Goal: Information Seeking & Learning: Compare options

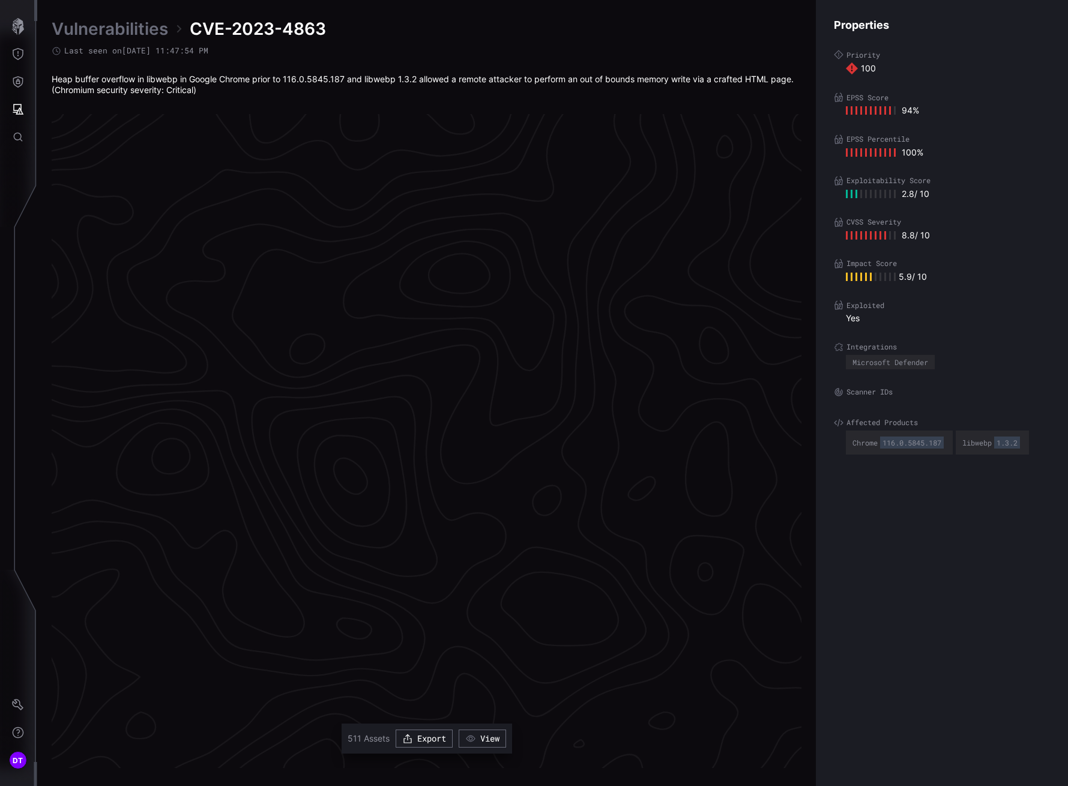
scroll to position [2379, 530]
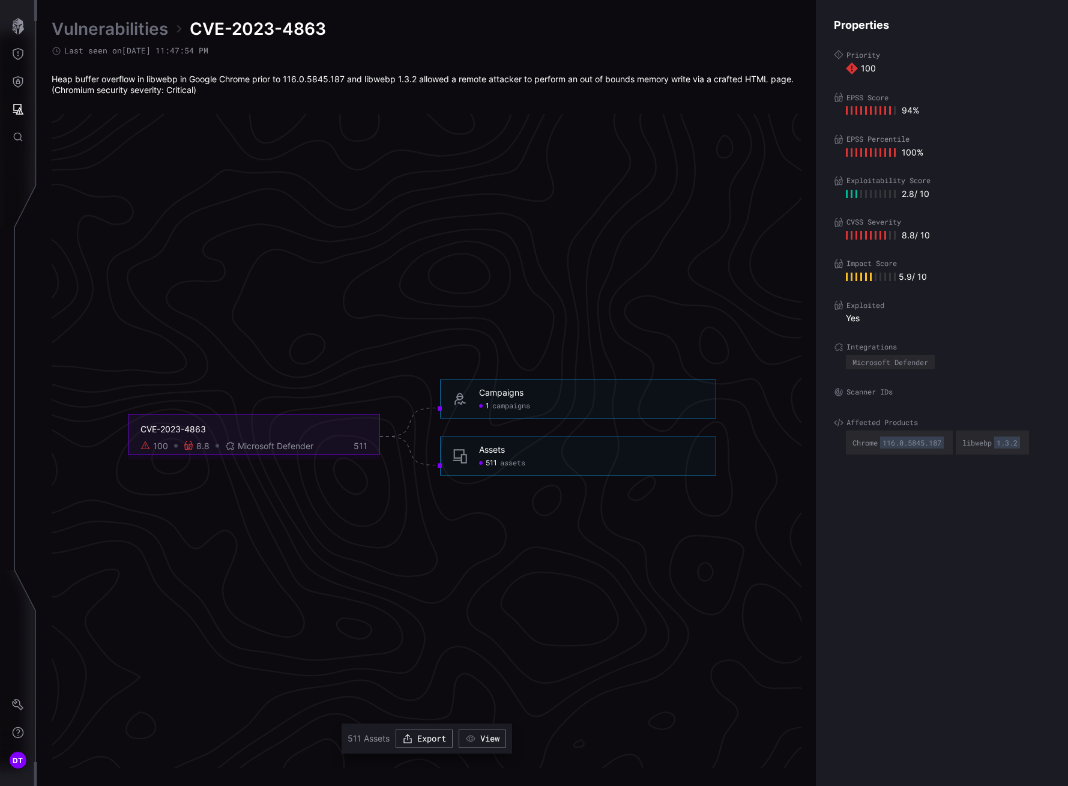
click at [505, 407] on span "campaigns" at bounding box center [511, 406] width 38 height 10
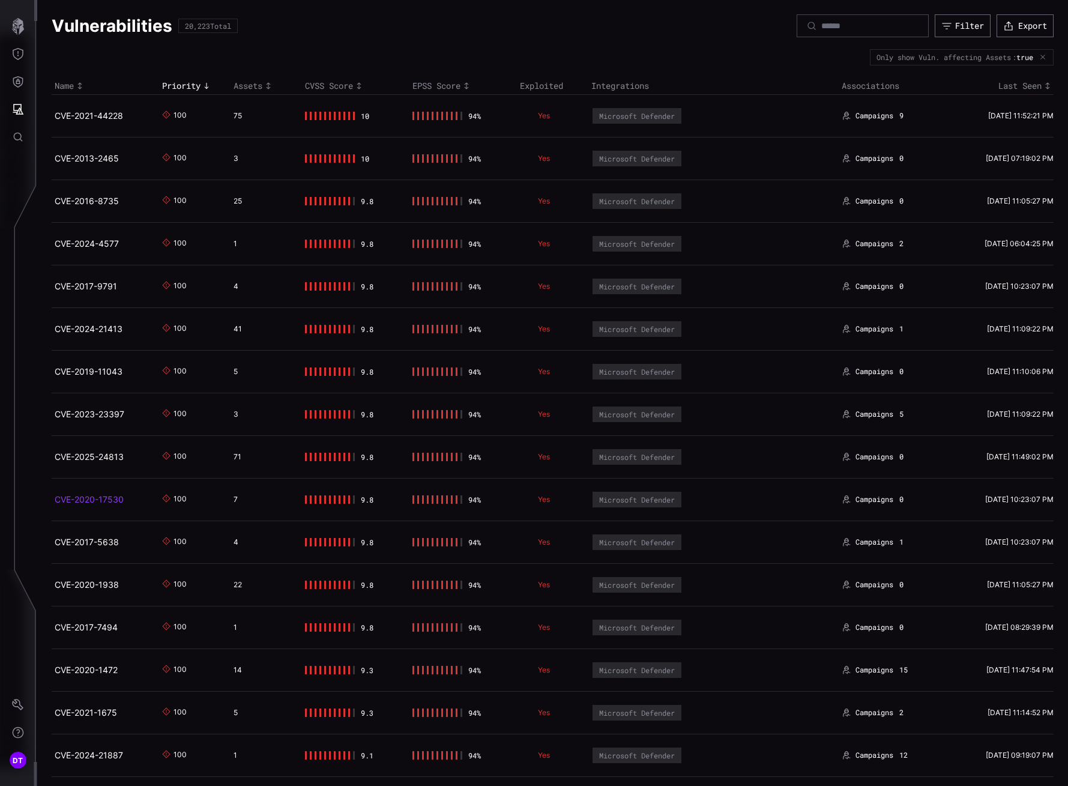
click at [101, 498] on link "CVE-2020-17530" at bounding box center [89, 499] width 69 height 10
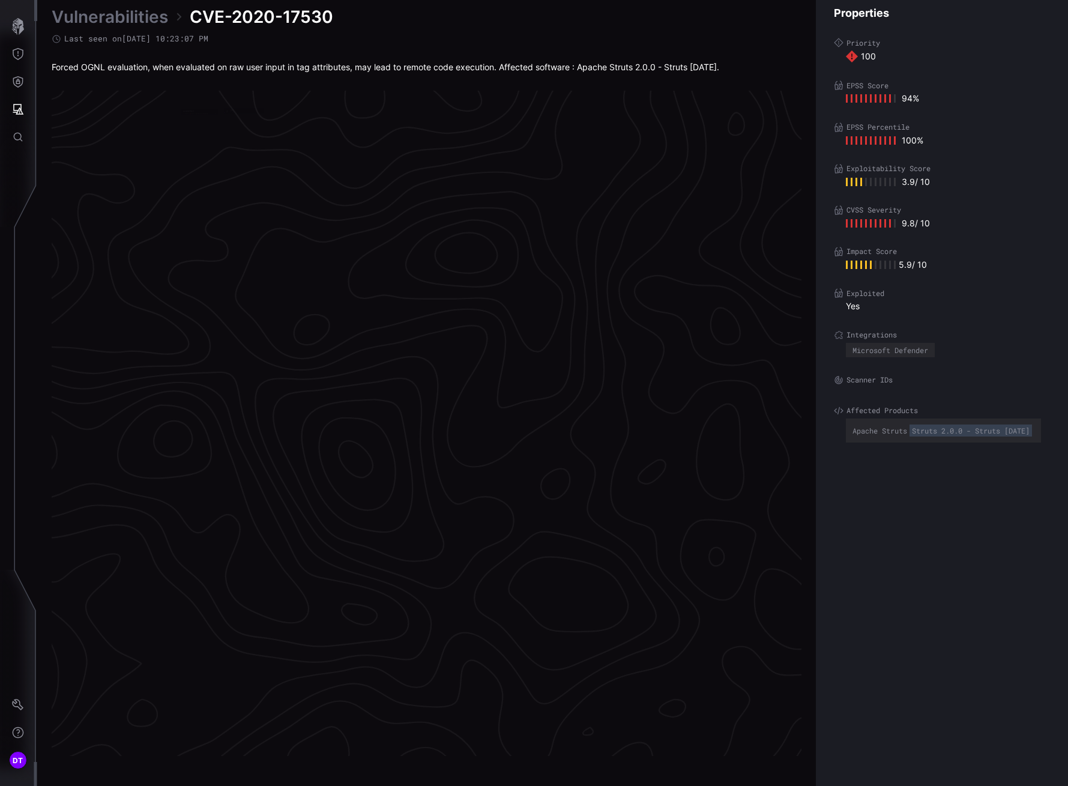
scroll to position [2374, 530]
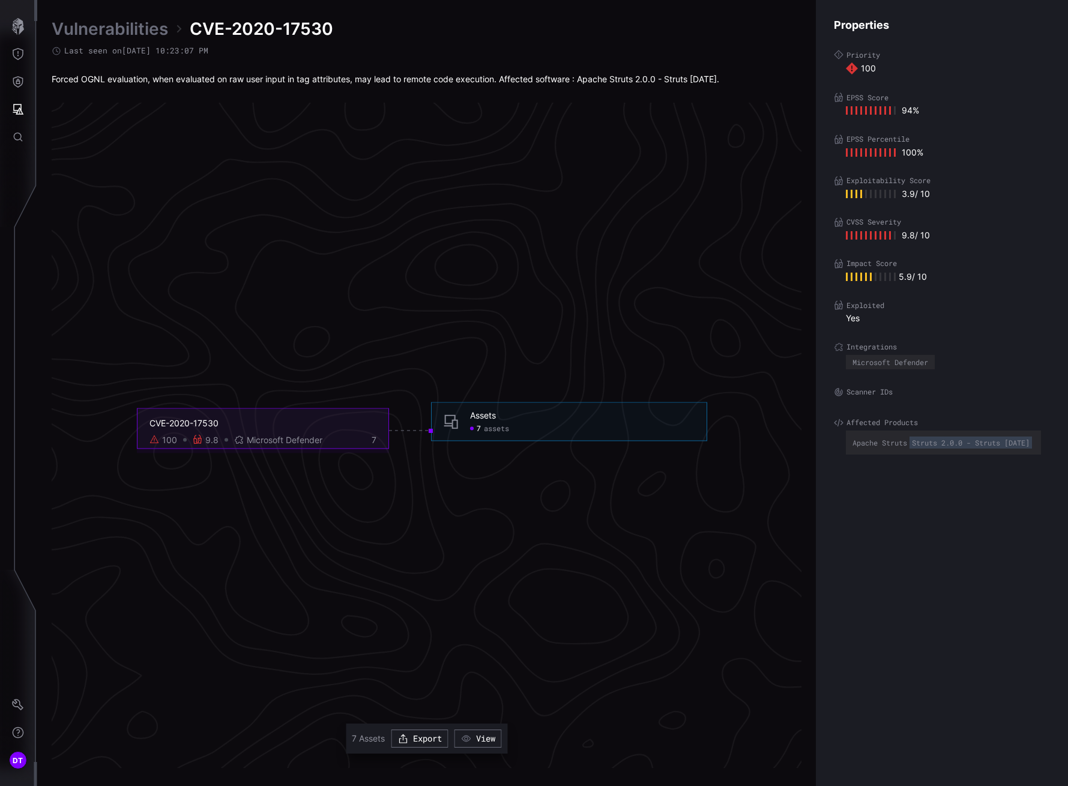
click at [495, 433] on div "Assets 7 assets" at bounding box center [569, 421] width 276 height 39
click at [493, 427] on span "assets" at bounding box center [496, 429] width 25 height 10
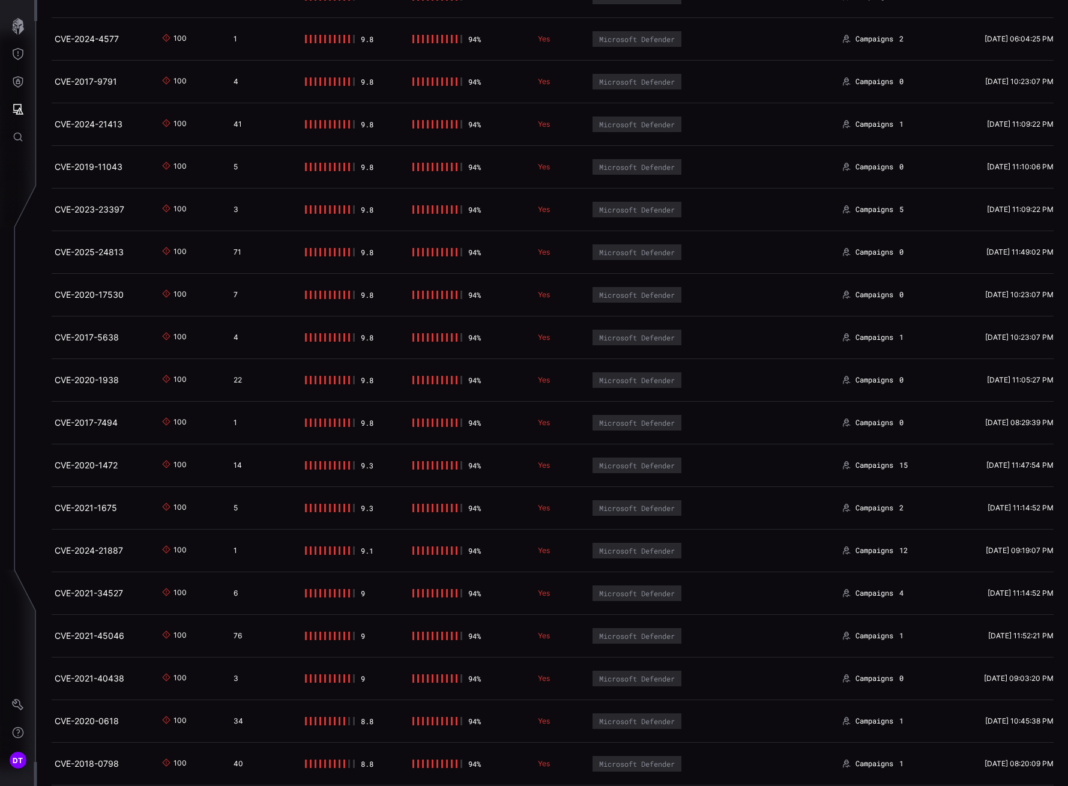
scroll to position [240, 0]
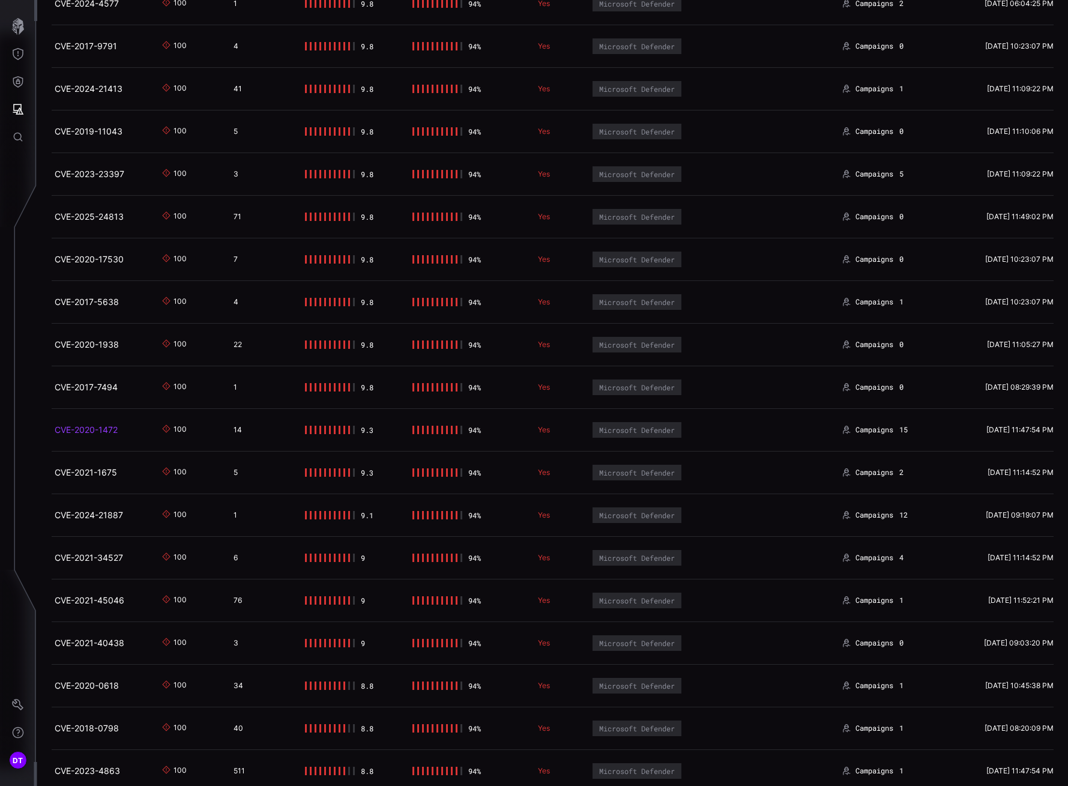
click at [82, 429] on link "CVE-2020-1472" at bounding box center [86, 429] width 63 height 10
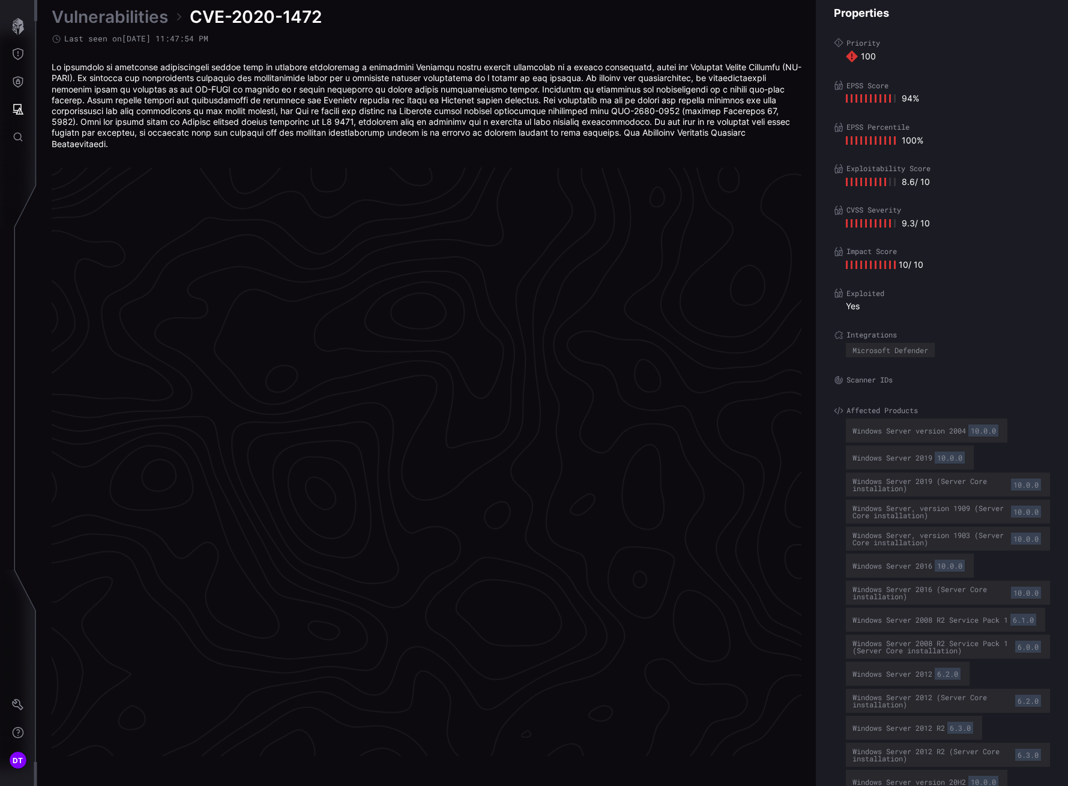
scroll to position [2406, 530]
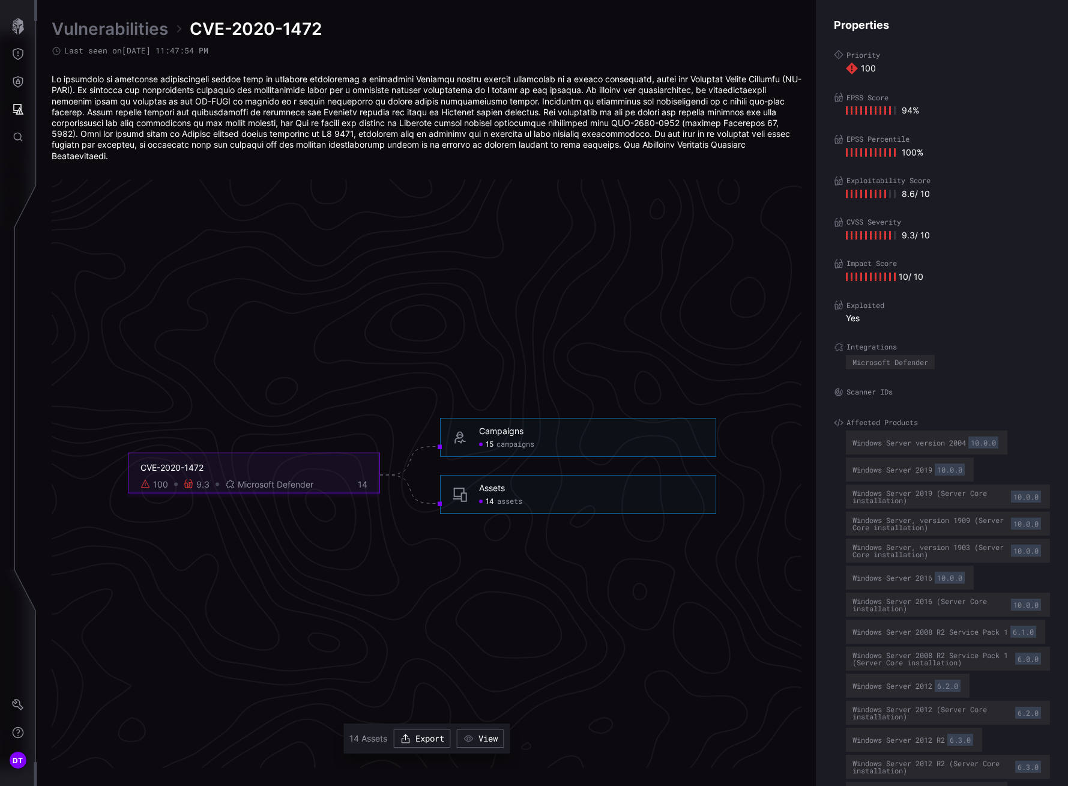
click at [513, 439] on span "campaigns" at bounding box center [515, 444] width 38 height 10
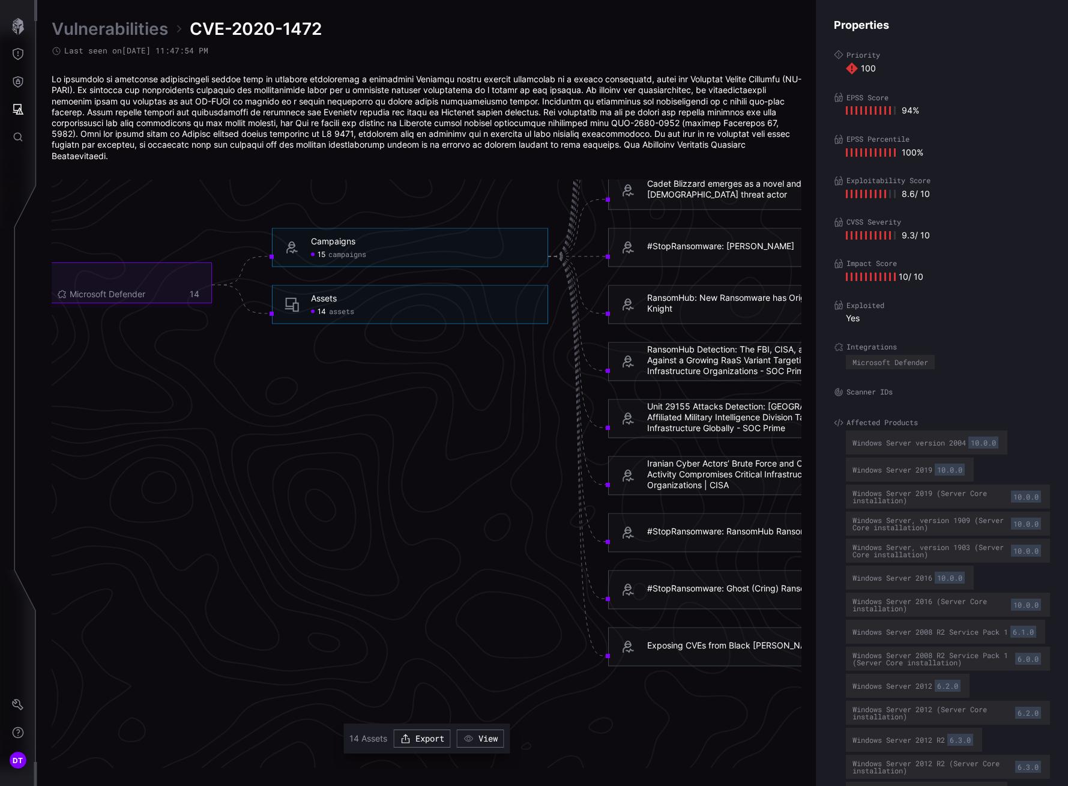
scroll to position [2646, 530]
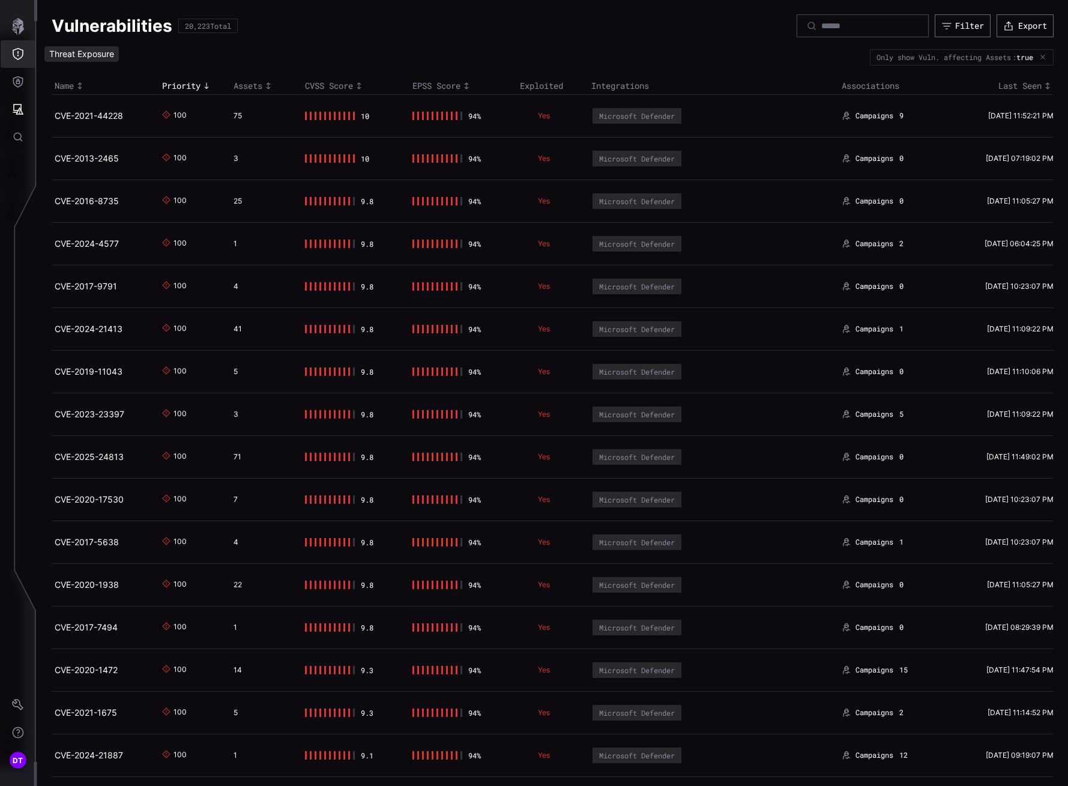
click at [20, 52] on icon "Threat Exposure" at bounding box center [18, 54] width 12 height 12
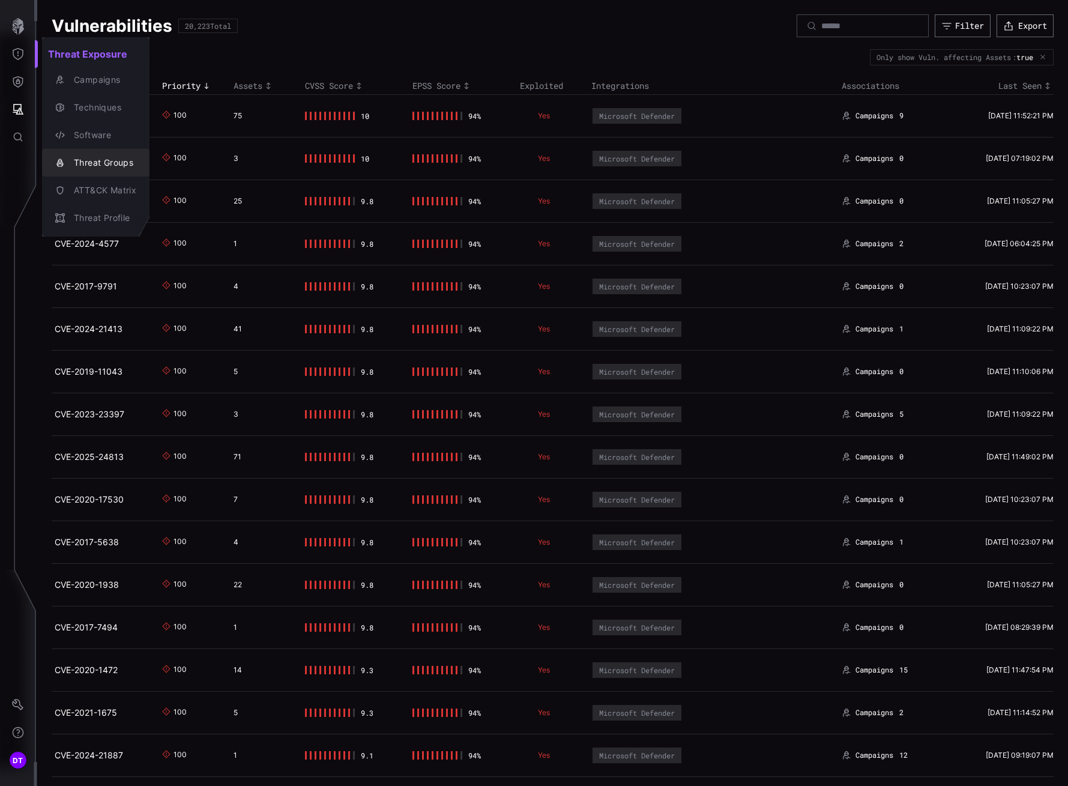
click at [86, 163] on div "Threat Groups" at bounding box center [102, 162] width 68 height 15
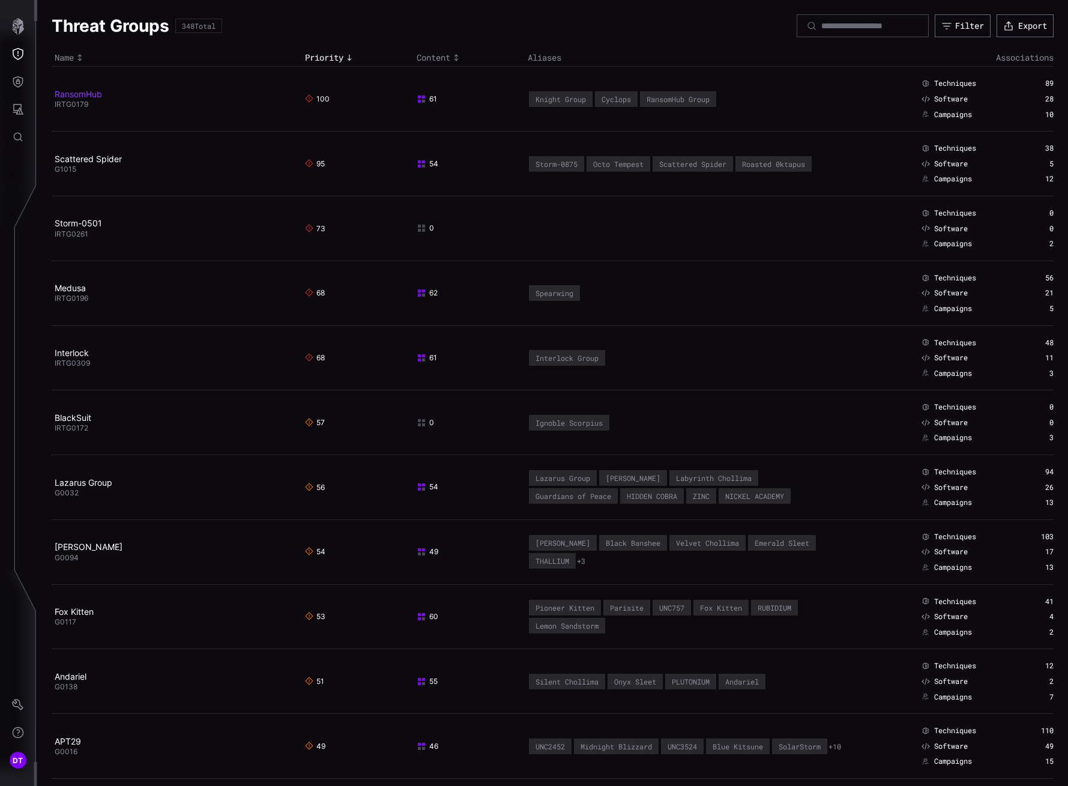
click at [65, 92] on link "RansomHub" at bounding box center [78, 94] width 47 height 10
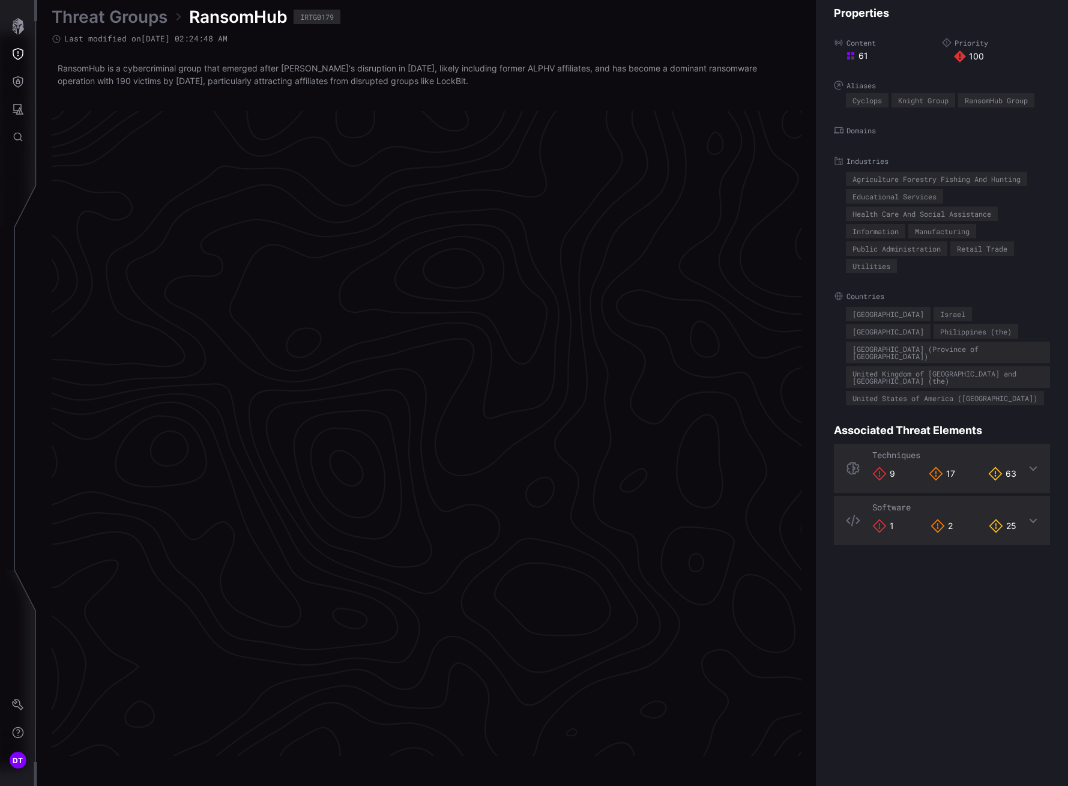
scroll to position [2384, 530]
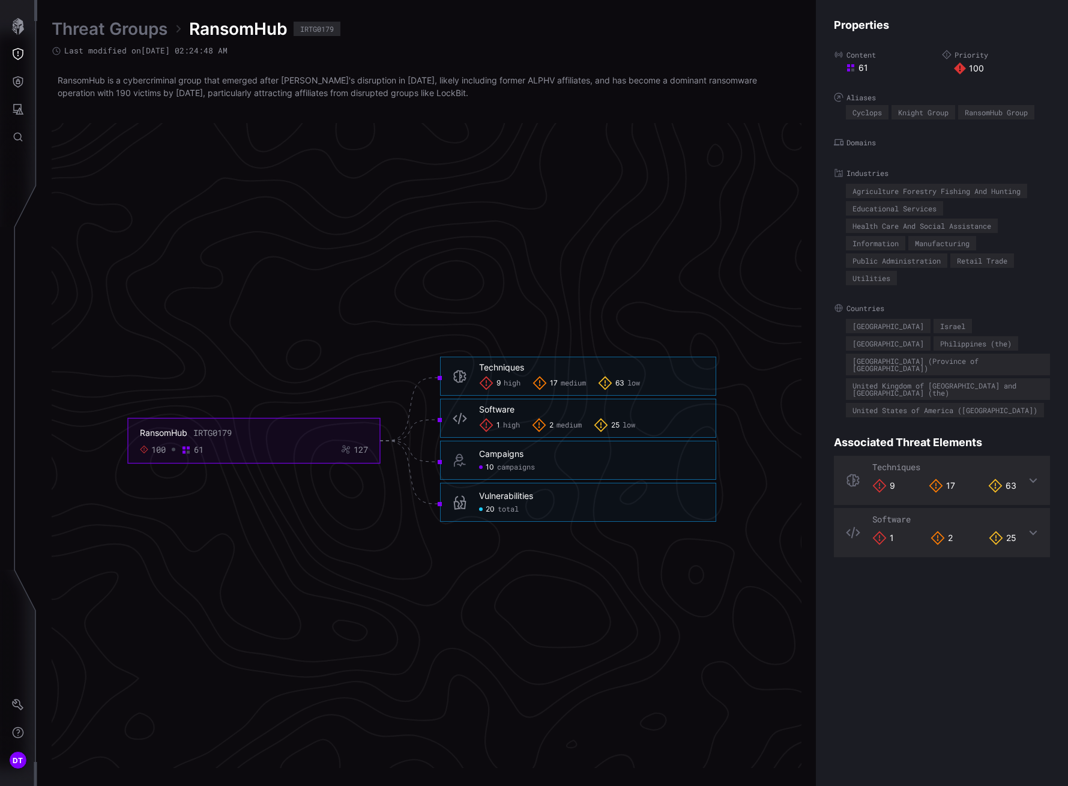
click at [502, 511] on span "total" at bounding box center [508, 510] width 21 height 10
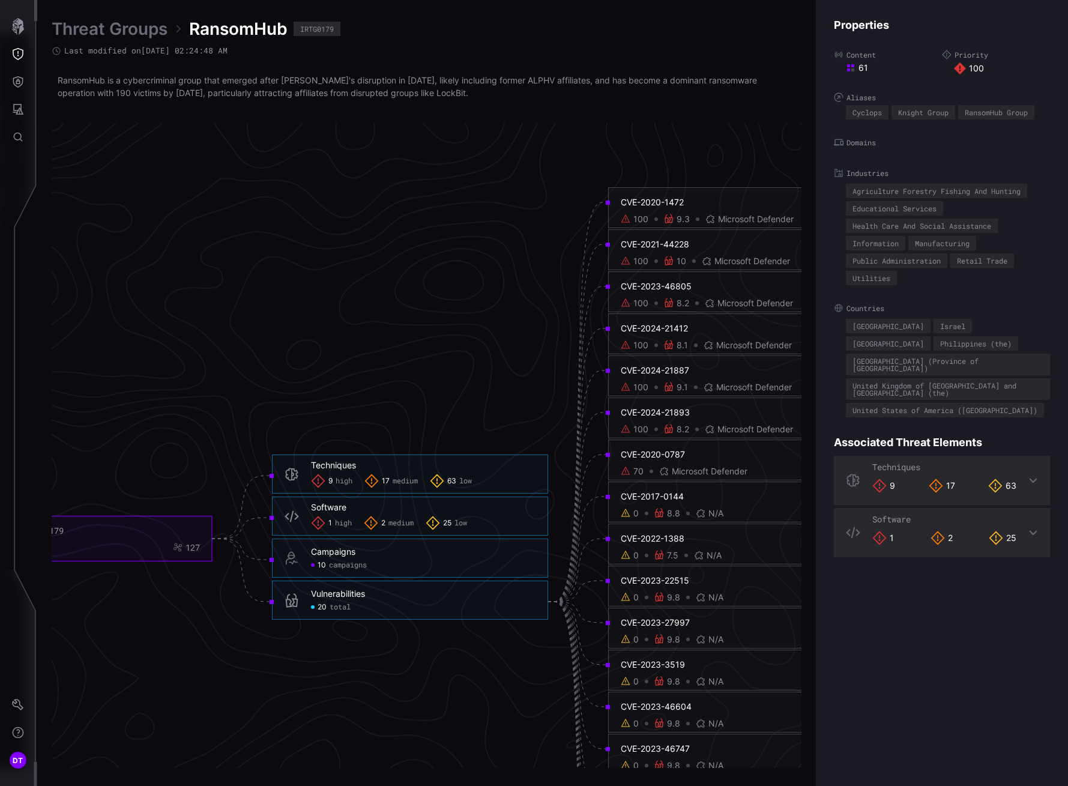
scroll to position [2204, 530]
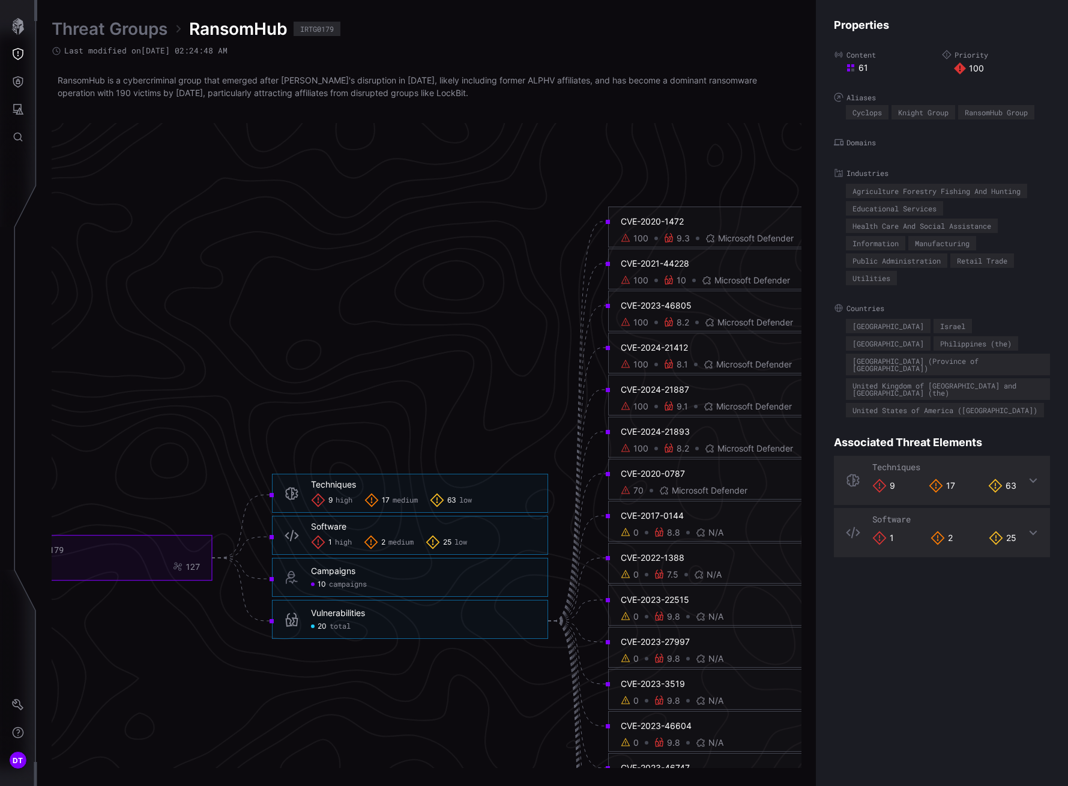
click at [637, 516] on div "CVE-2017-0144" at bounding box center [734, 515] width 227 height 11
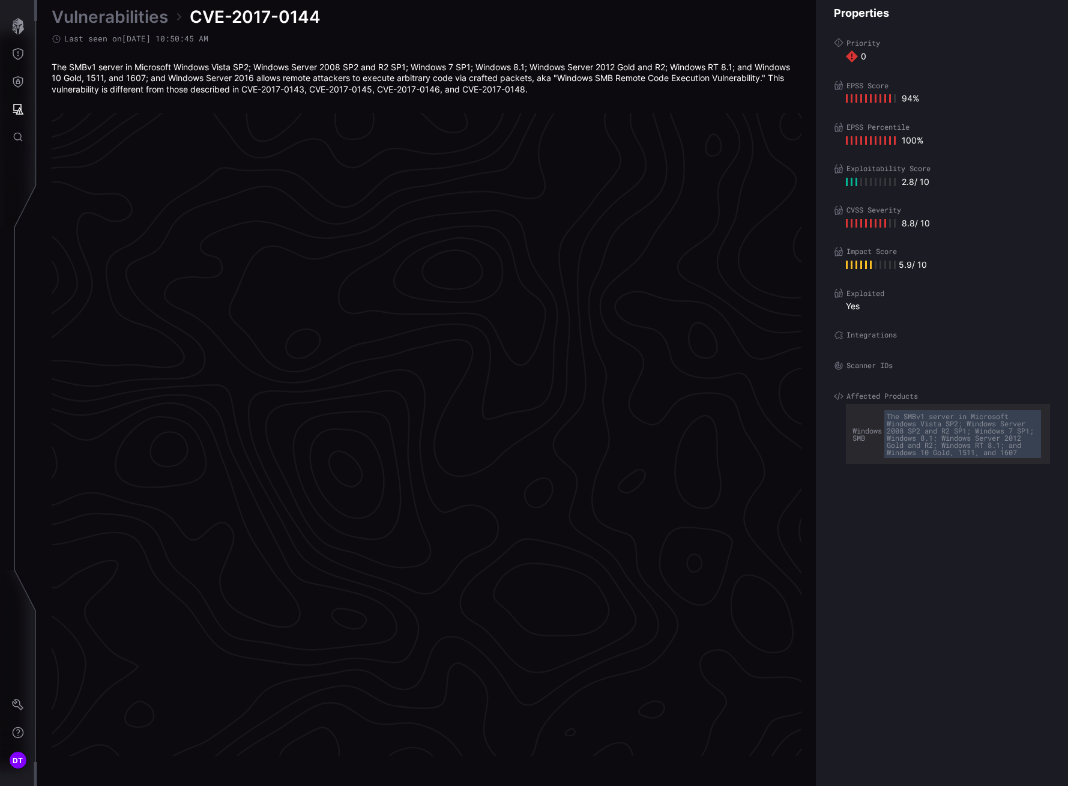
scroll to position [2384, 530]
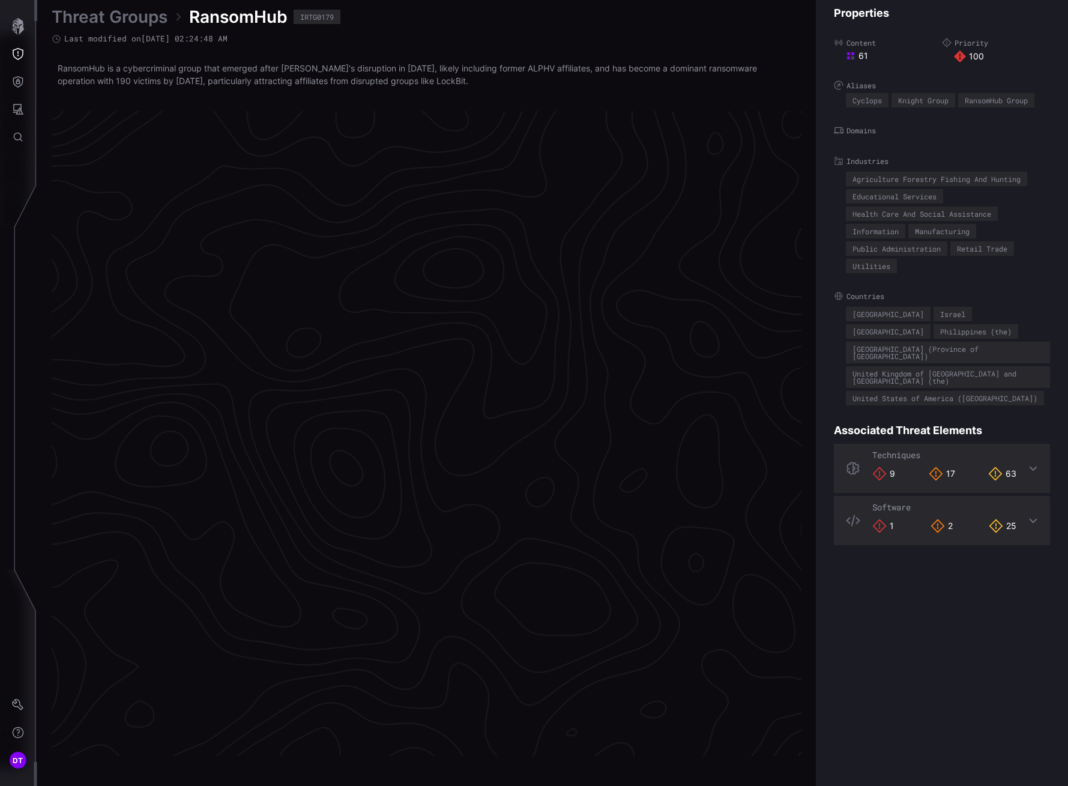
scroll to position [2384, 530]
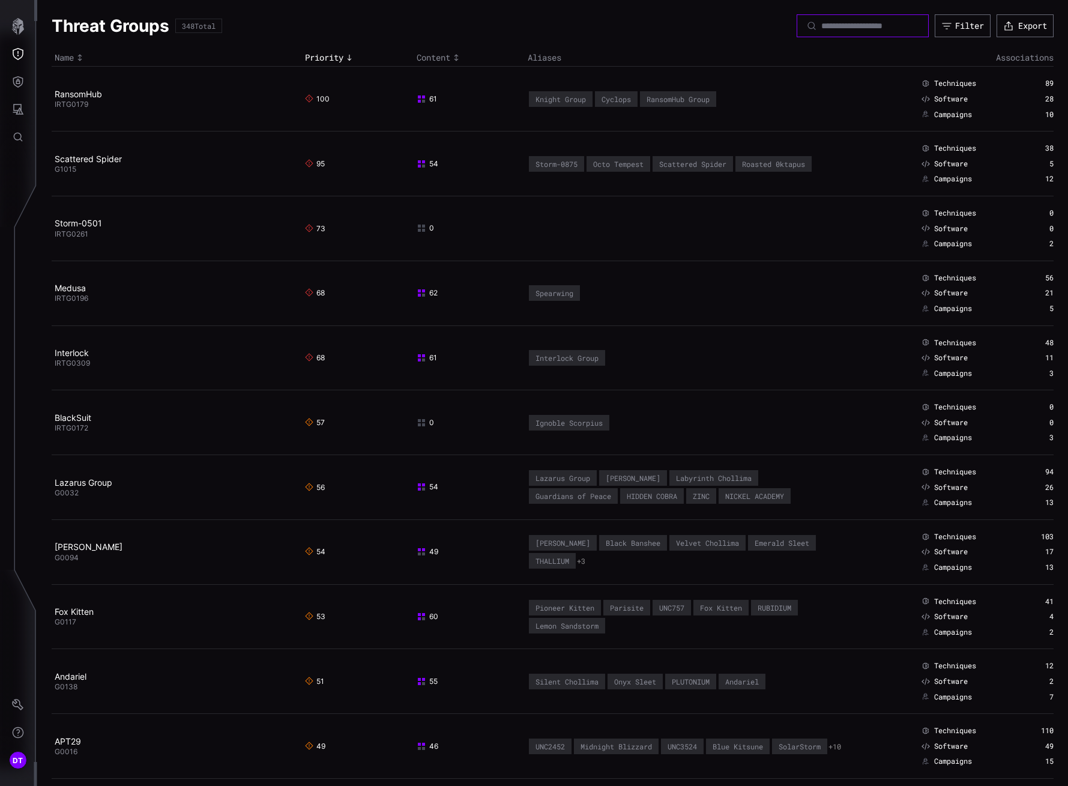
click at [821, 28] on input at bounding box center [863, 25] width 84 height 11
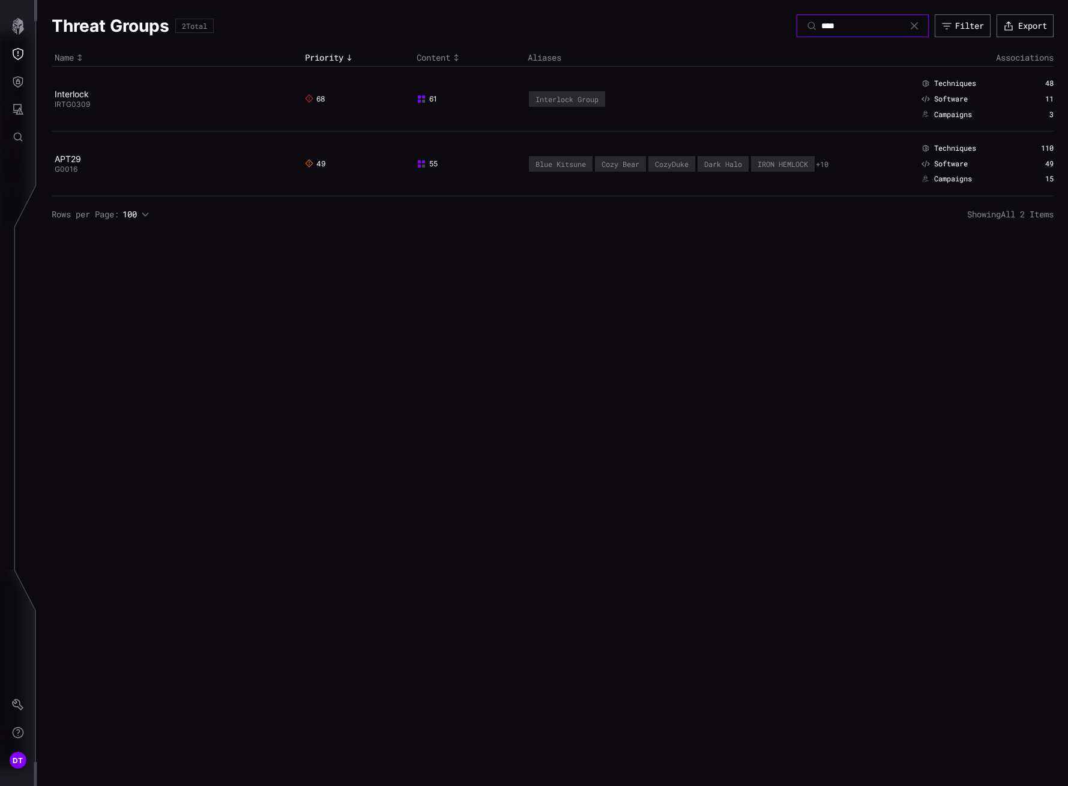
type input "****"
click at [912, 27] on icon at bounding box center [914, 25] width 7 height 7
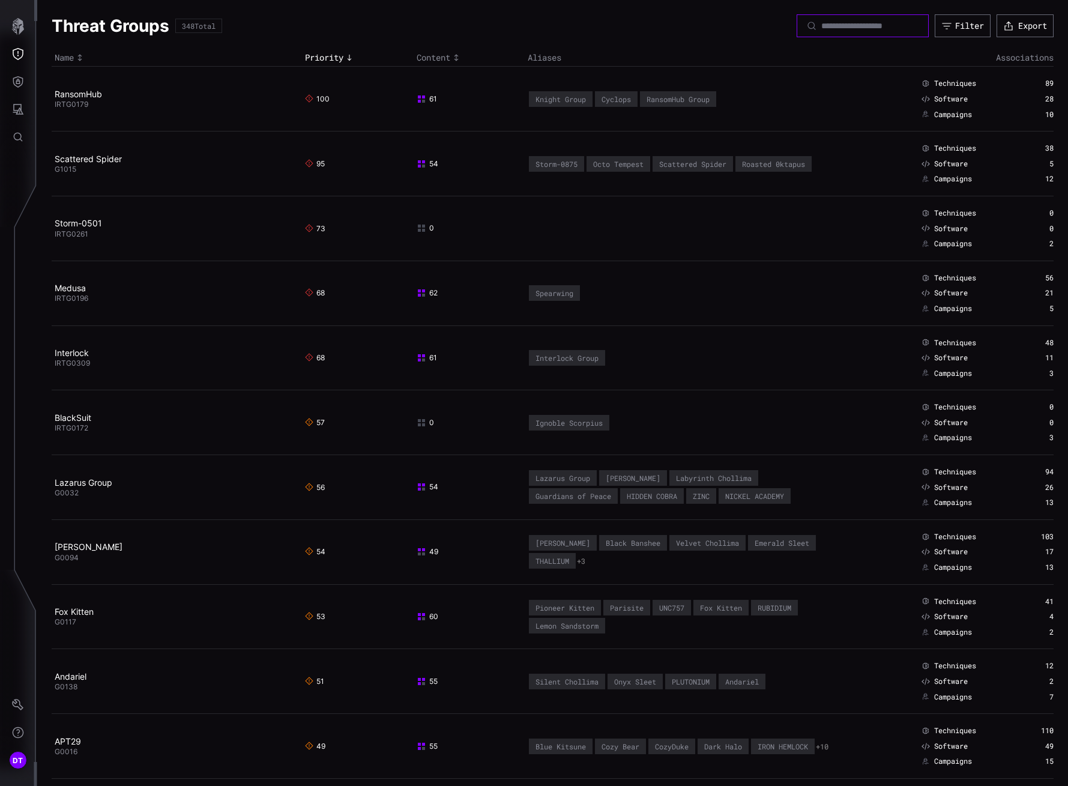
click at [821, 26] on input at bounding box center [863, 25] width 84 height 11
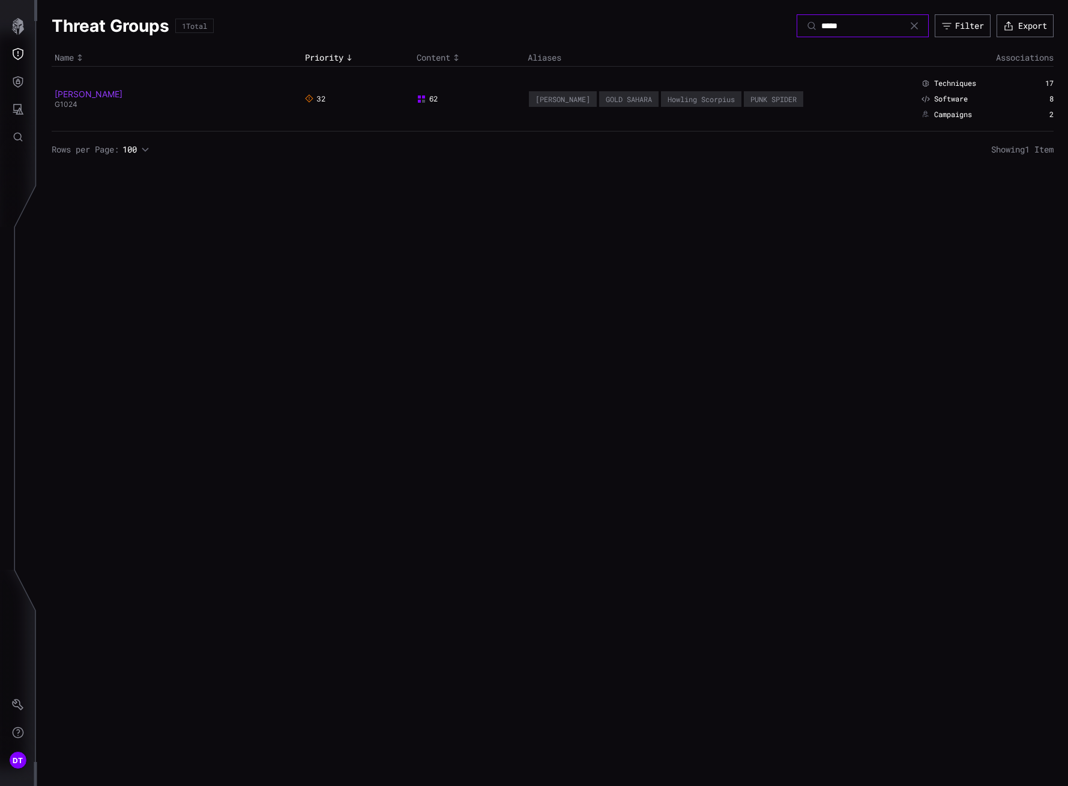
type input "*****"
click at [65, 97] on link "[PERSON_NAME]" at bounding box center [89, 94] width 68 height 10
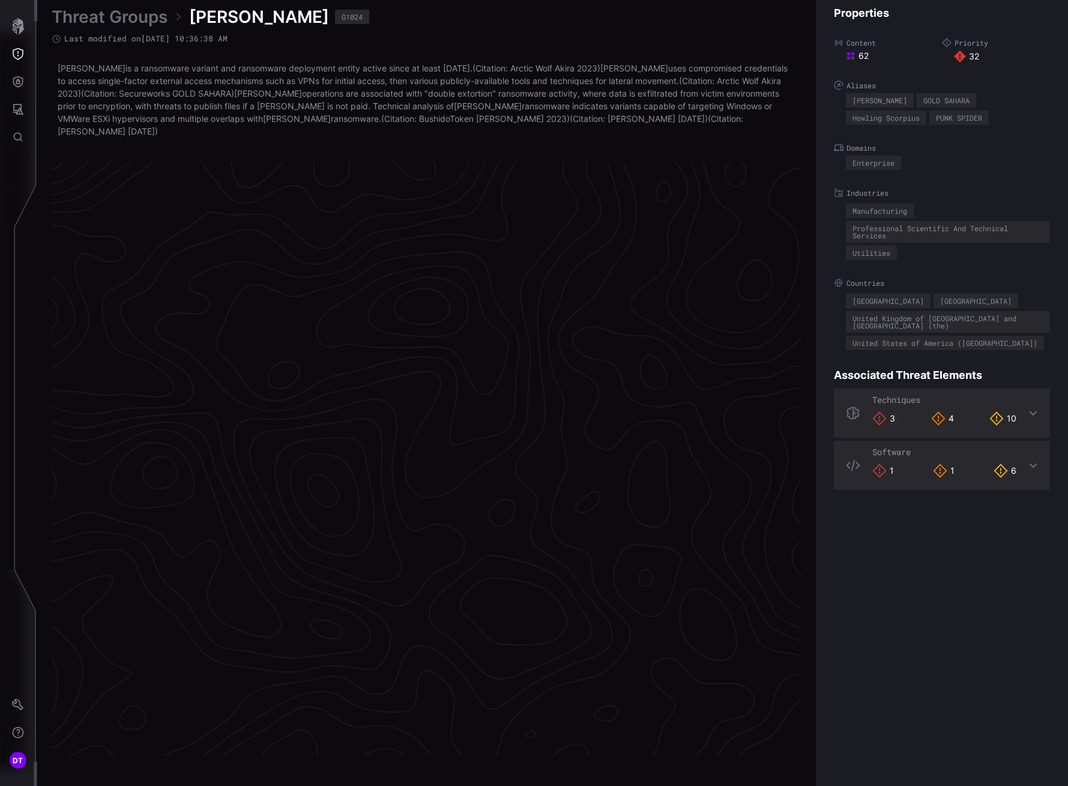
scroll to position [2402, 530]
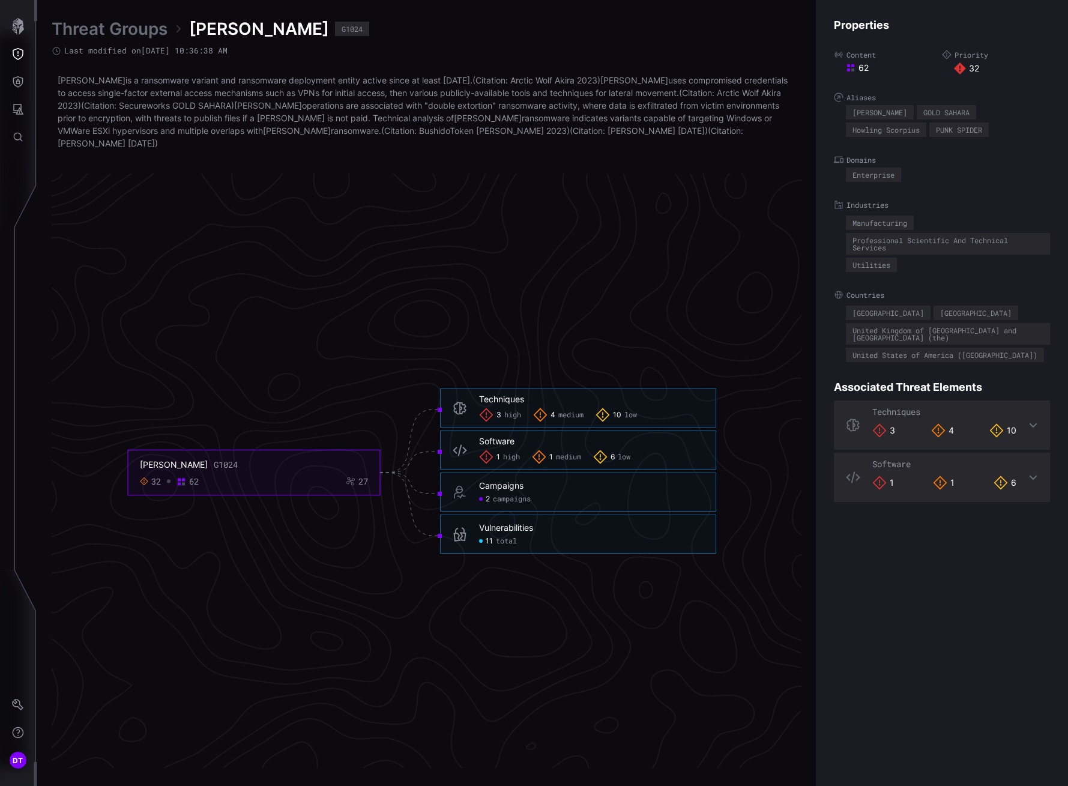
click at [498, 537] on span "total" at bounding box center [506, 542] width 21 height 10
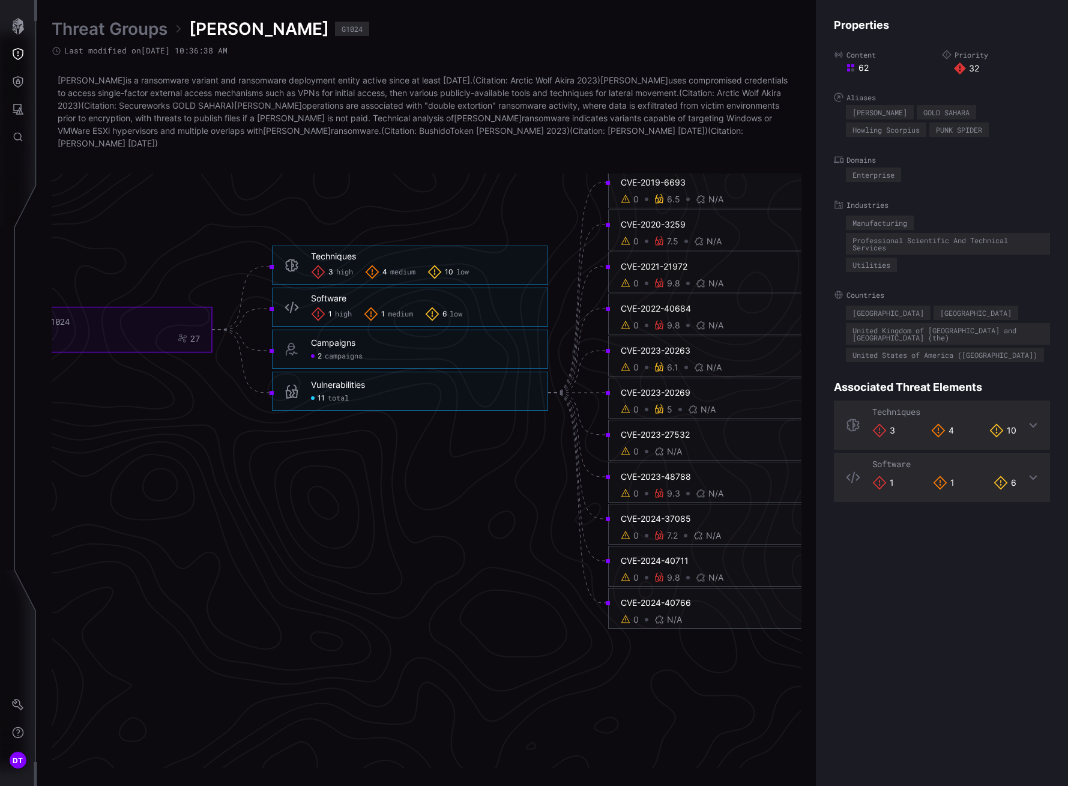
scroll to position [2488, 530]
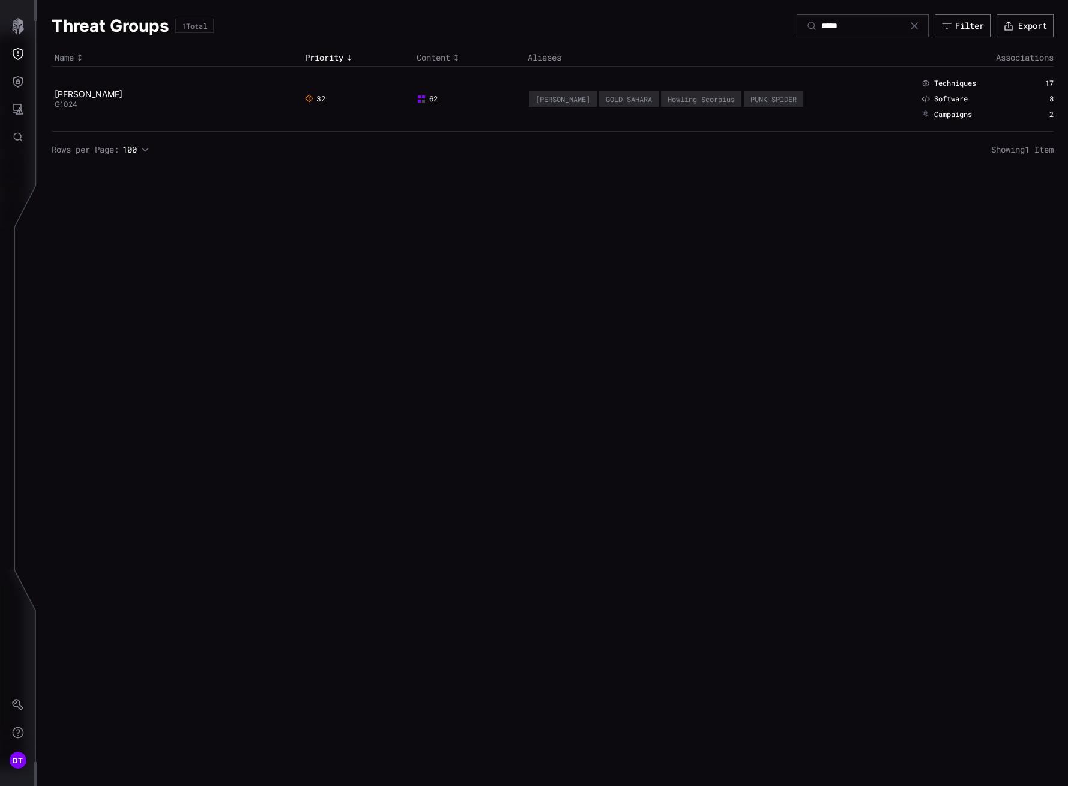
click at [909, 22] on icon at bounding box center [914, 26] width 10 height 10
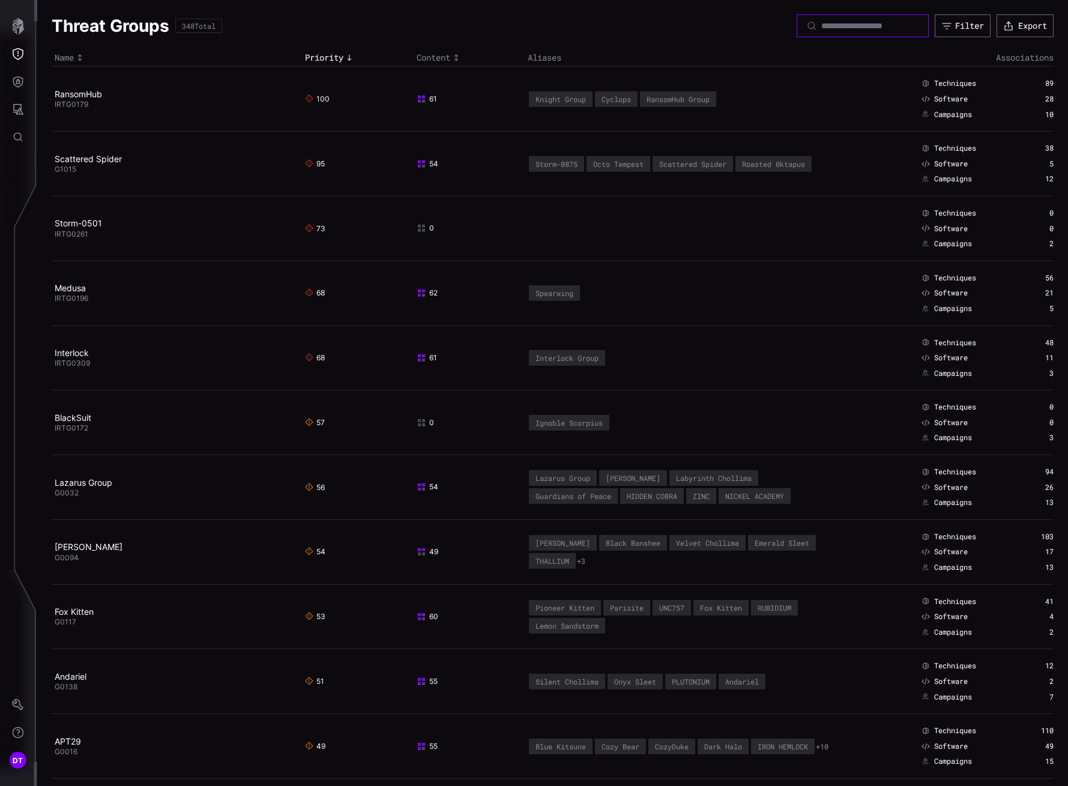
click at [821, 30] on input at bounding box center [863, 25] width 84 height 11
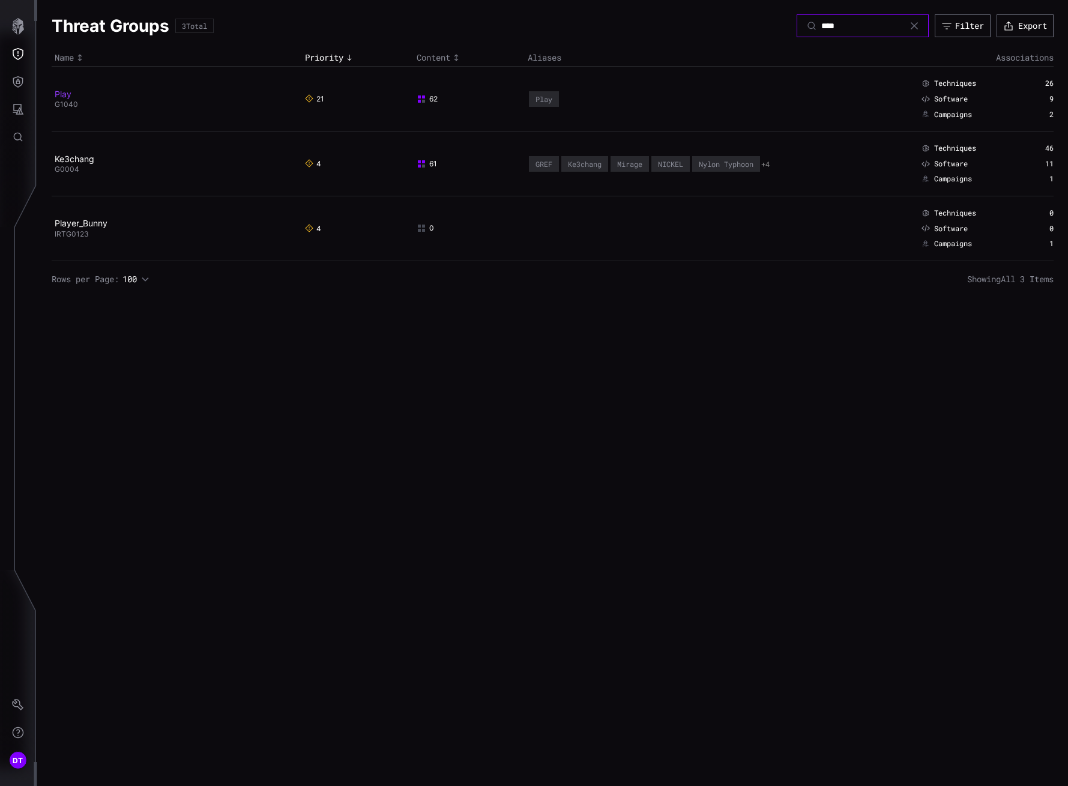
type input "****"
click at [60, 96] on link "Play" at bounding box center [63, 94] width 17 height 10
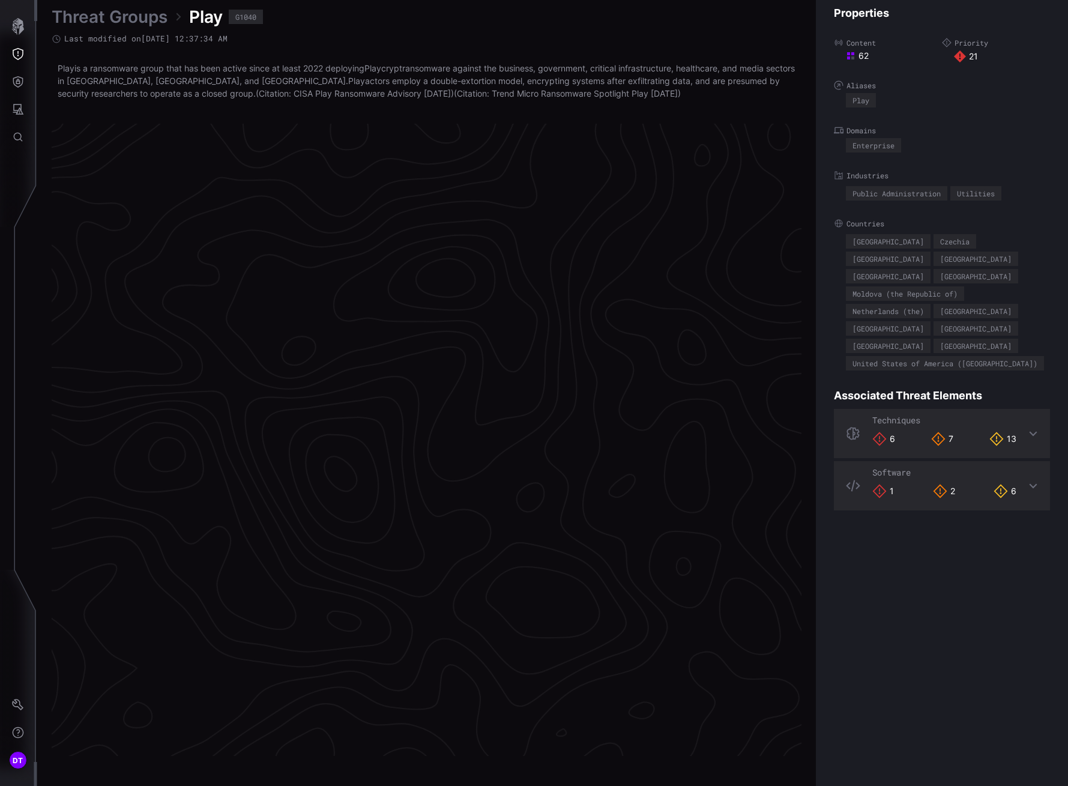
scroll to position [2390, 530]
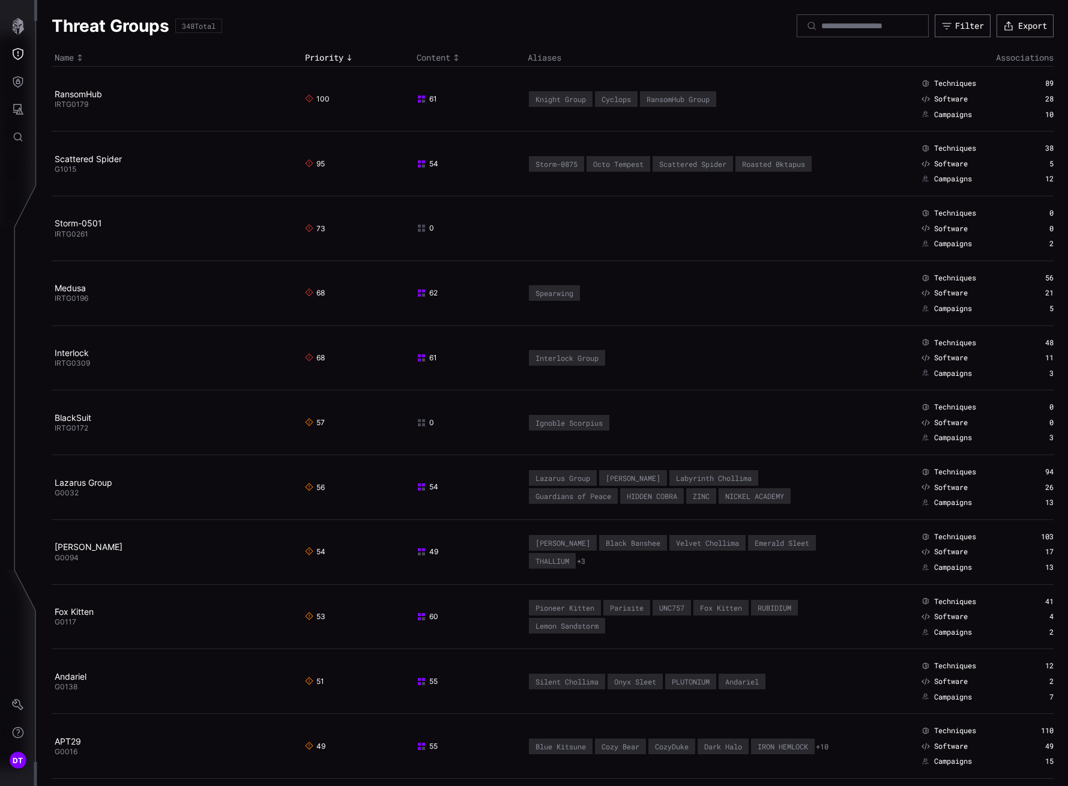
type input "*****"
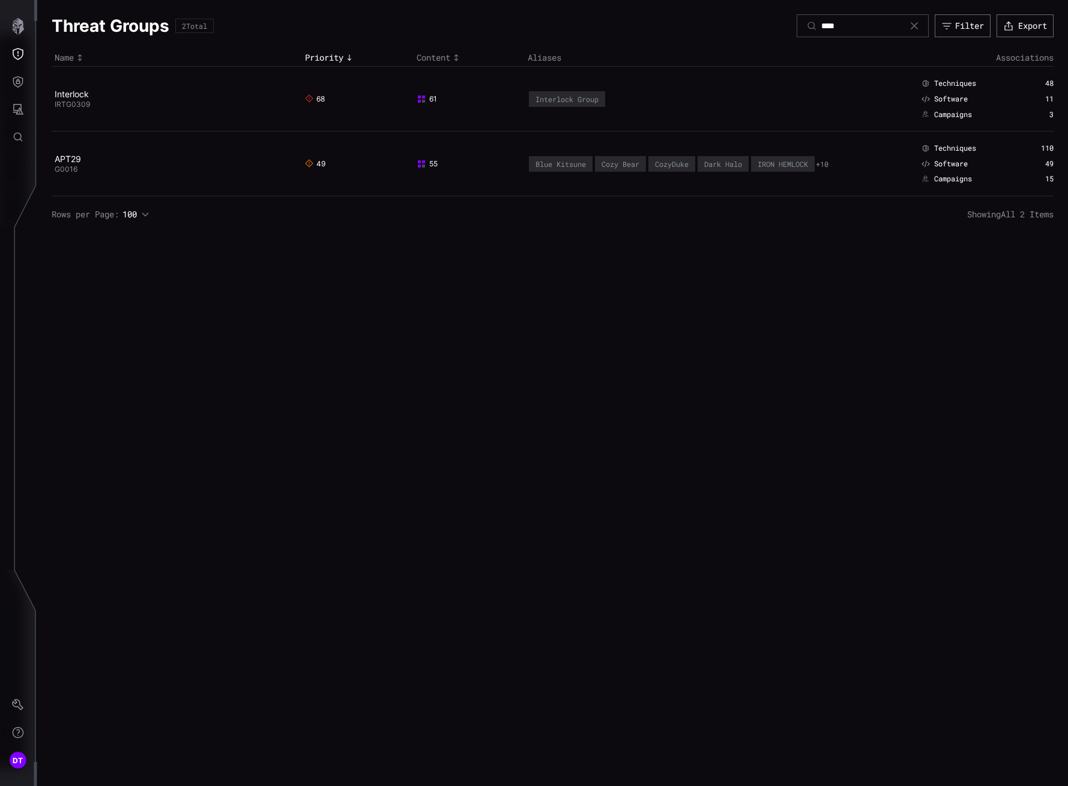
type input "*******"
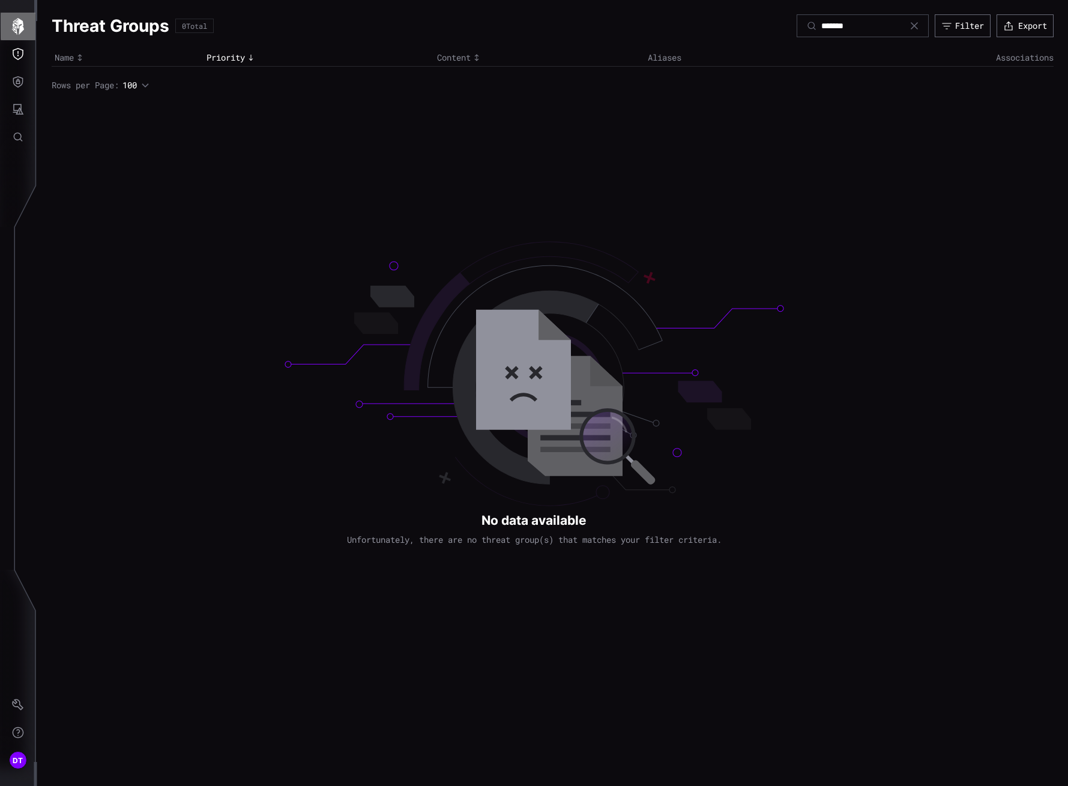
click at [17, 25] on icon "button" at bounding box center [18, 26] width 12 height 17
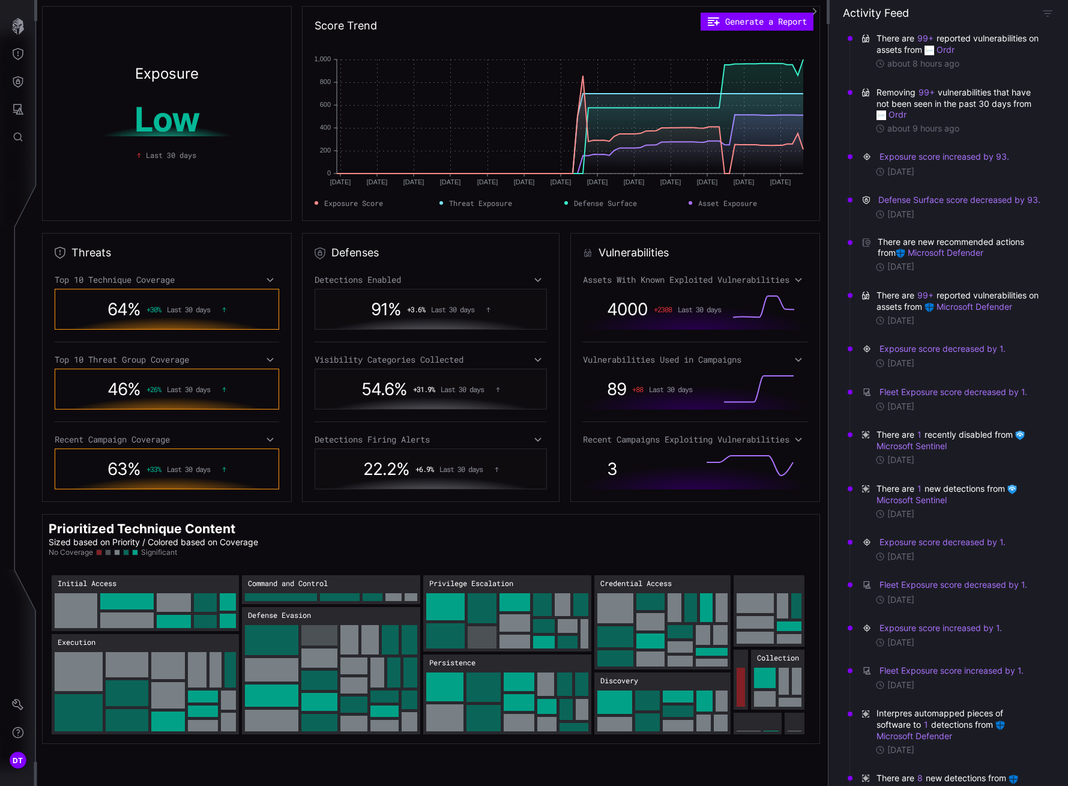
click at [608, 479] on span "3" at bounding box center [612, 469] width 10 height 20
click at [795, 442] on icon at bounding box center [798, 440] width 7 height 4
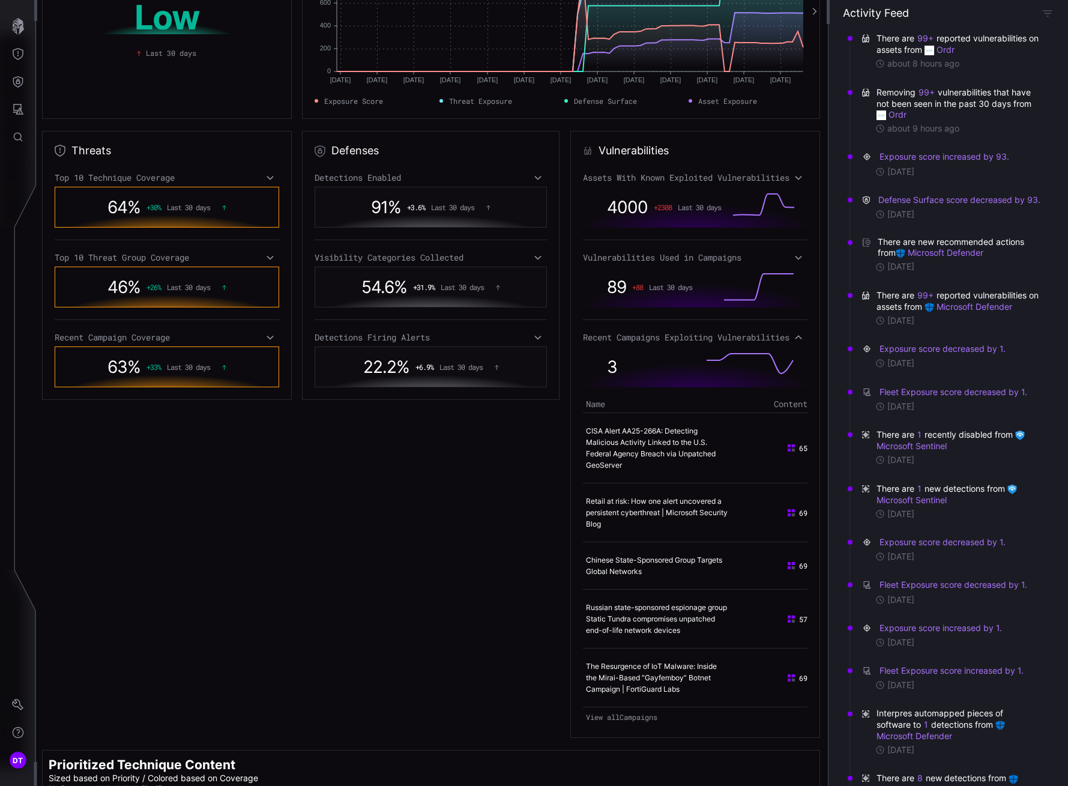
scroll to position [120, 0]
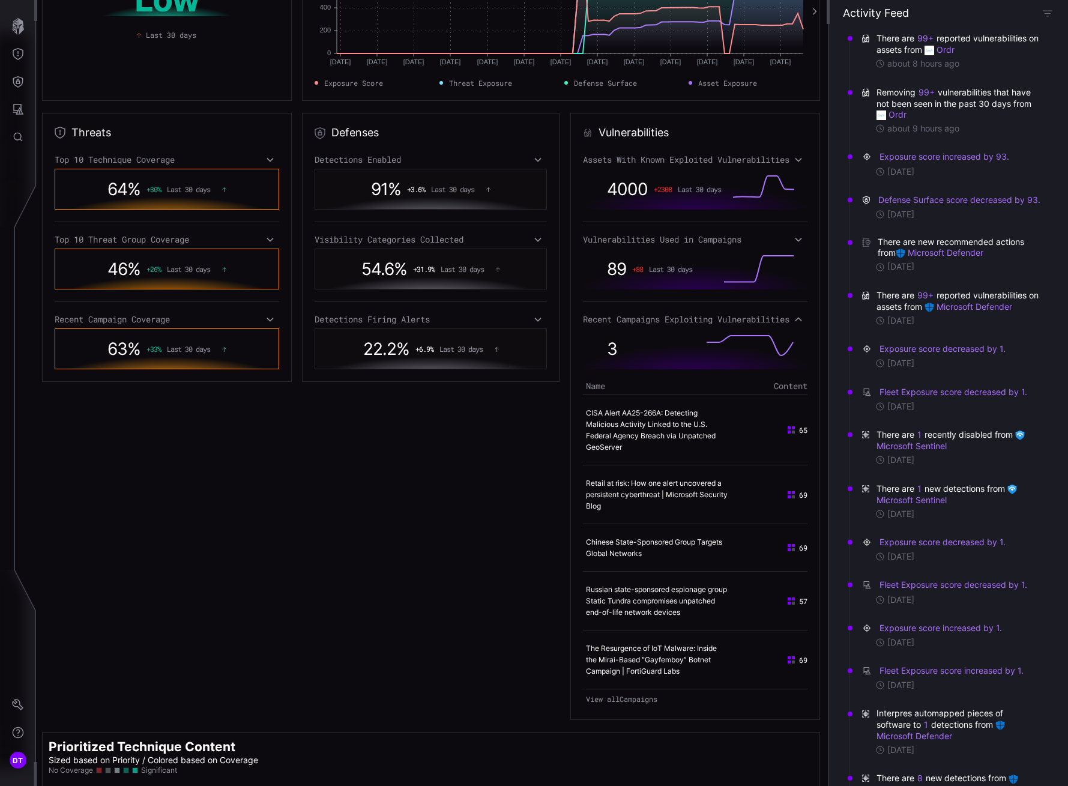
click at [794, 324] on icon at bounding box center [798, 320] width 8 height 10
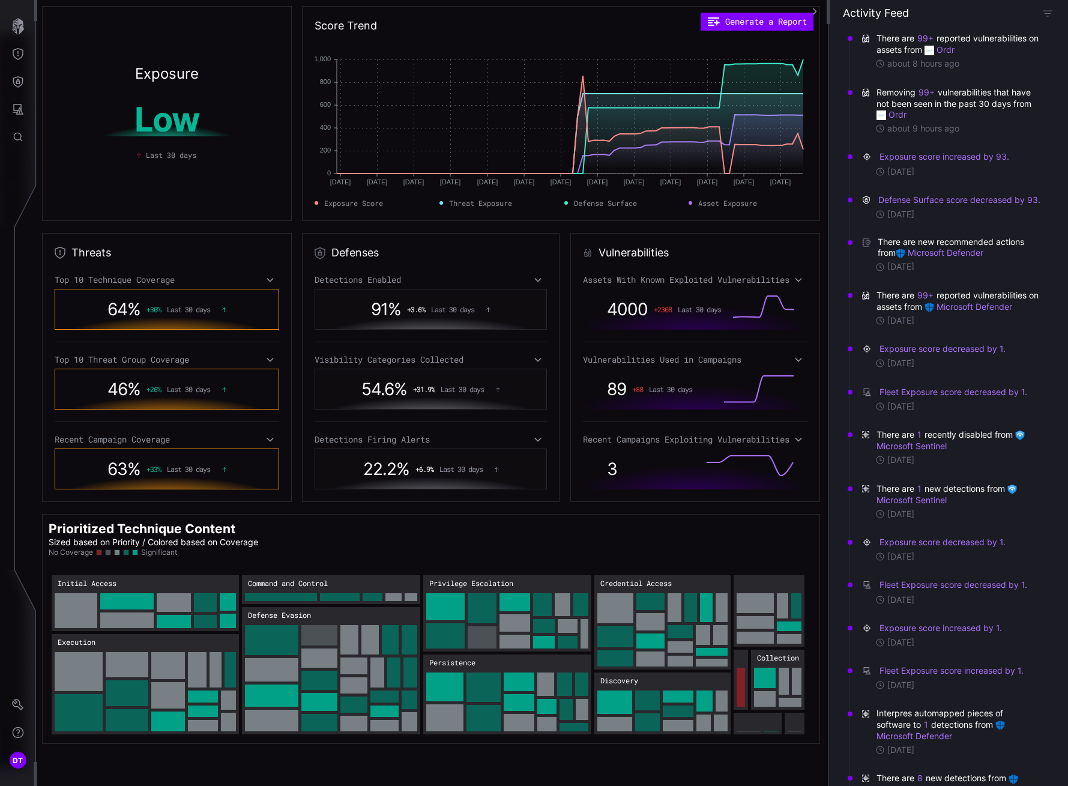
scroll to position [0, 0]
click at [267, 279] on icon at bounding box center [270, 280] width 7 height 4
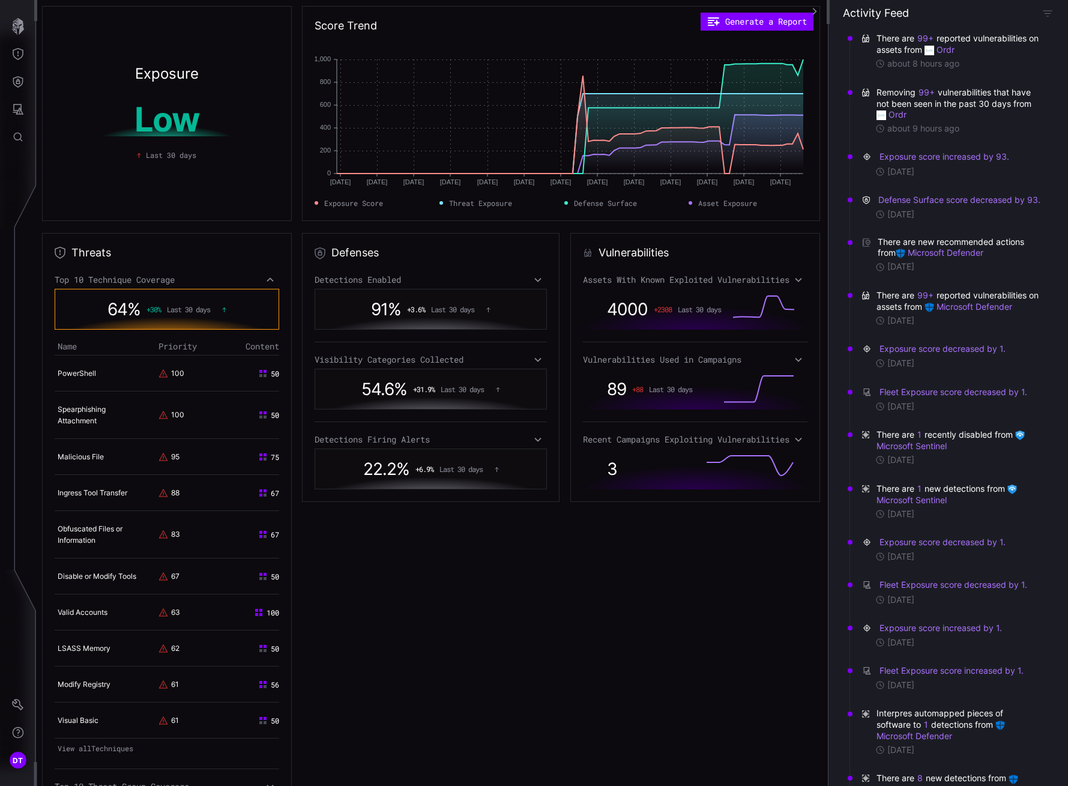
click at [266, 279] on icon at bounding box center [270, 280] width 8 height 10
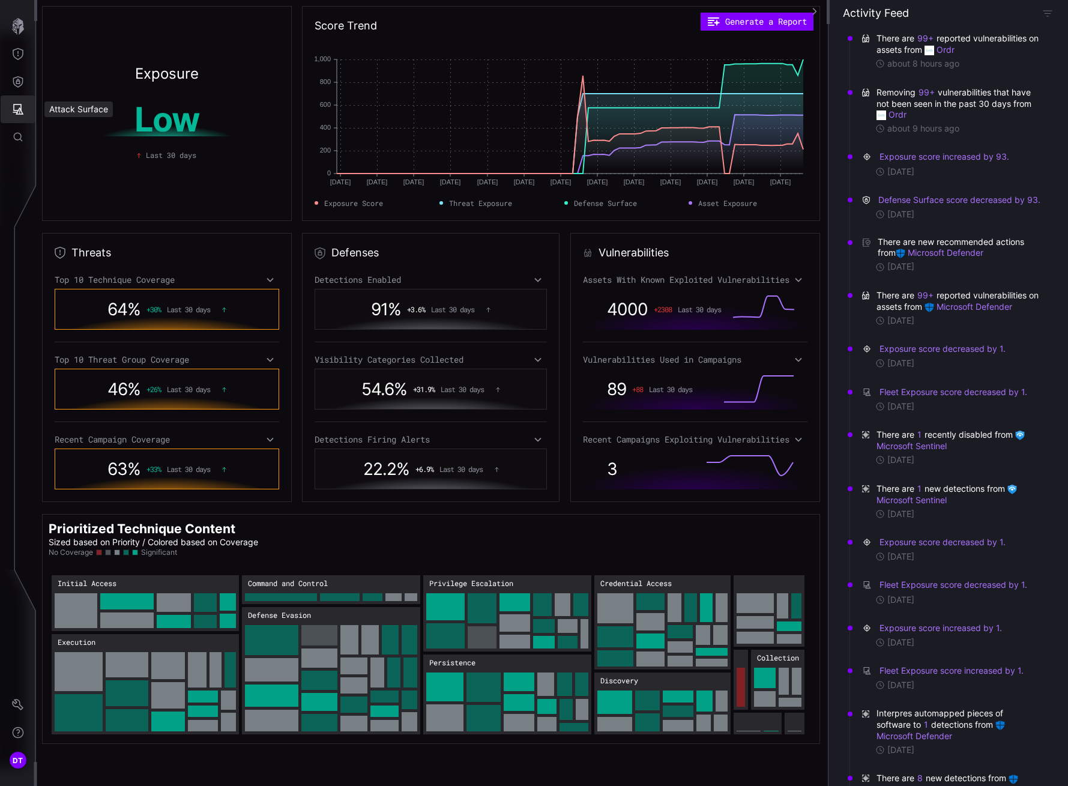
click at [18, 109] on icon "Attack Surface" at bounding box center [18, 109] width 12 height 12
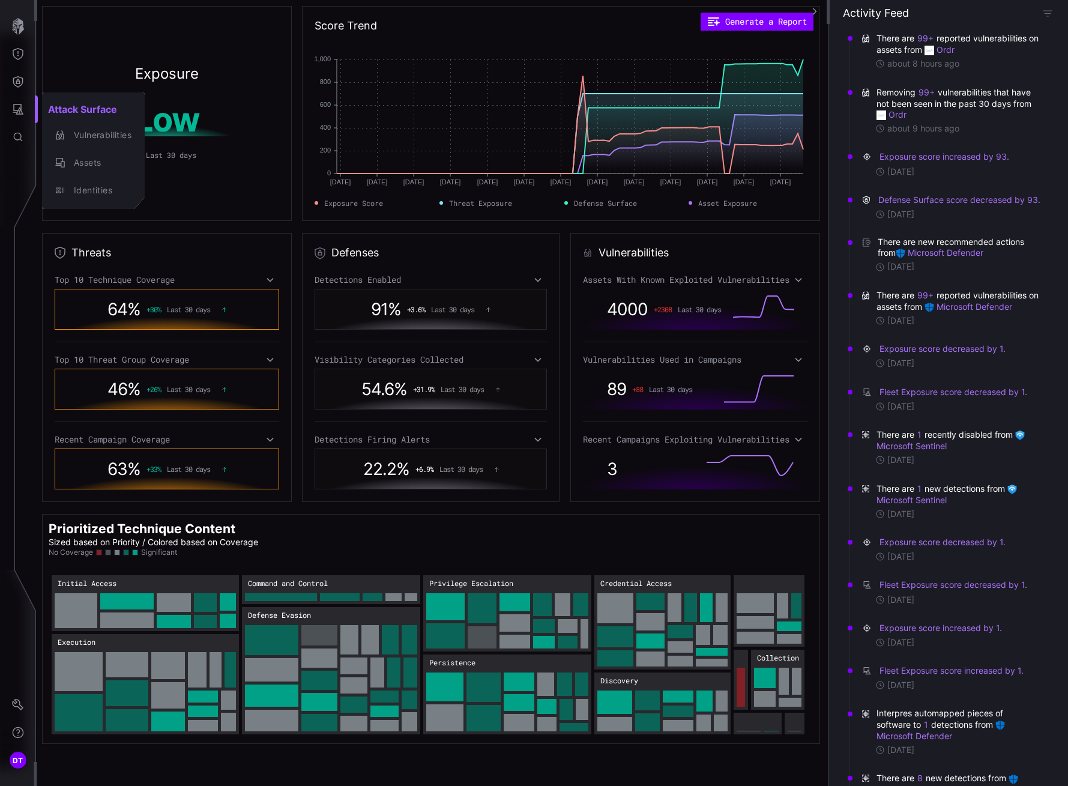
click at [16, 81] on div at bounding box center [534, 393] width 1068 height 786
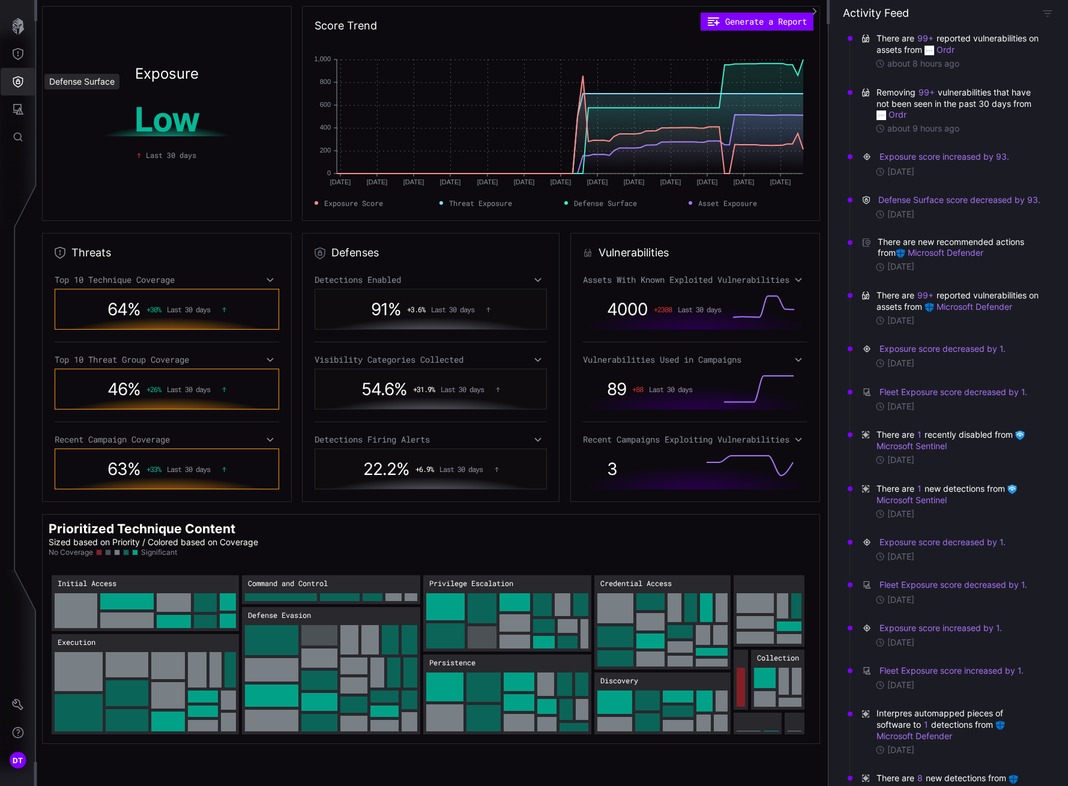
click at [16, 81] on icon "Defense Surface" at bounding box center [18, 81] width 10 height 11
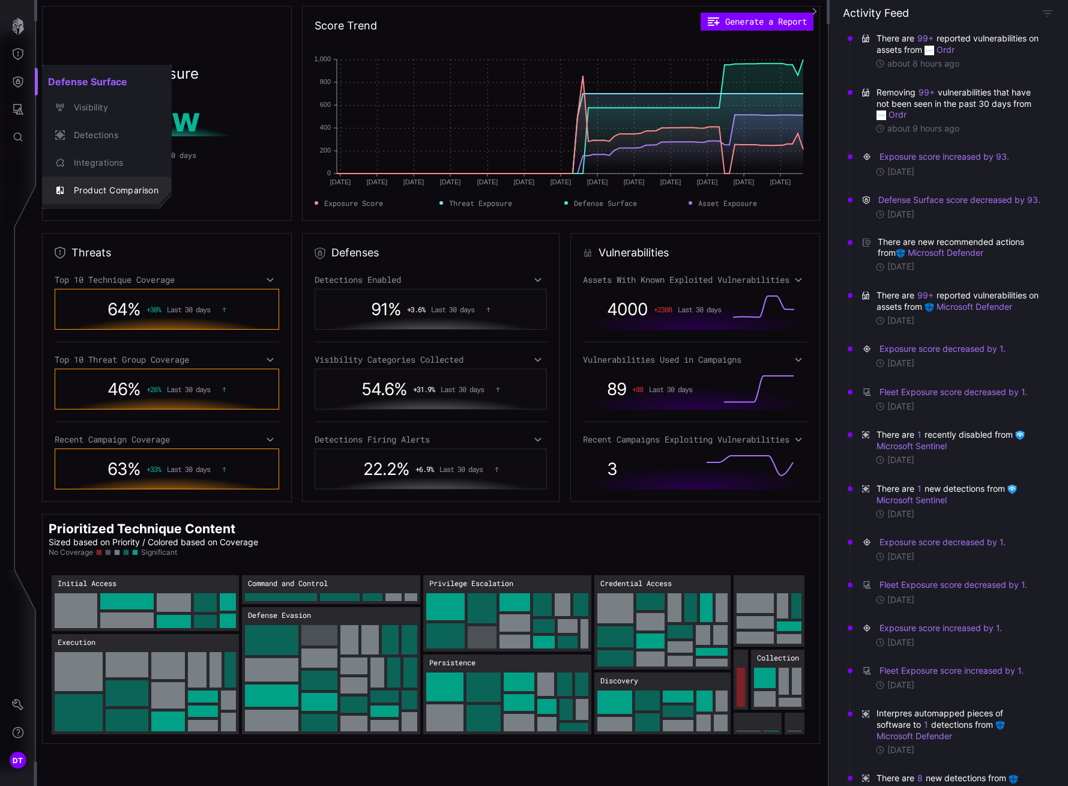
click at [82, 189] on div "Product Comparison" at bounding box center [113, 190] width 91 height 15
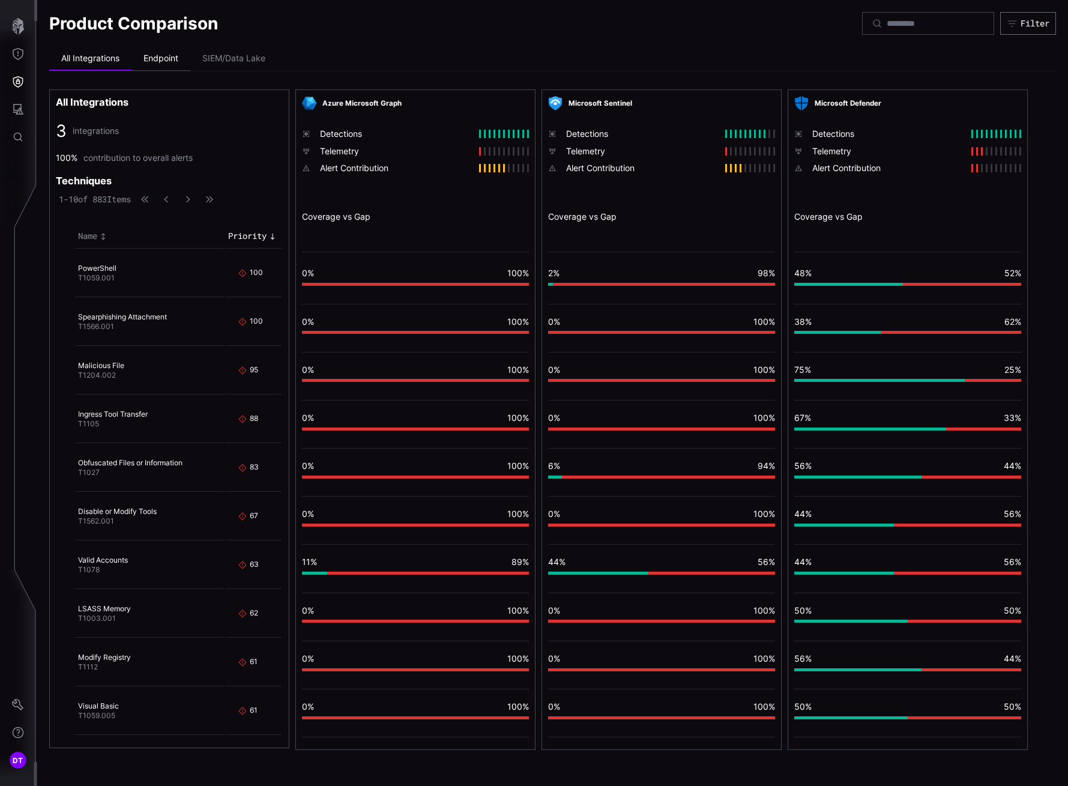
click at [151, 58] on li "Endpoint" at bounding box center [160, 59] width 59 height 24
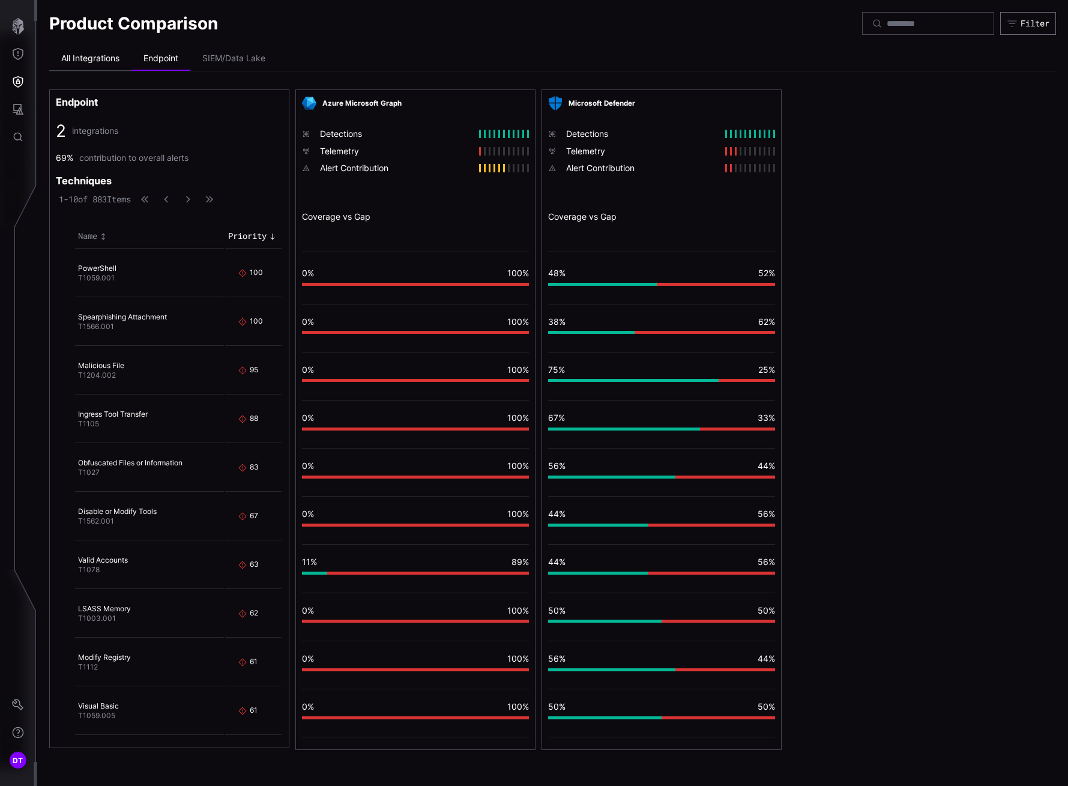
click at [89, 59] on li "All Integrations" at bounding box center [90, 59] width 82 height 24
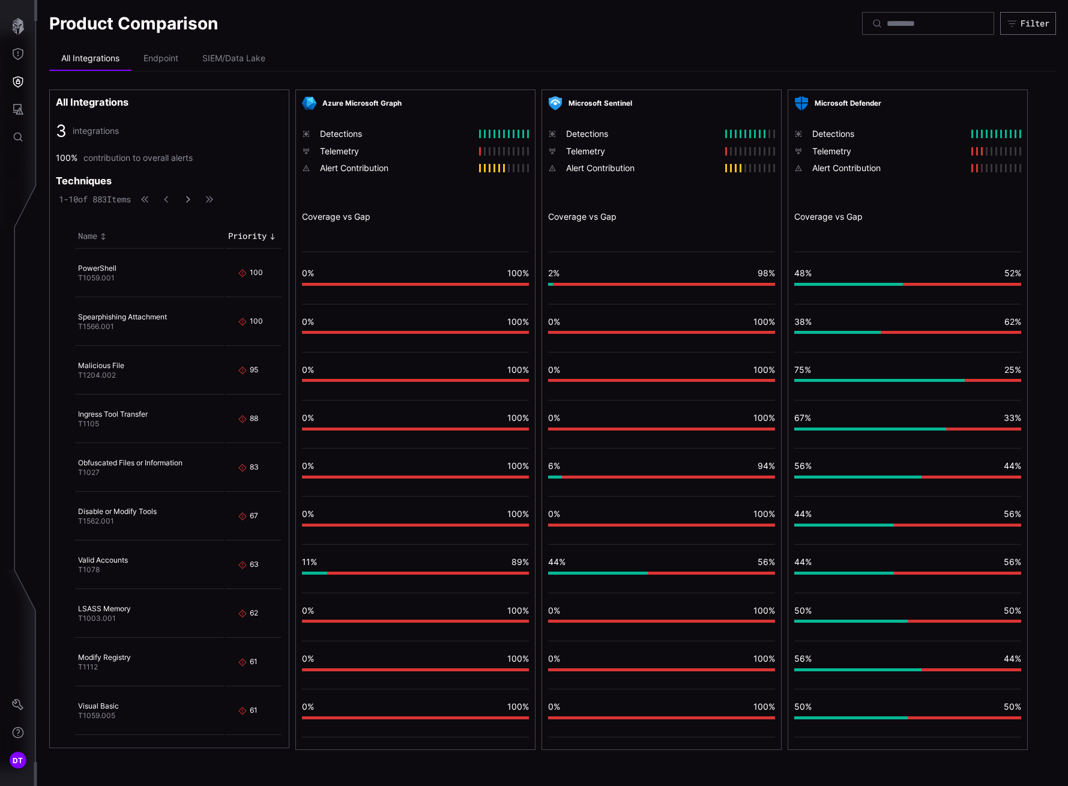
click at [192, 198] on icon "button" at bounding box center [188, 199] width 8 height 8
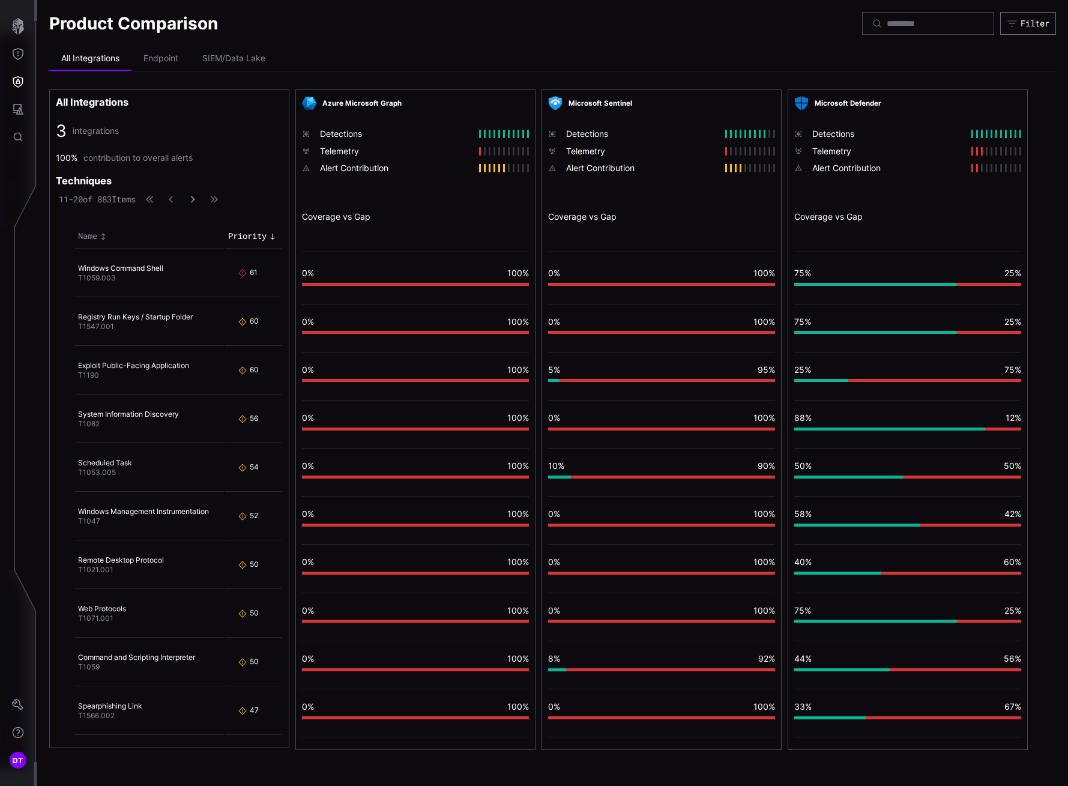
click at [201, 198] on button "button" at bounding box center [193, 199] width 16 height 12
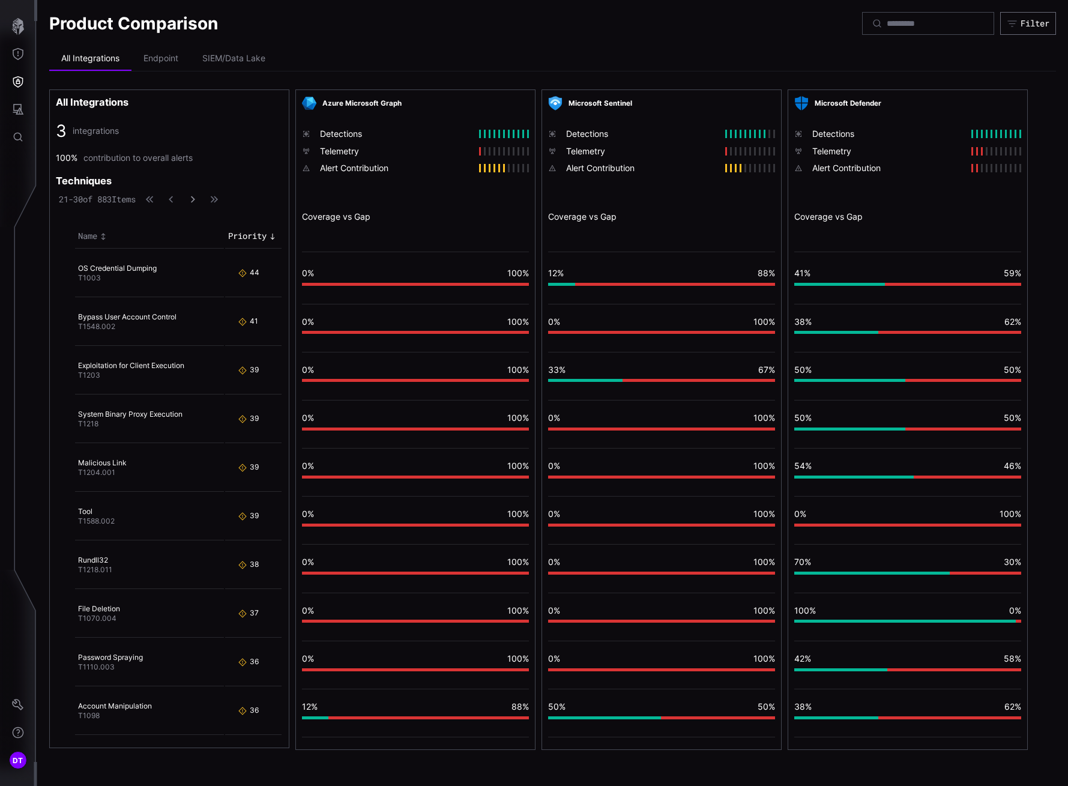
click at [201, 198] on button "button" at bounding box center [193, 199] width 16 height 12
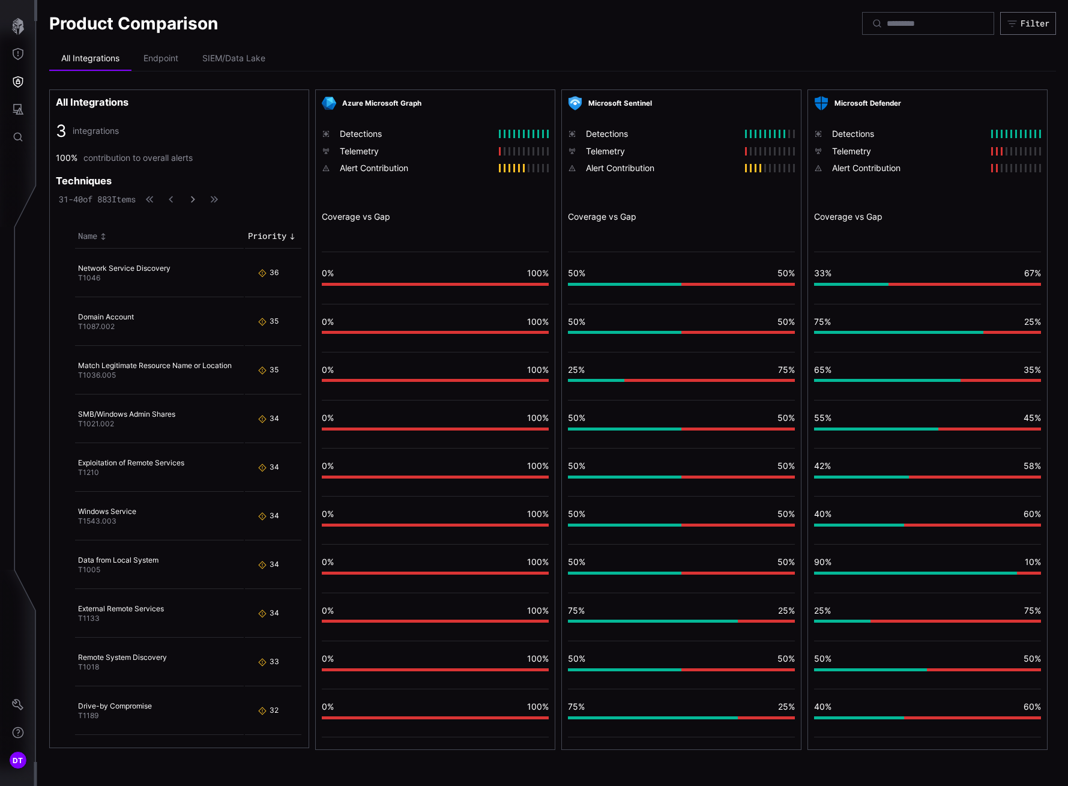
click at [201, 198] on button "button" at bounding box center [193, 199] width 16 height 12
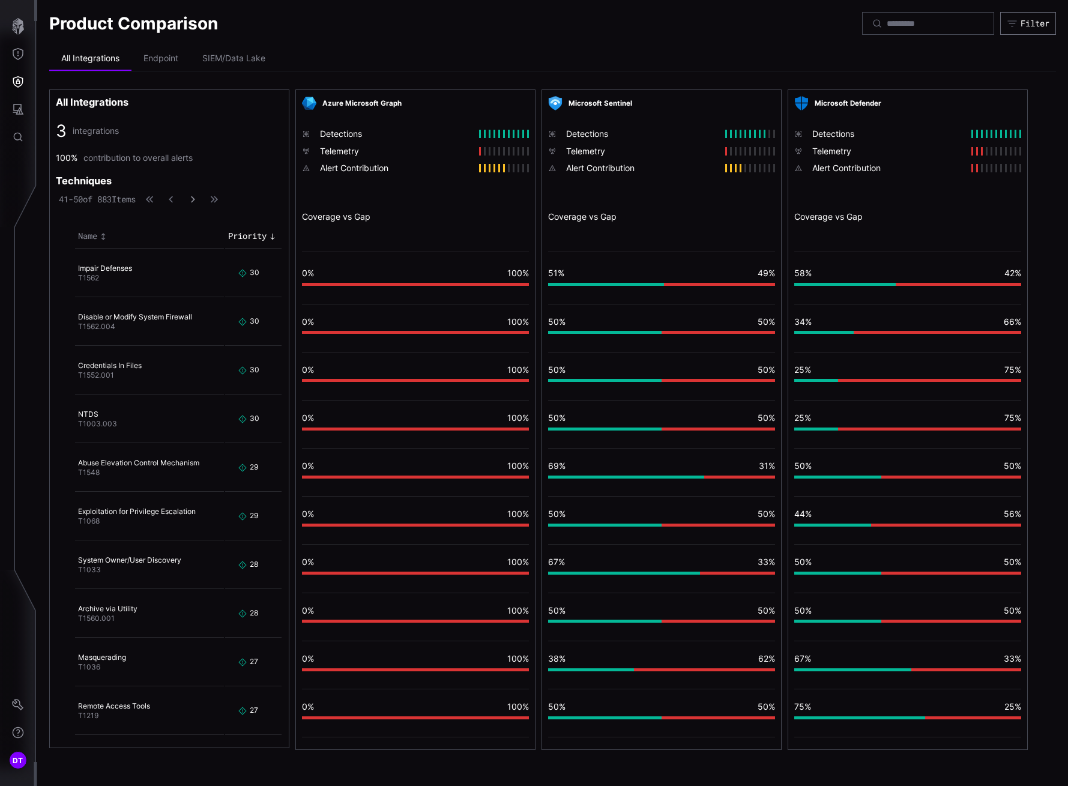
click at [201, 198] on button "button" at bounding box center [193, 199] width 16 height 12
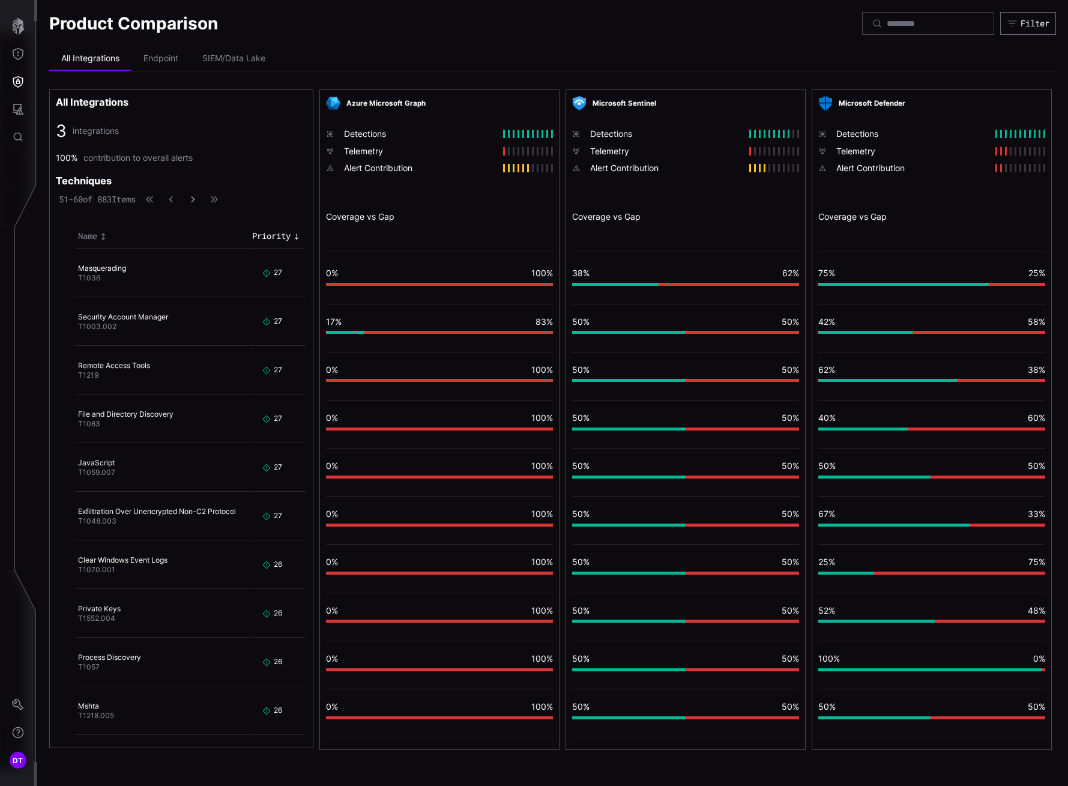
click at [201, 198] on button "button" at bounding box center [192, 199] width 15 height 11
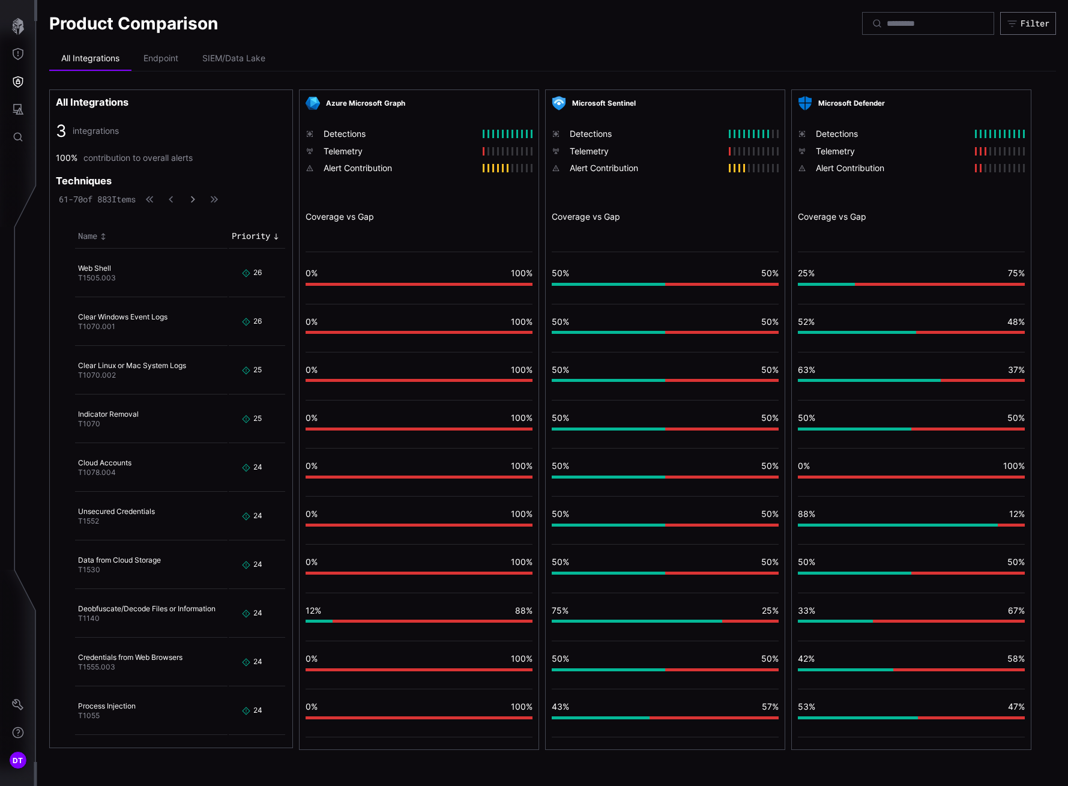
click at [197, 199] on icon "button" at bounding box center [193, 199] width 8 height 8
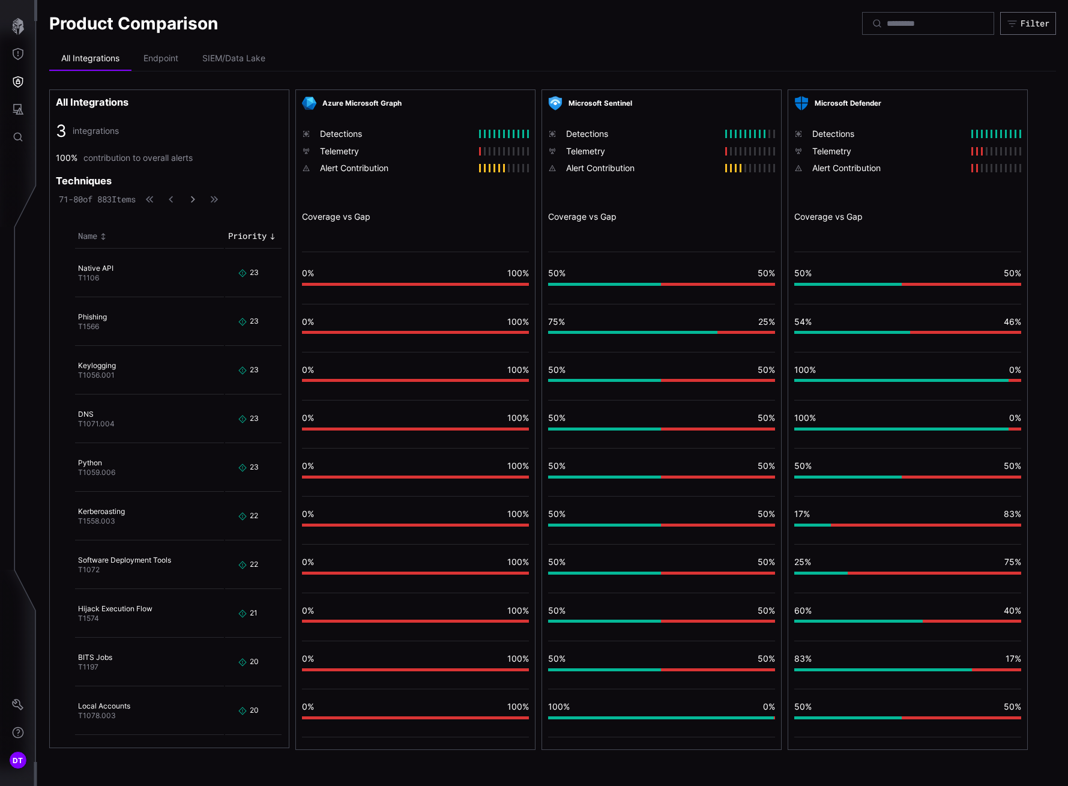
click at [197, 199] on icon "button" at bounding box center [193, 199] width 8 height 8
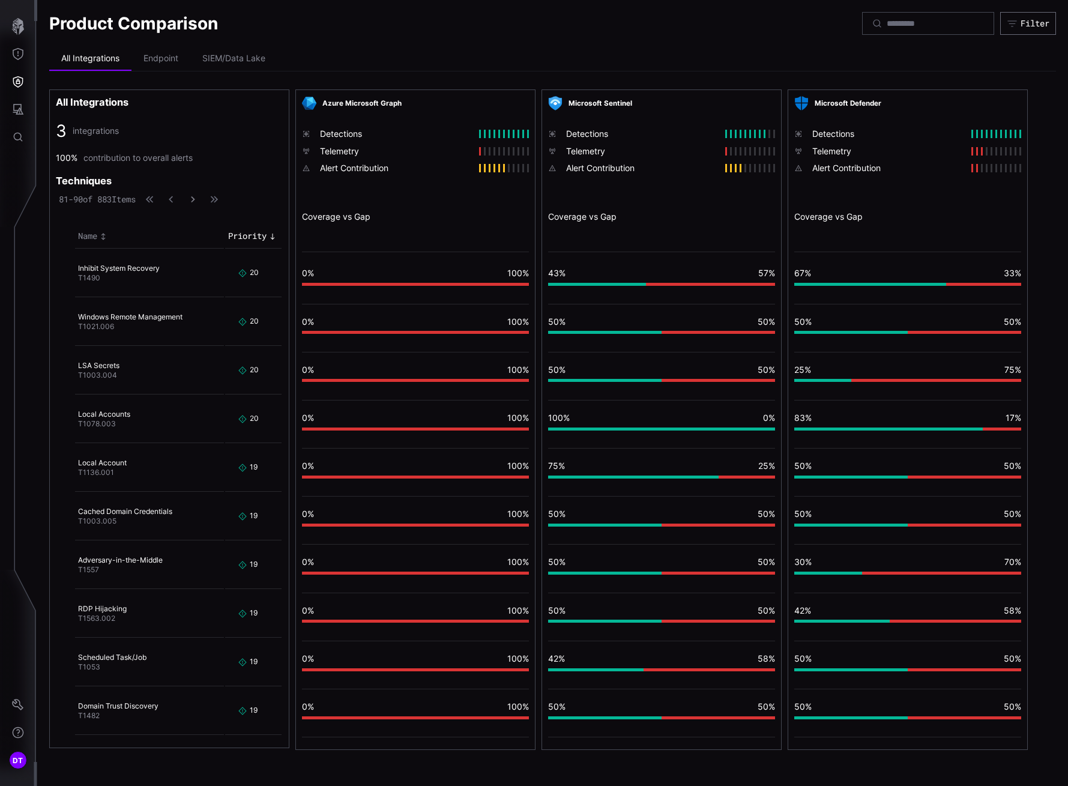
click at [197, 197] on icon "button" at bounding box center [193, 200] width 8 height 8
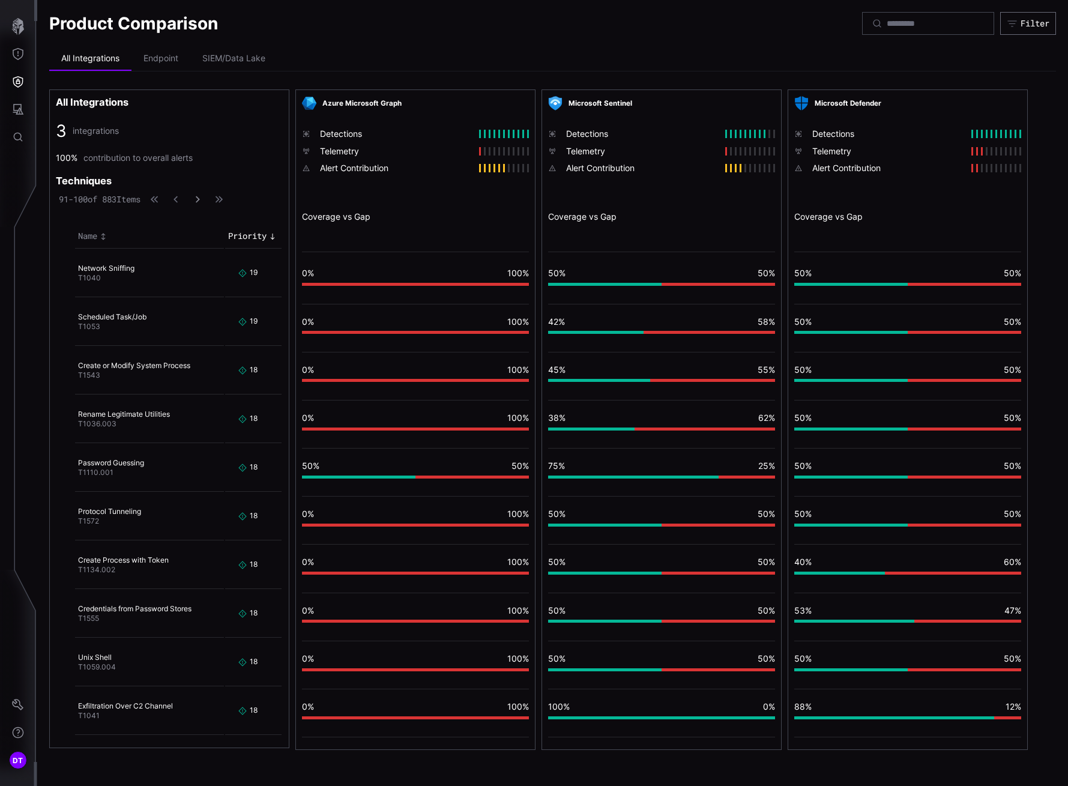
click at [200, 201] on icon "button" at bounding box center [198, 199] width 4 height 7
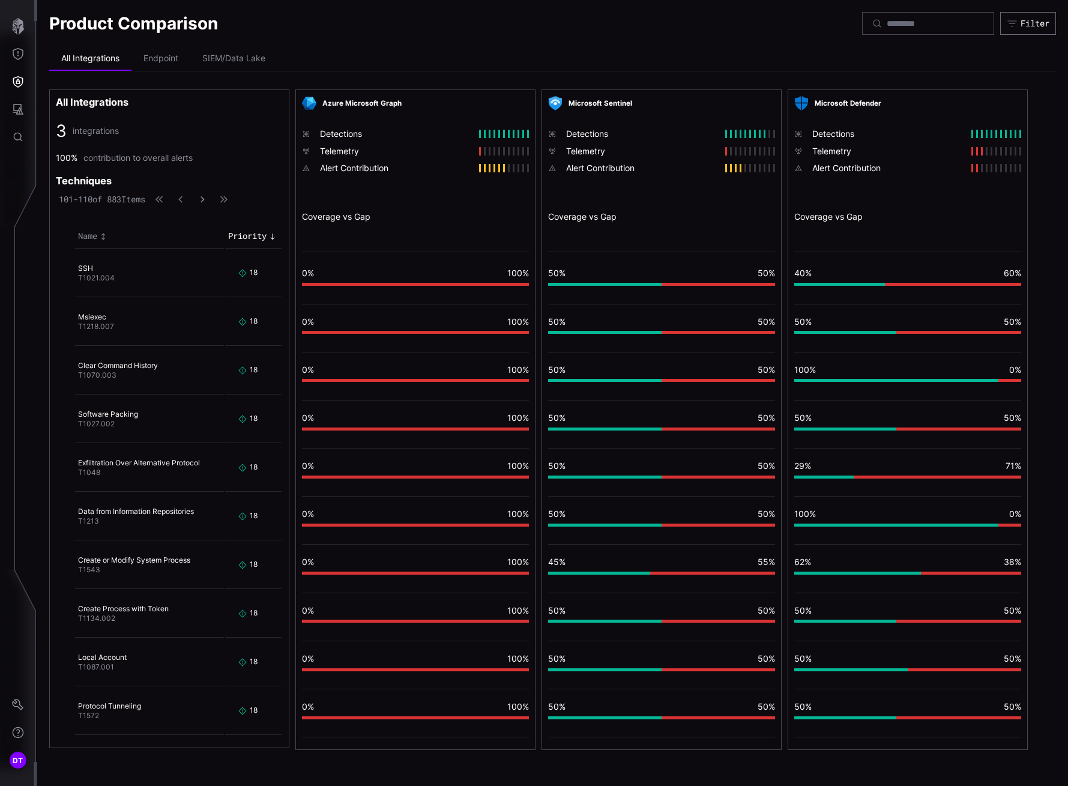
click at [210, 201] on button "button" at bounding box center [202, 199] width 14 height 11
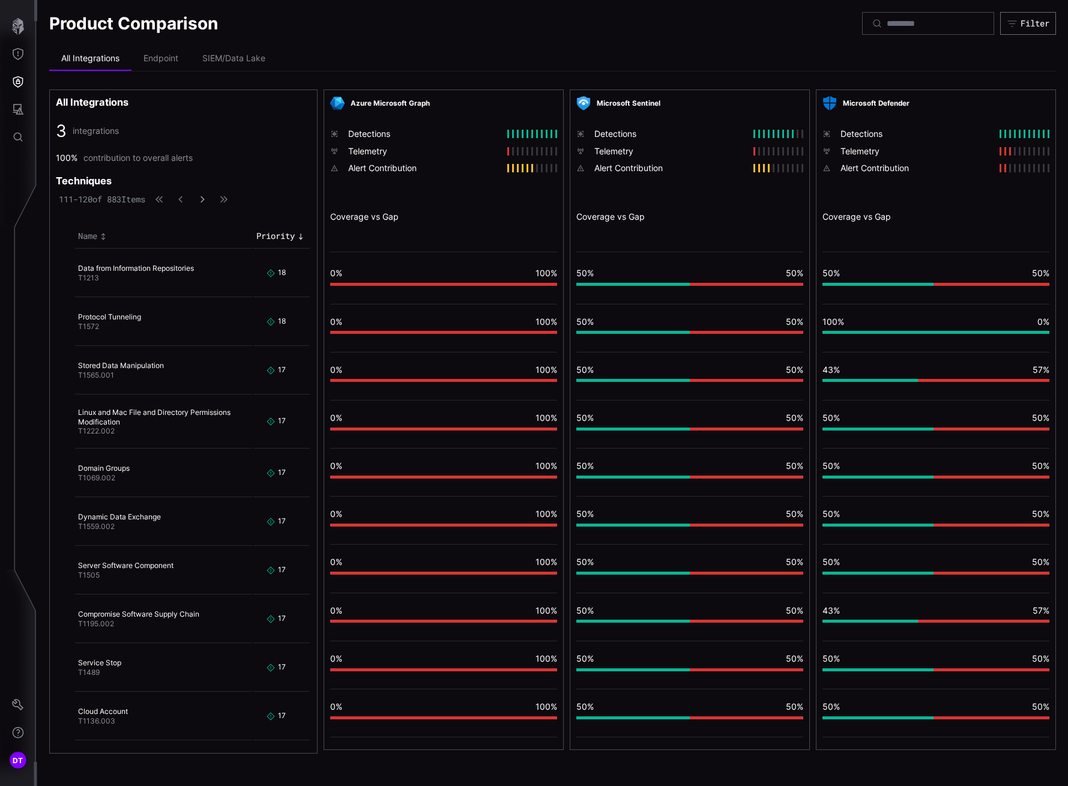
click at [210, 201] on button "button" at bounding box center [203, 199] width 16 height 12
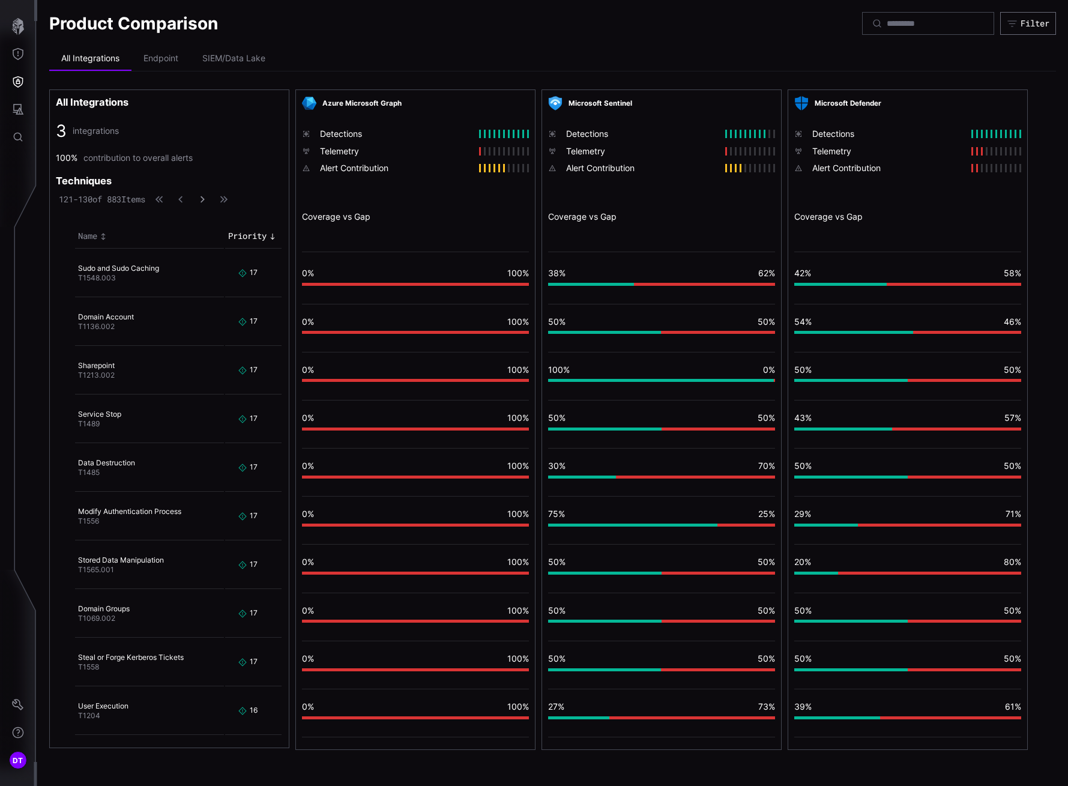
click at [210, 201] on button "button" at bounding box center [203, 199] width 16 height 12
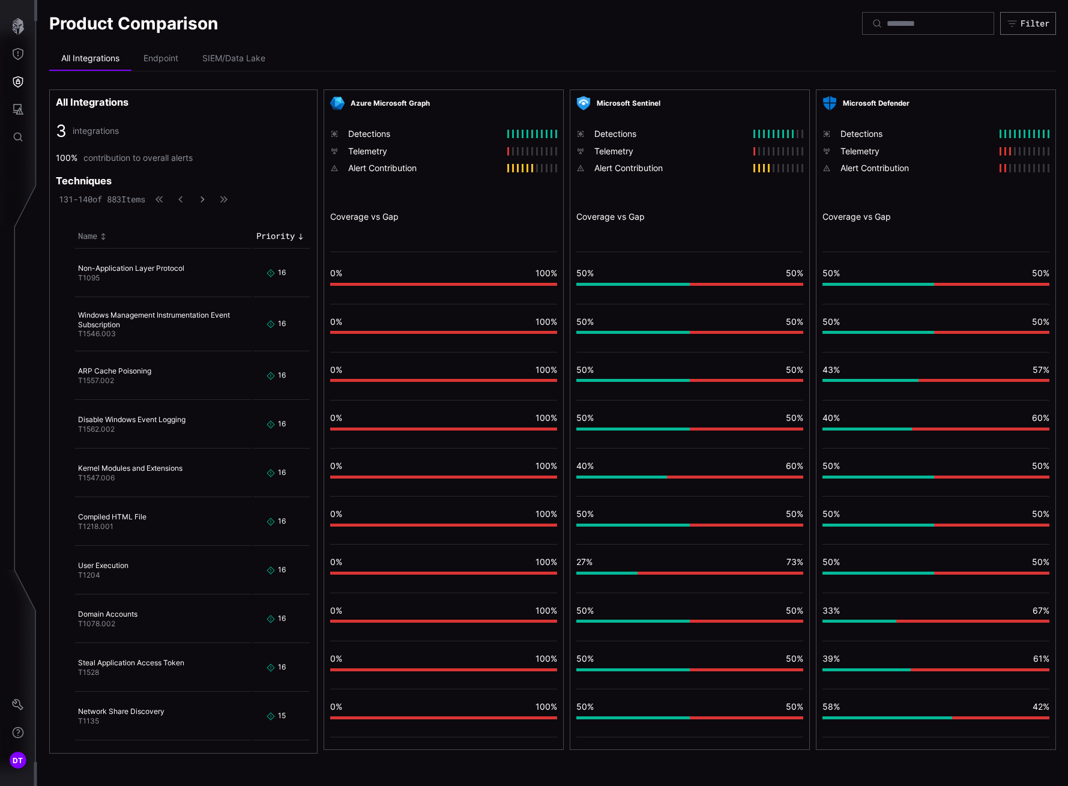
click at [210, 201] on button "button" at bounding box center [202, 199] width 14 height 11
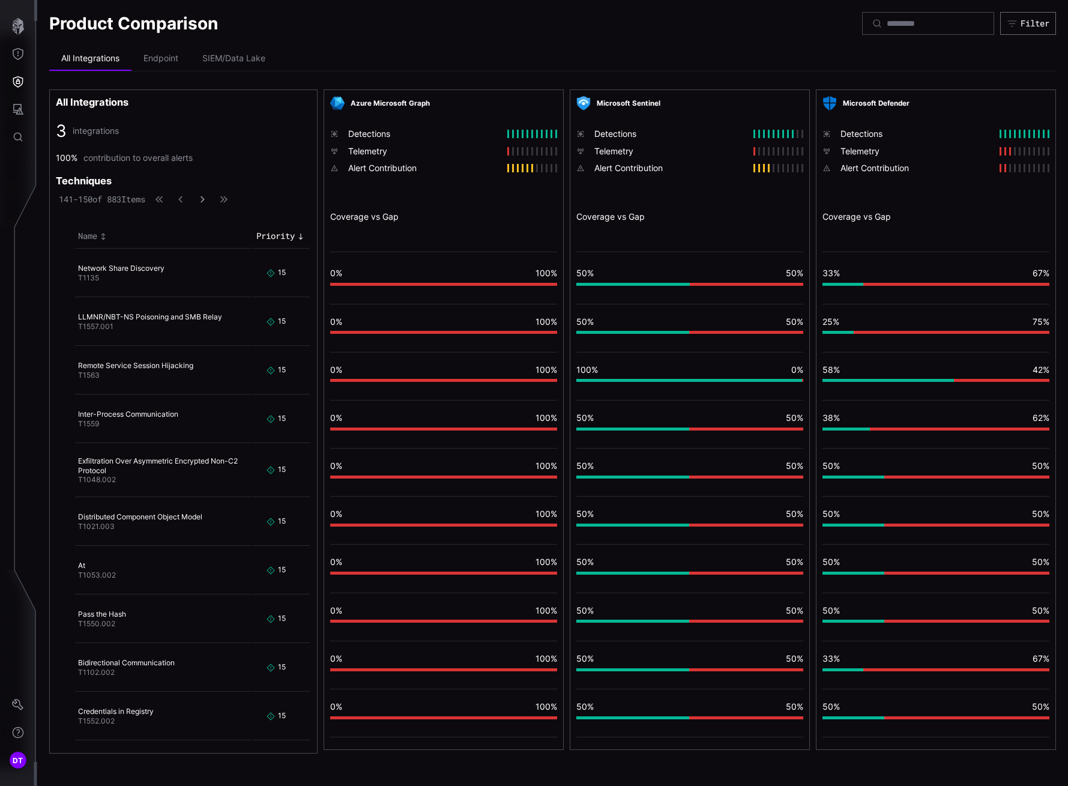
click at [210, 201] on button "button" at bounding box center [203, 199] width 16 height 12
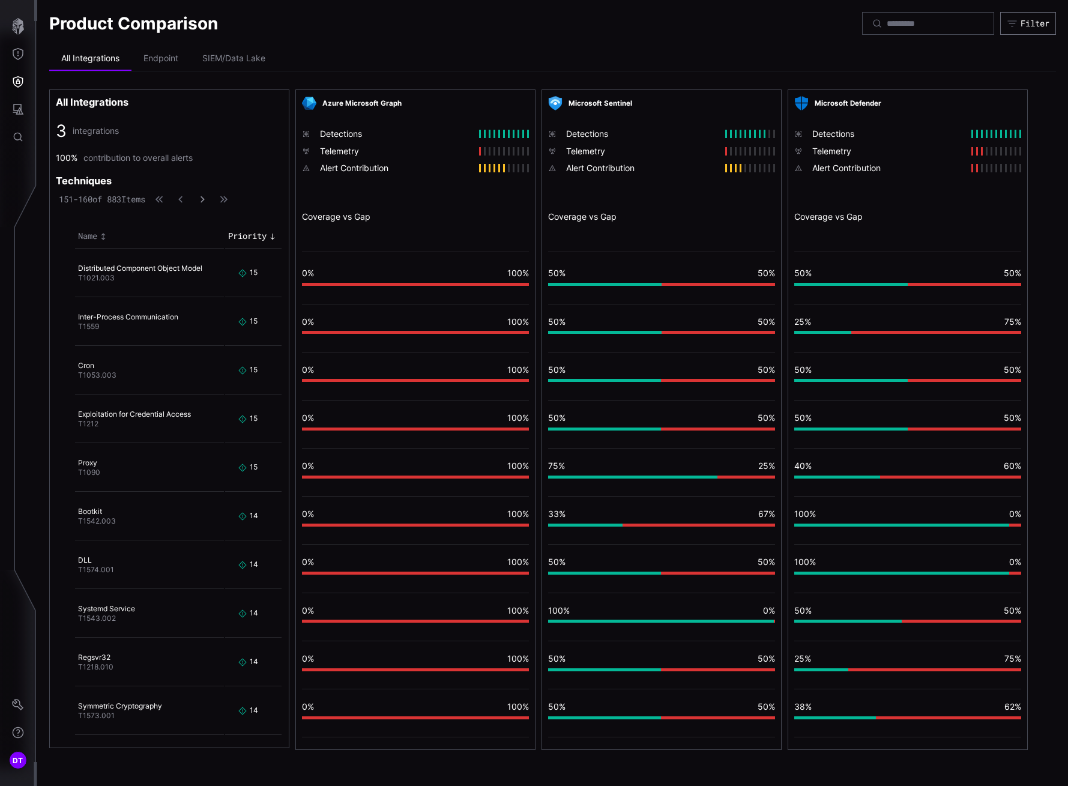
click at [210, 201] on button "button" at bounding box center [203, 199] width 16 height 12
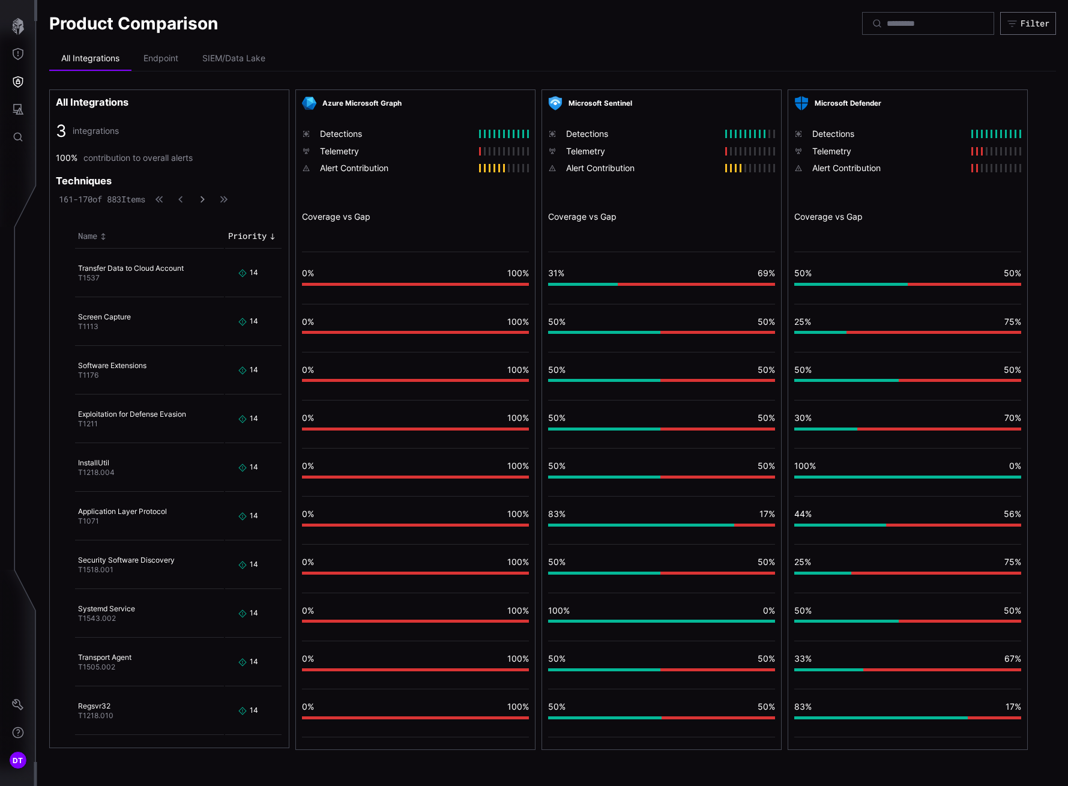
click at [210, 201] on button "button" at bounding box center [203, 199] width 16 height 12
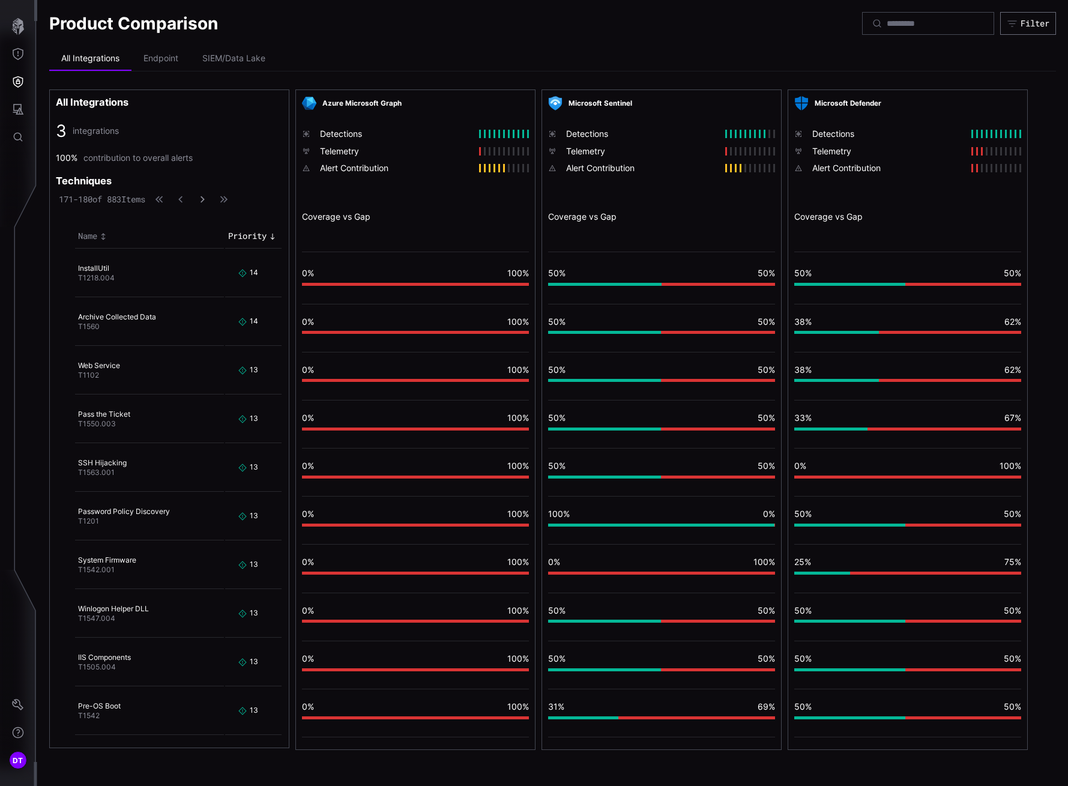
click at [210, 201] on button "button" at bounding box center [203, 199] width 16 height 12
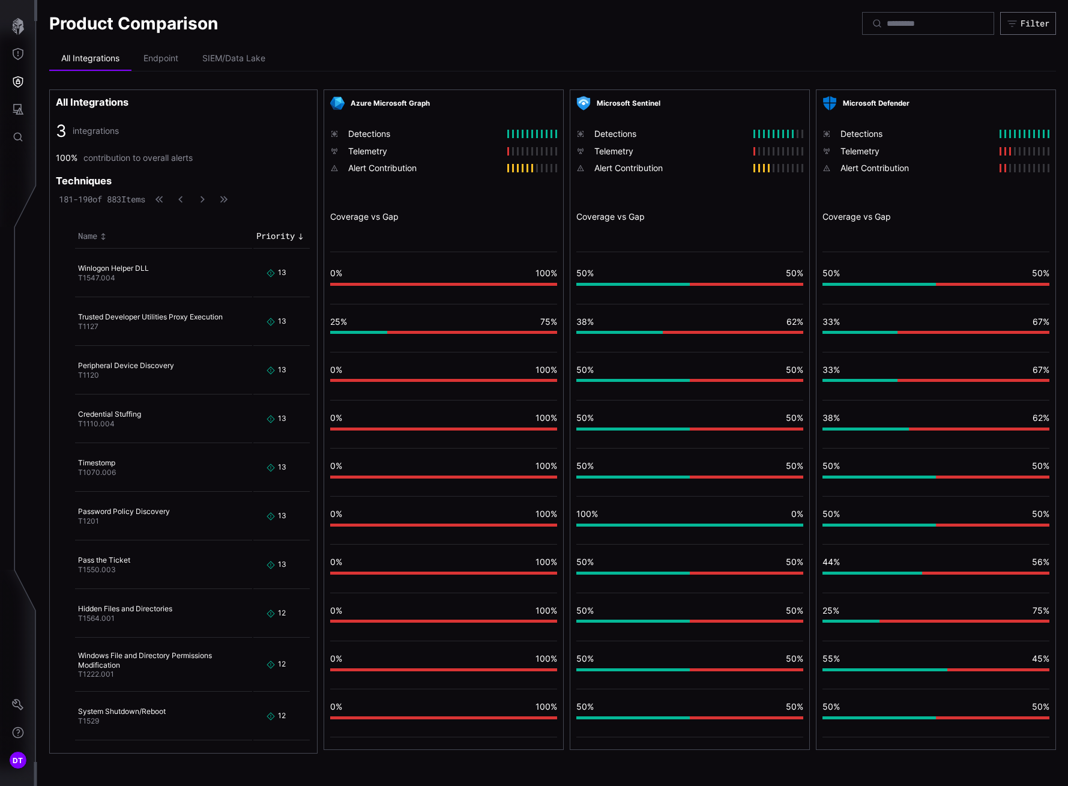
click at [342, 333] on div "vulnerable: 25" at bounding box center [358, 332] width 57 height 3
click at [337, 318] on span "25%" at bounding box center [338, 321] width 17 height 10
click at [17, 55] on icon "Threat Exposure" at bounding box center [18, 54] width 12 height 12
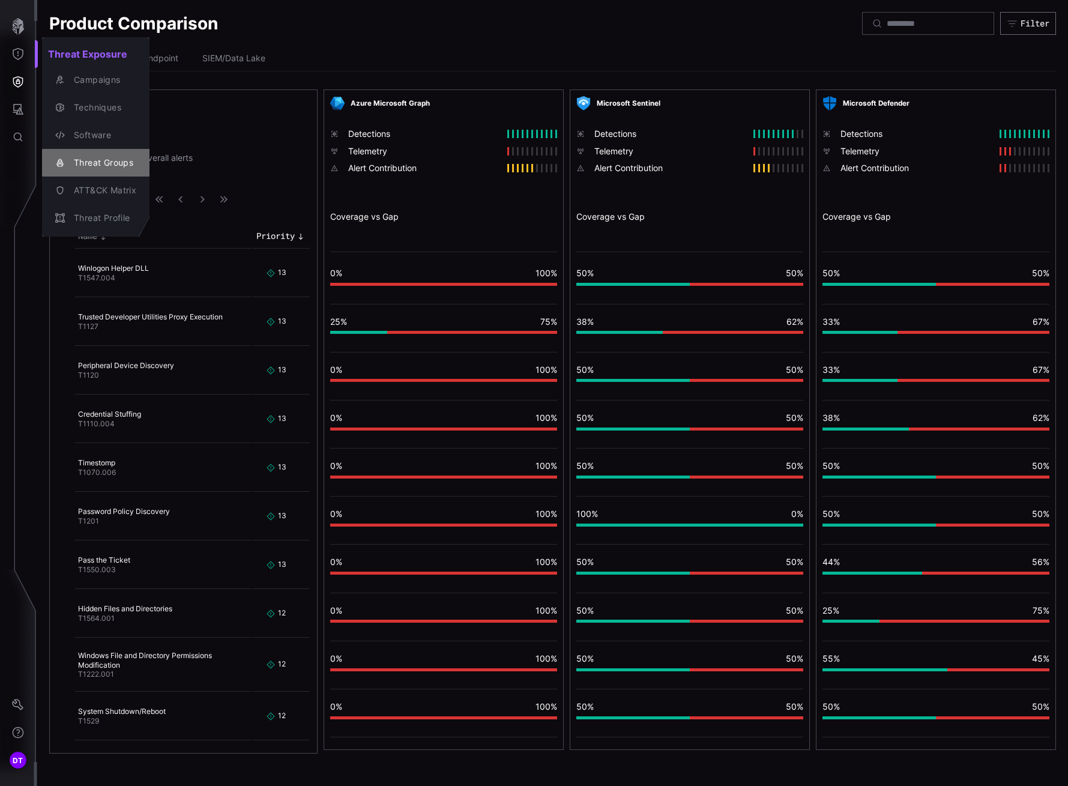
click at [96, 160] on div "Threat Groups" at bounding box center [102, 162] width 68 height 15
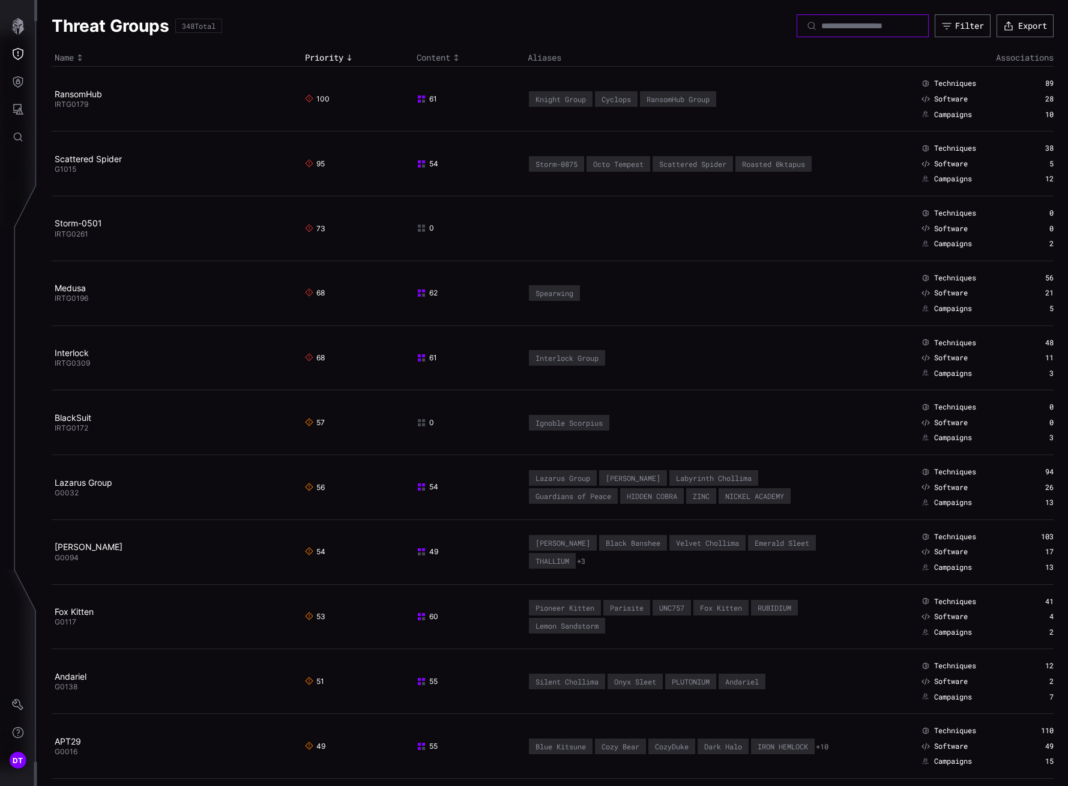
click at [821, 31] on input at bounding box center [863, 25] width 84 height 11
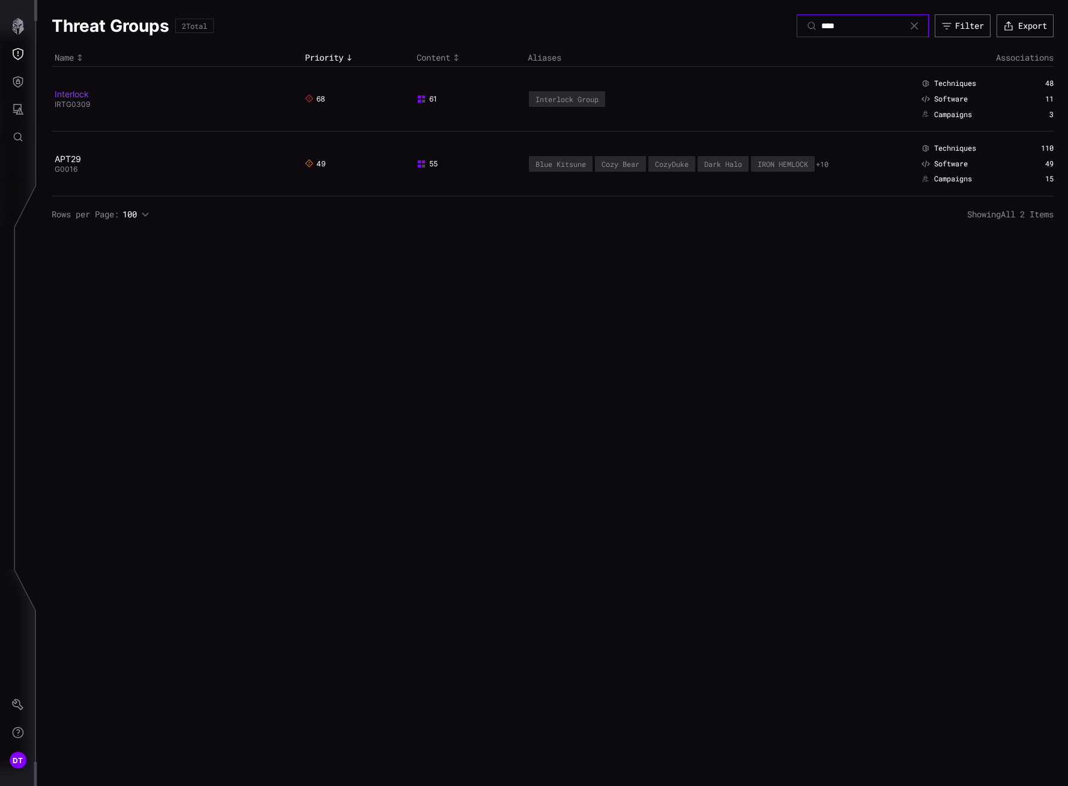
type input "****"
click at [70, 96] on link "Interlock" at bounding box center [72, 94] width 34 height 10
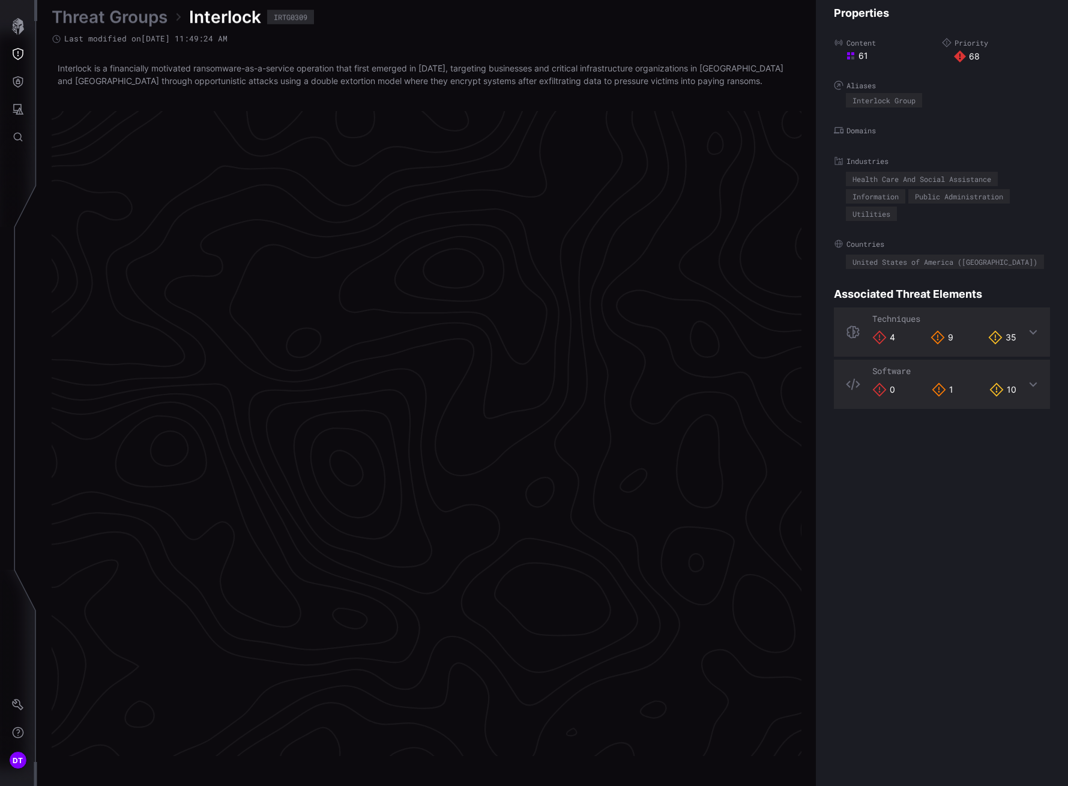
scroll to position [2384, 530]
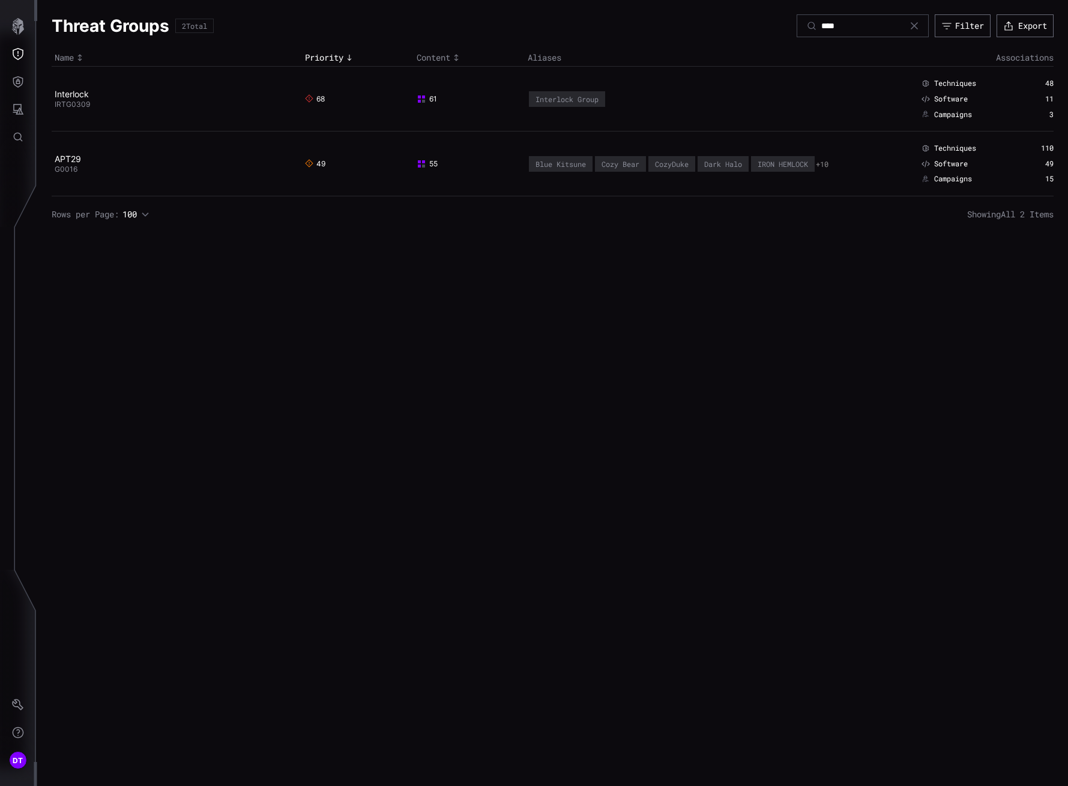
click at [832, 17] on div "****" at bounding box center [863, 25] width 132 height 23
click at [848, 26] on input "****" at bounding box center [863, 25] width 84 height 11
type input "*"
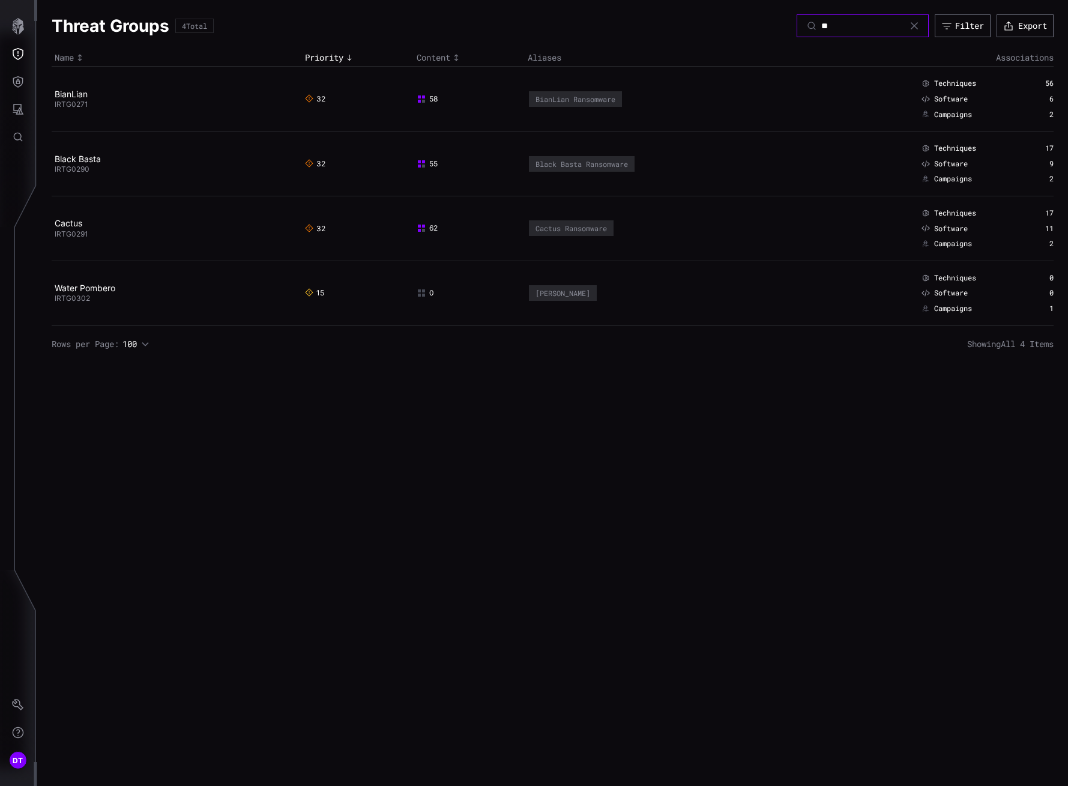
type input "*"
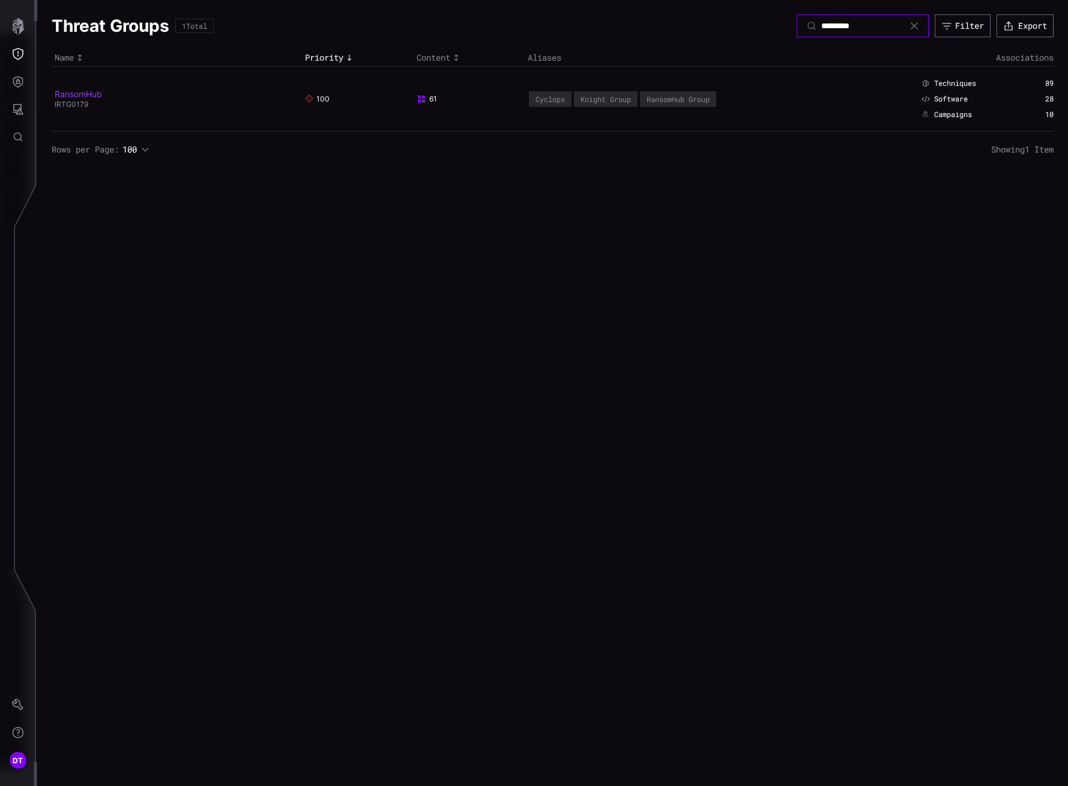
type input "*********"
click at [72, 98] on link "RansomHub" at bounding box center [78, 94] width 47 height 10
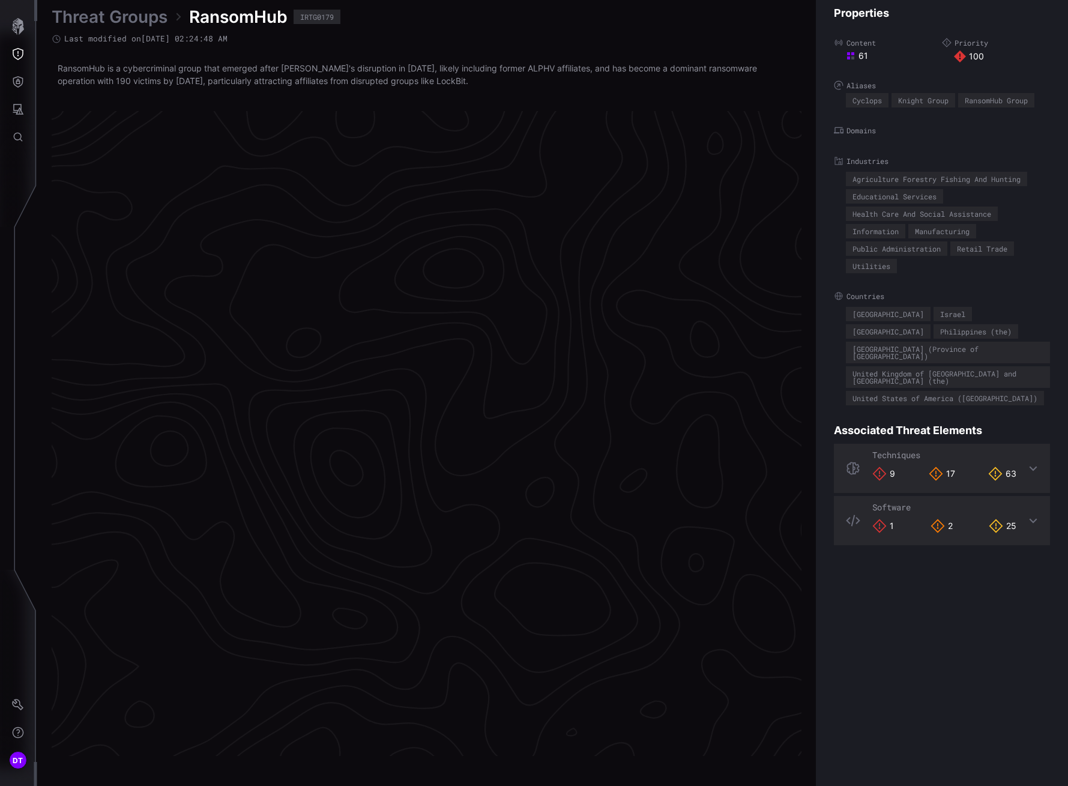
scroll to position [2384, 530]
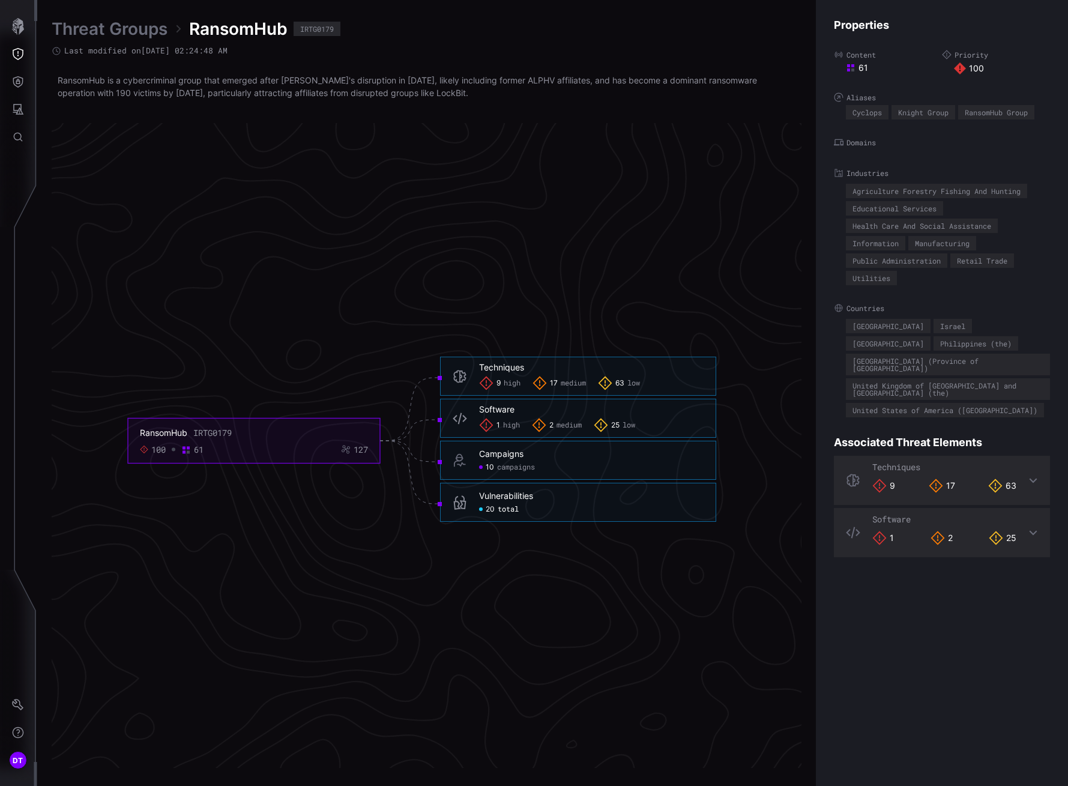
click at [503, 511] on span "total" at bounding box center [508, 510] width 21 height 10
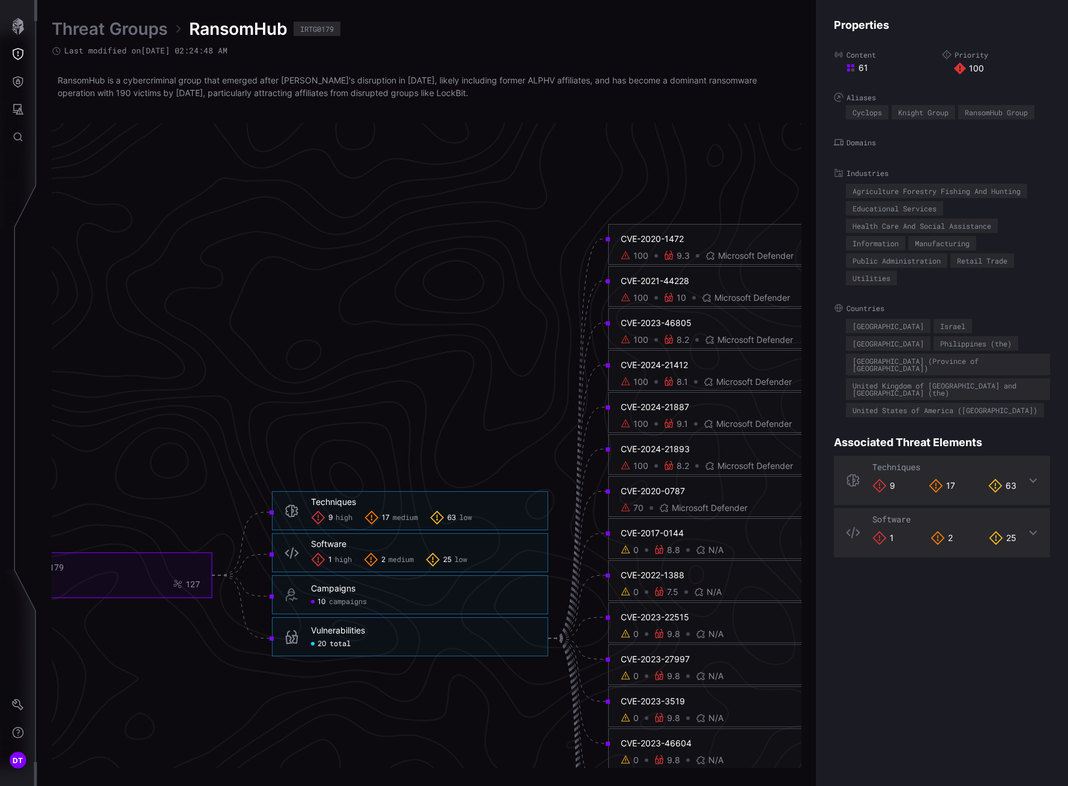
scroll to position [2197, 530]
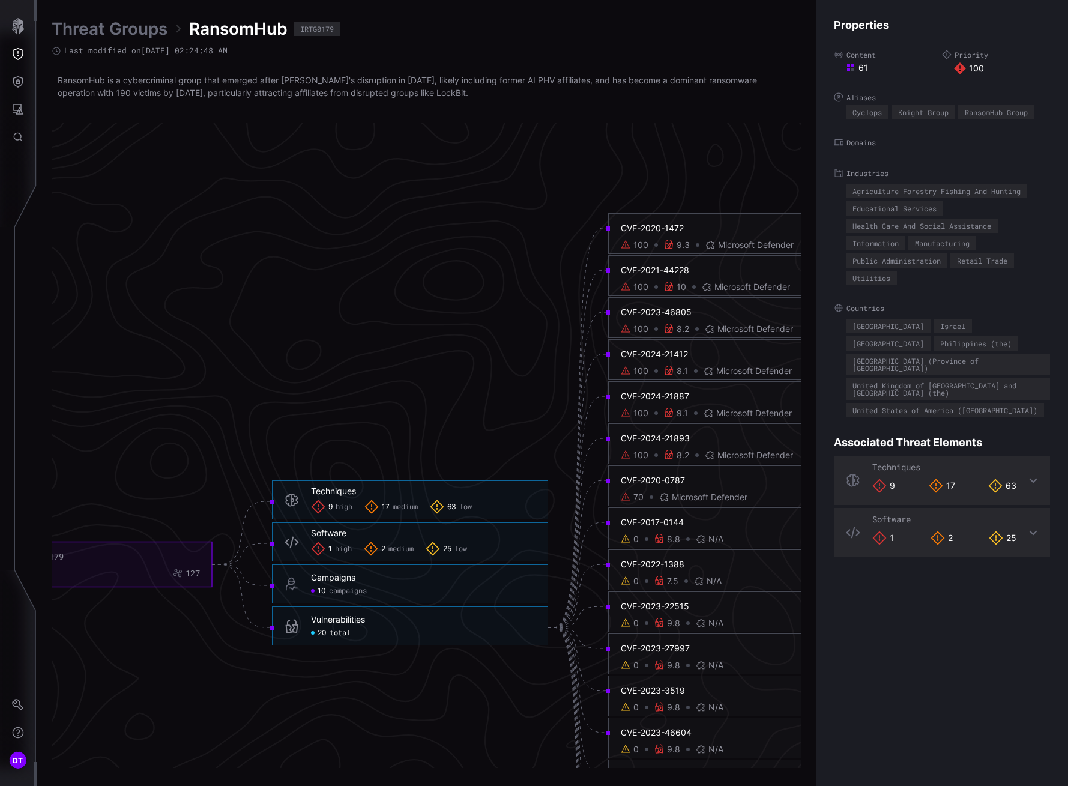
click at [342, 553] on span "high" at bounding box center [343, 549] width 17 height 10
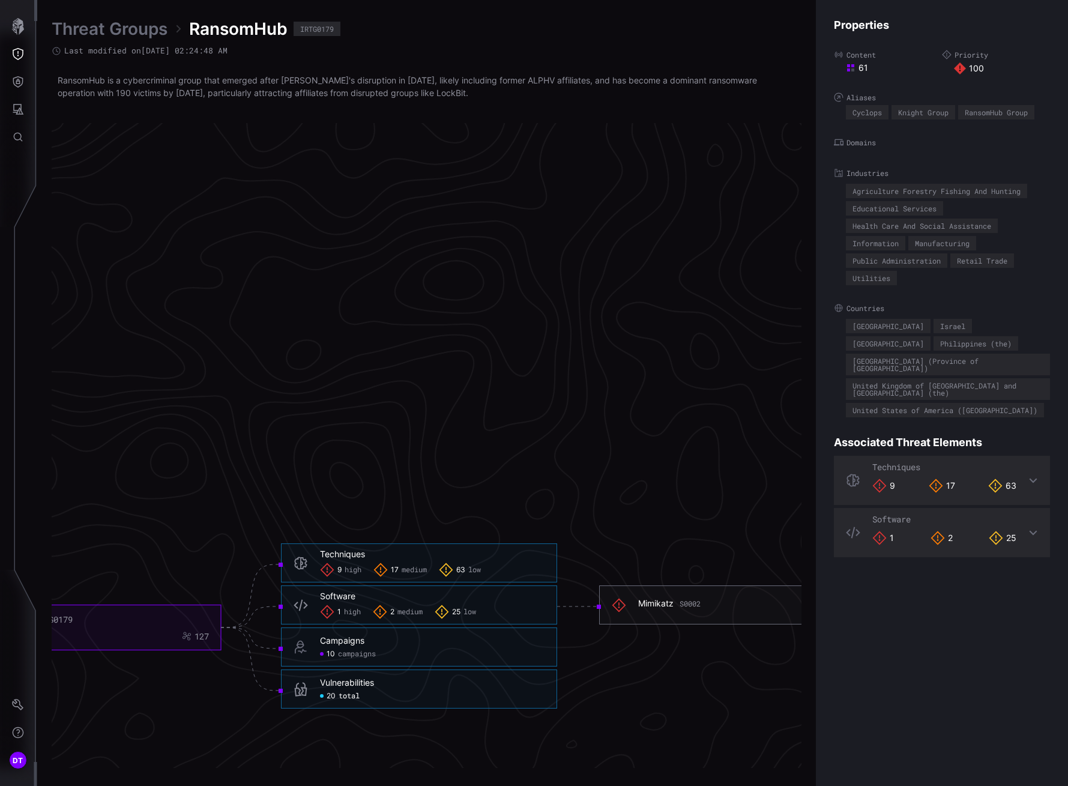
click at [656, 601] on div "Mimikatz S0002" at bounding box center [669, 603] width 62 height 11
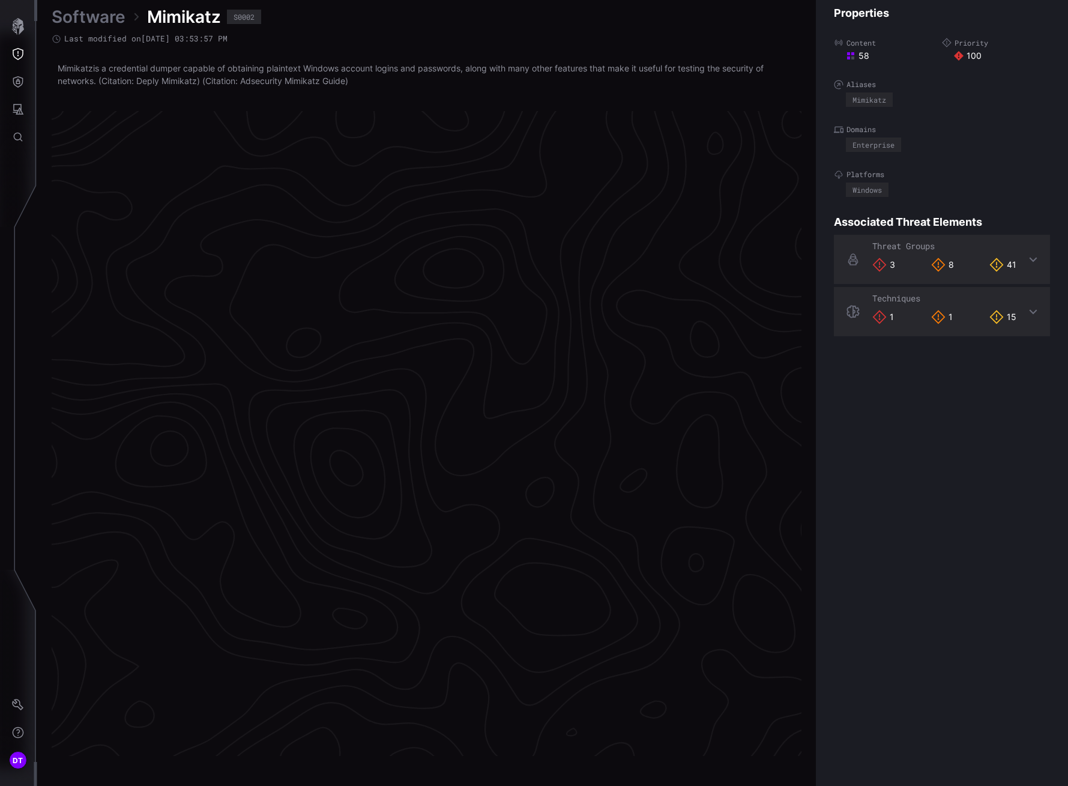
scroll to position [2384, 530]
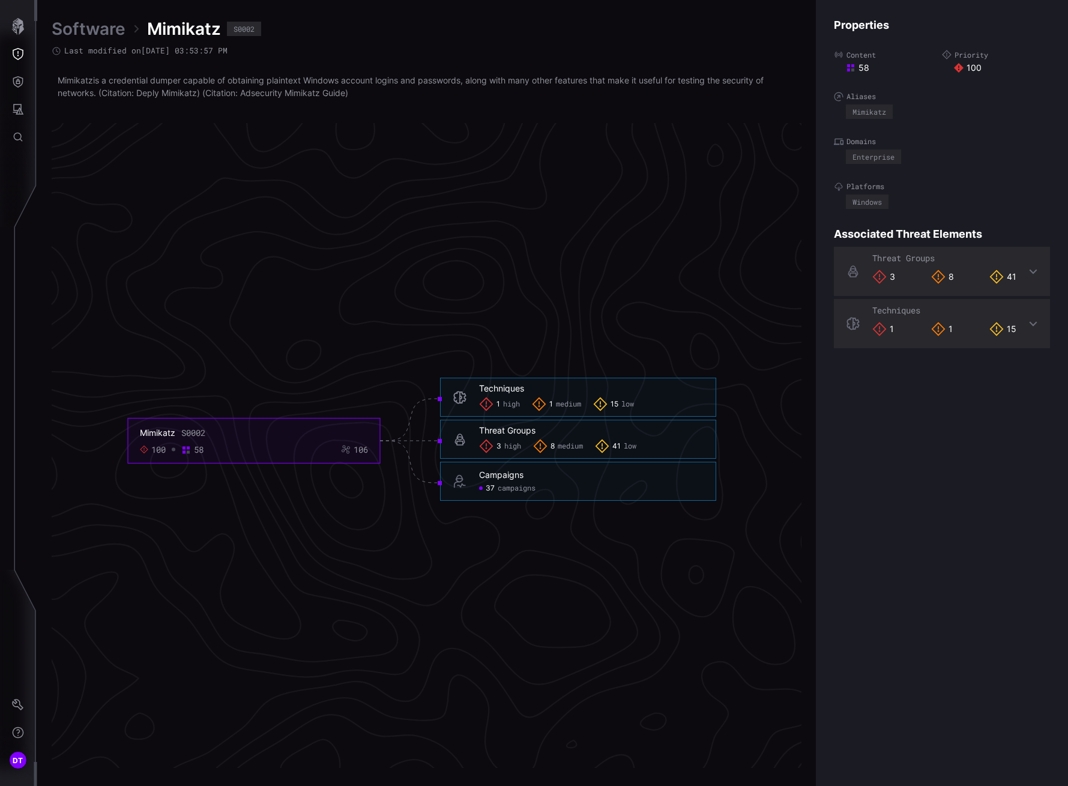
click at [510, 406] on span "high" at bounding box center [511, 405] width 17 height 10
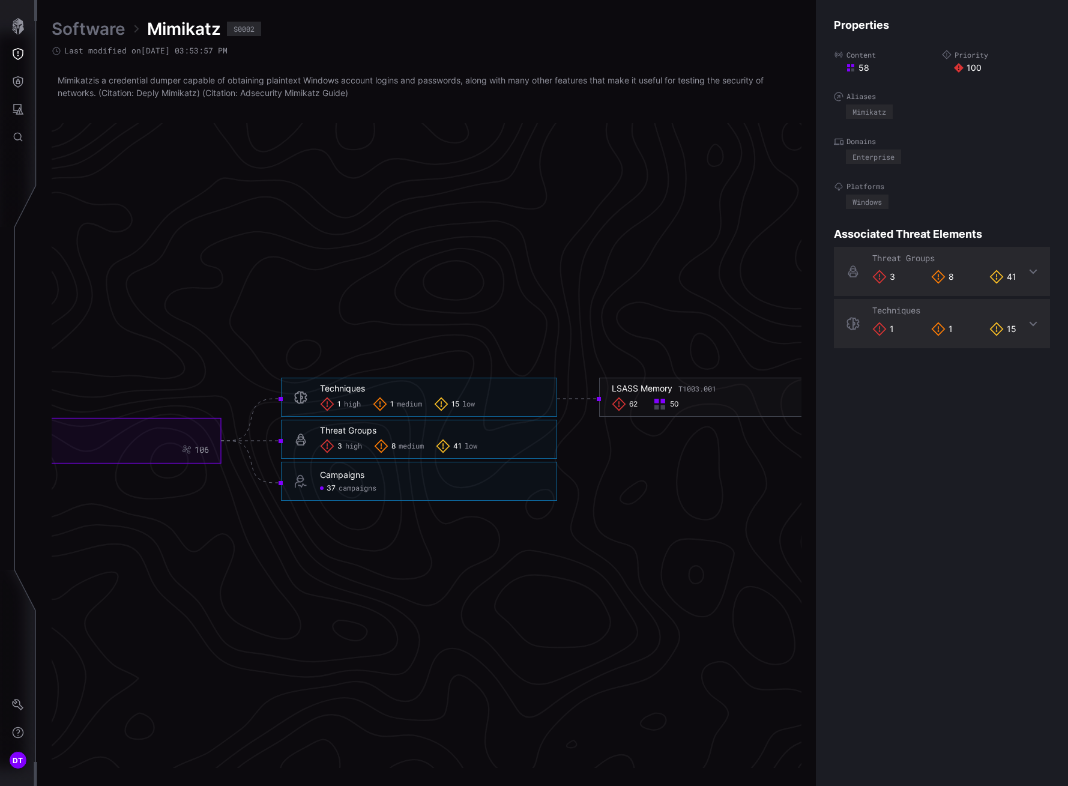
click at [347, 448] on span "high" at bounding box center [353, 447] width 17 height 10
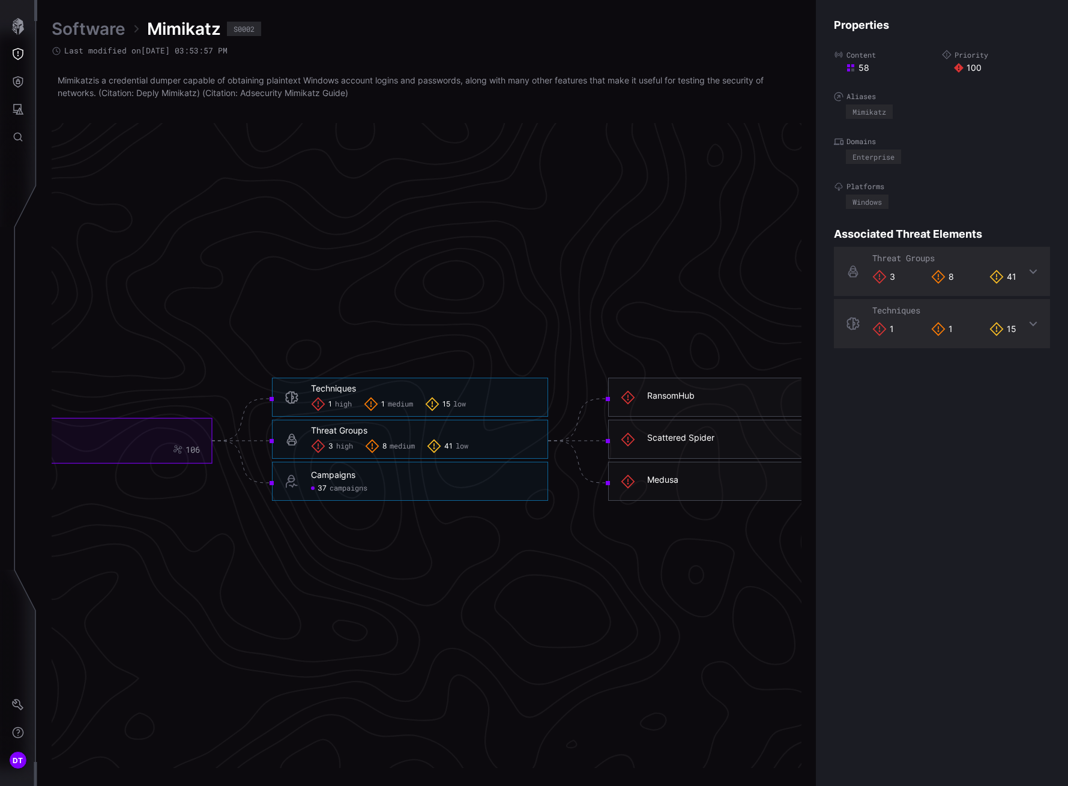
click at [337, 487] on span "campaigns" at bounding box center [349, 489] width 38 height 10
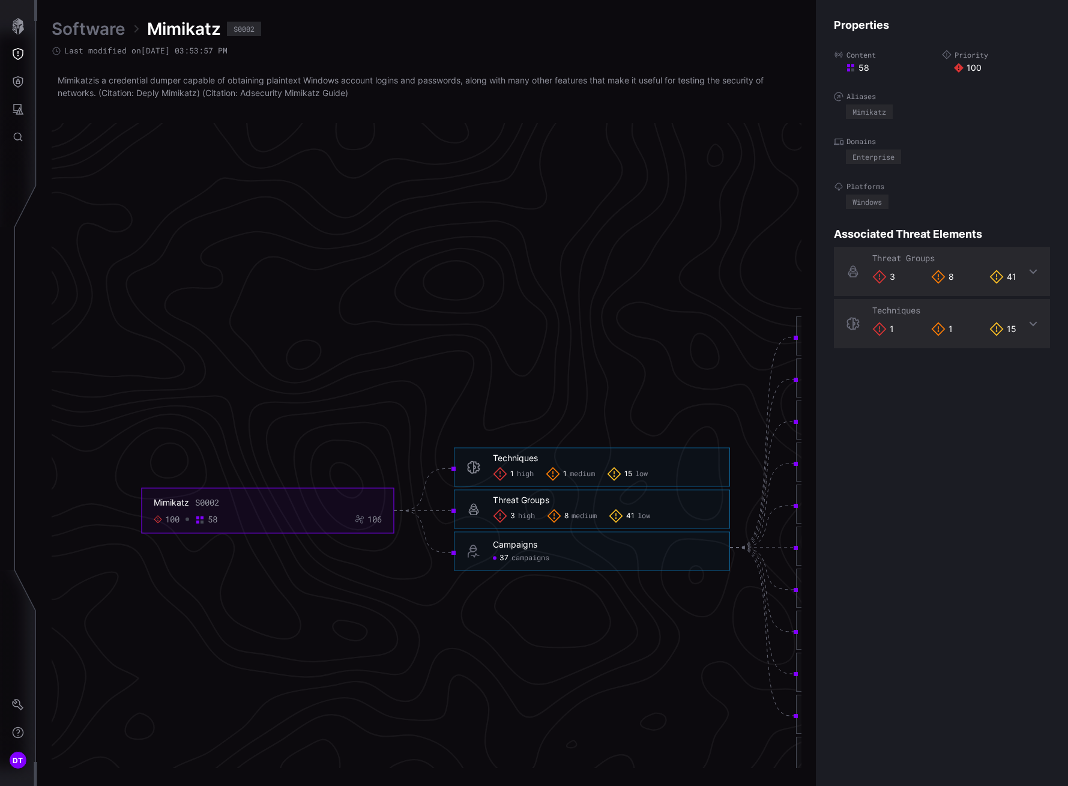
scroll to position [2277, 355]
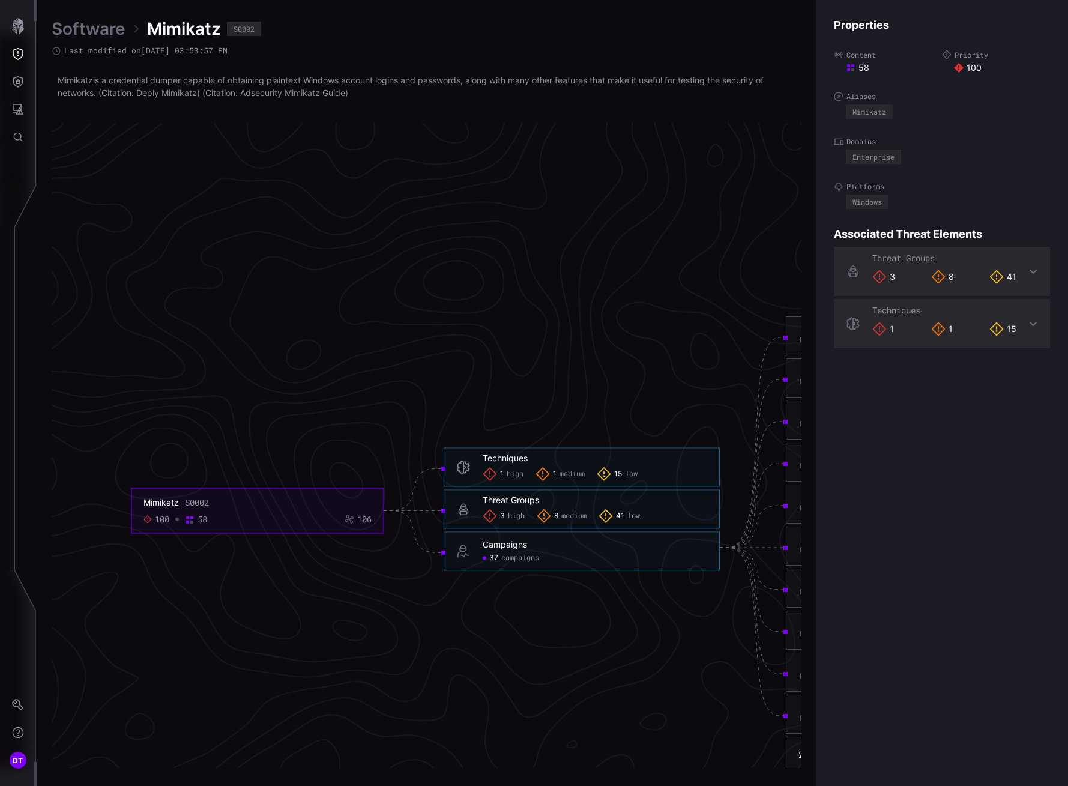
click at [1028, 270] on icon at bounding box center [1033, 272] width 10 height 10
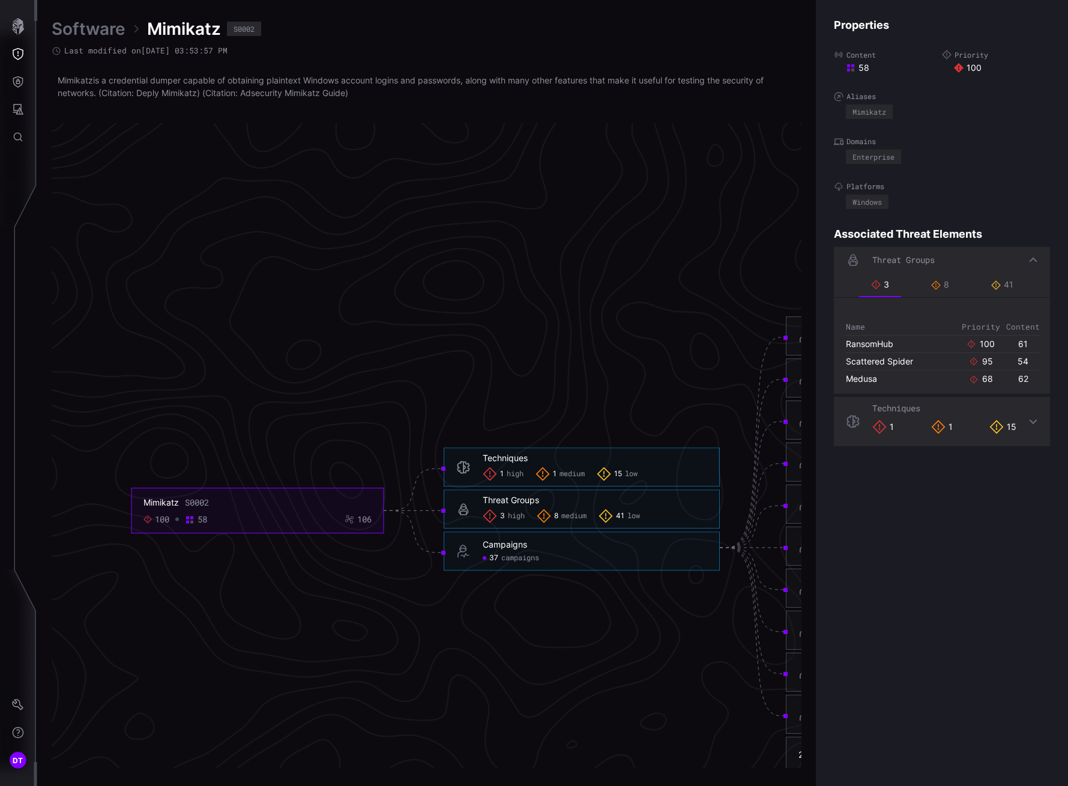
click at [1030, 422] on icon at bounding box center [1034, 421] width 8 height 5
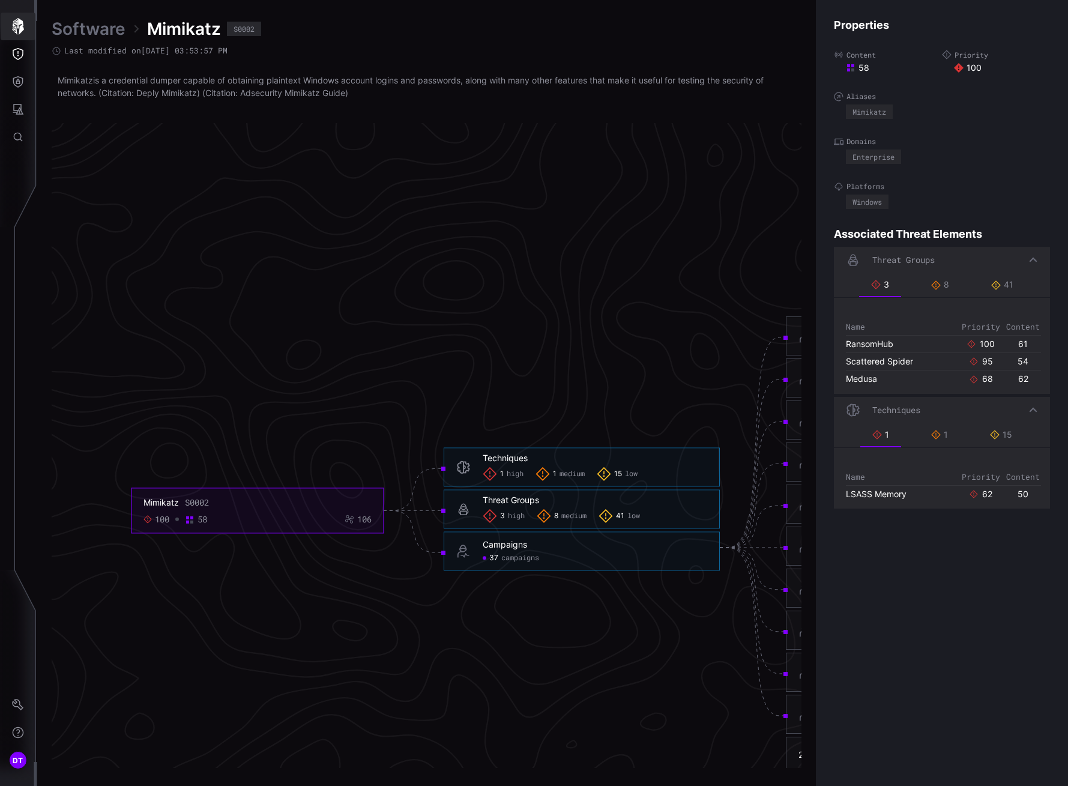
click at [16, 29] on icon "button" at bounding box center [18, 26] width 17 height 17
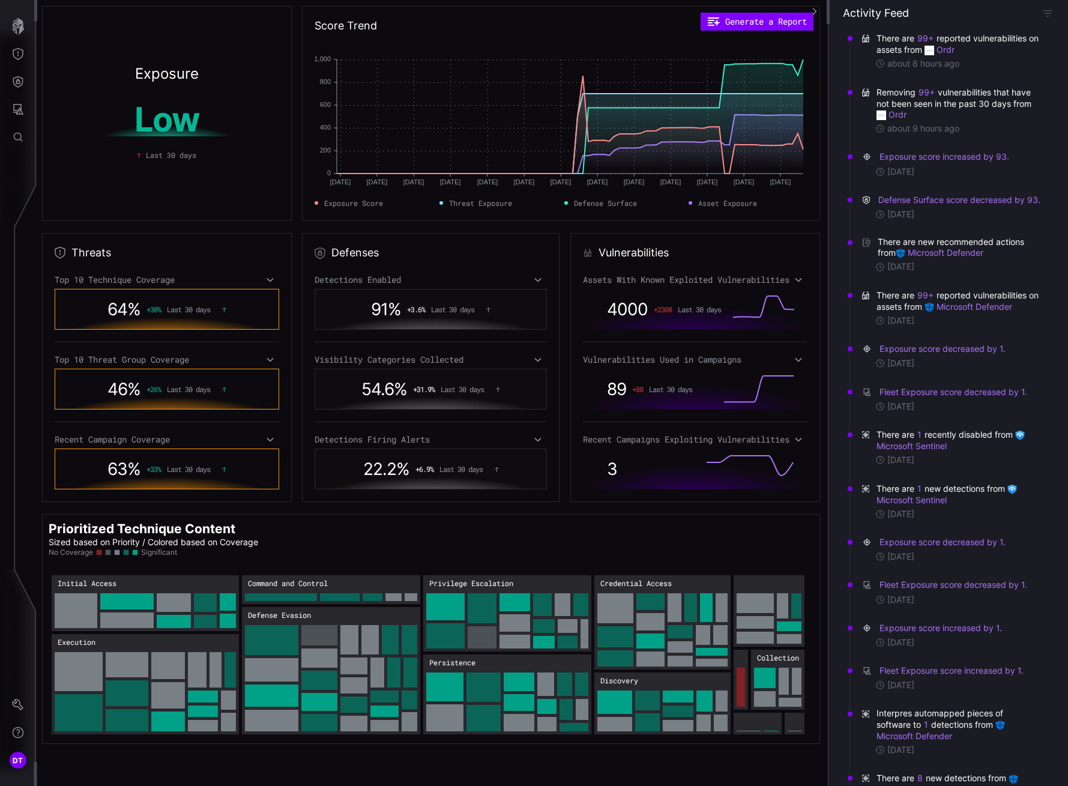
click at [267, 282] on icon at bounding box center [270, 280] width 8 height 10
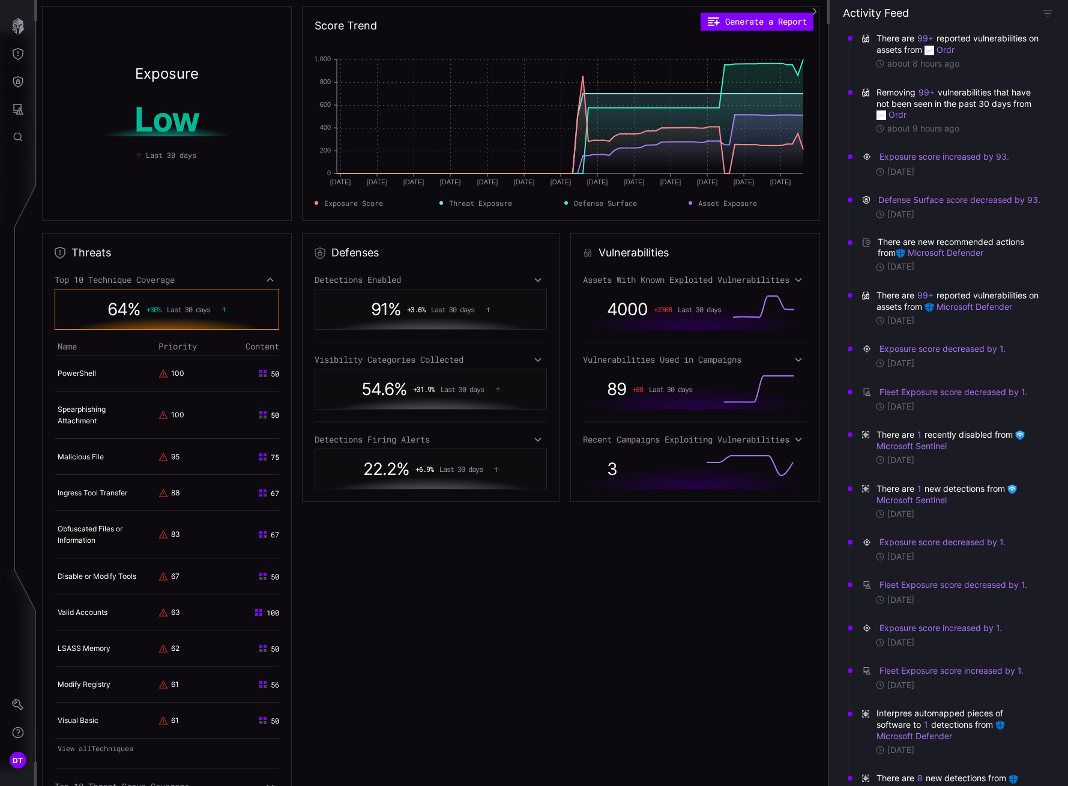
click at [267, 282] on icon at bounding box center [270, 280] width 8 height 10
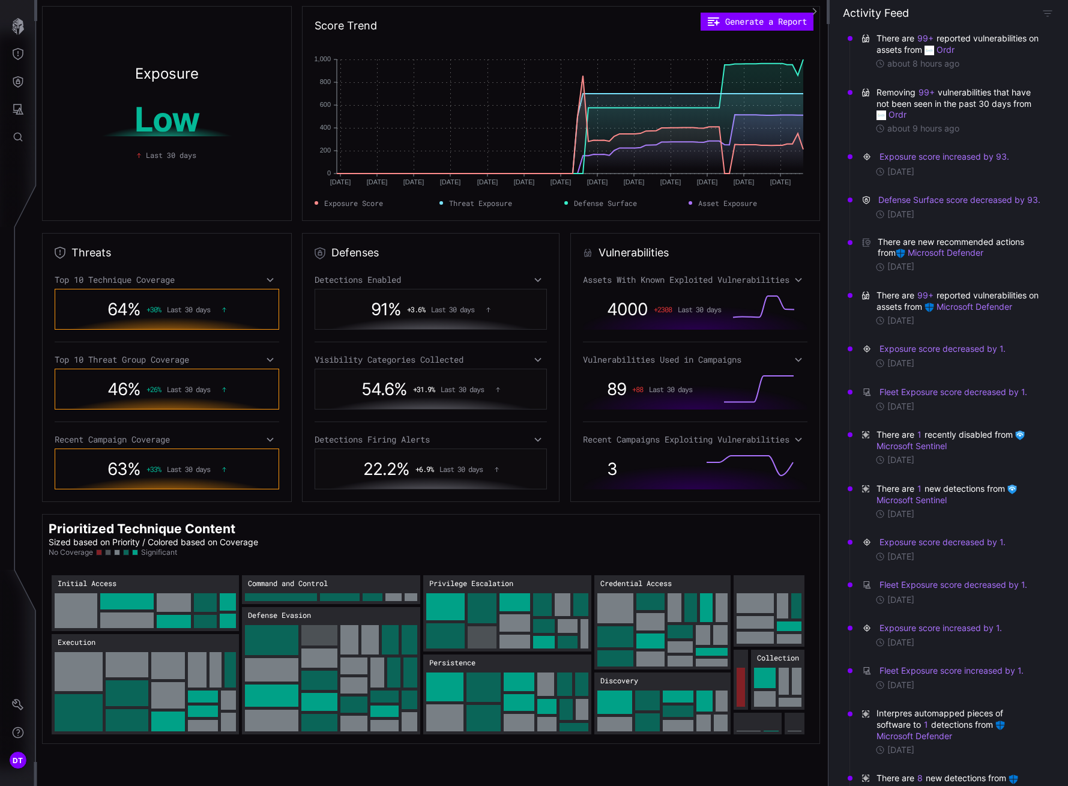
click at [266, 360] on icon at bounding box center [270, 360] width 8 height 10
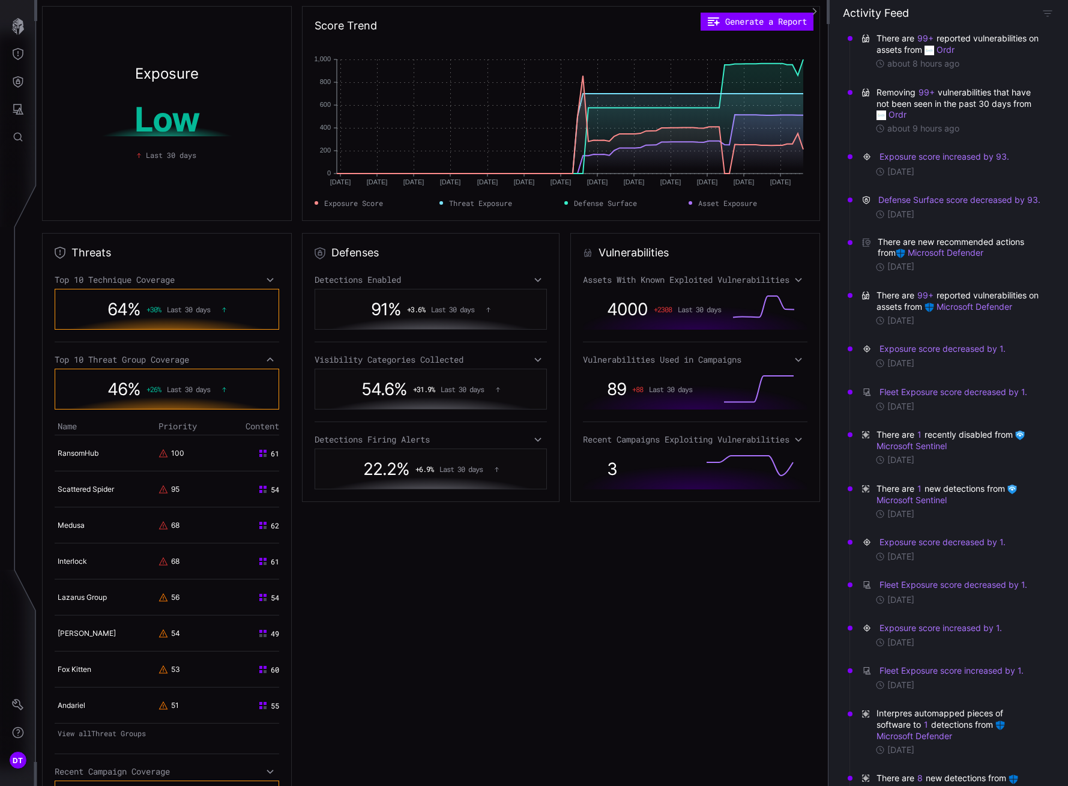
click at [270, 360] on icon at bounding box center [270, 360] width 8 height 10
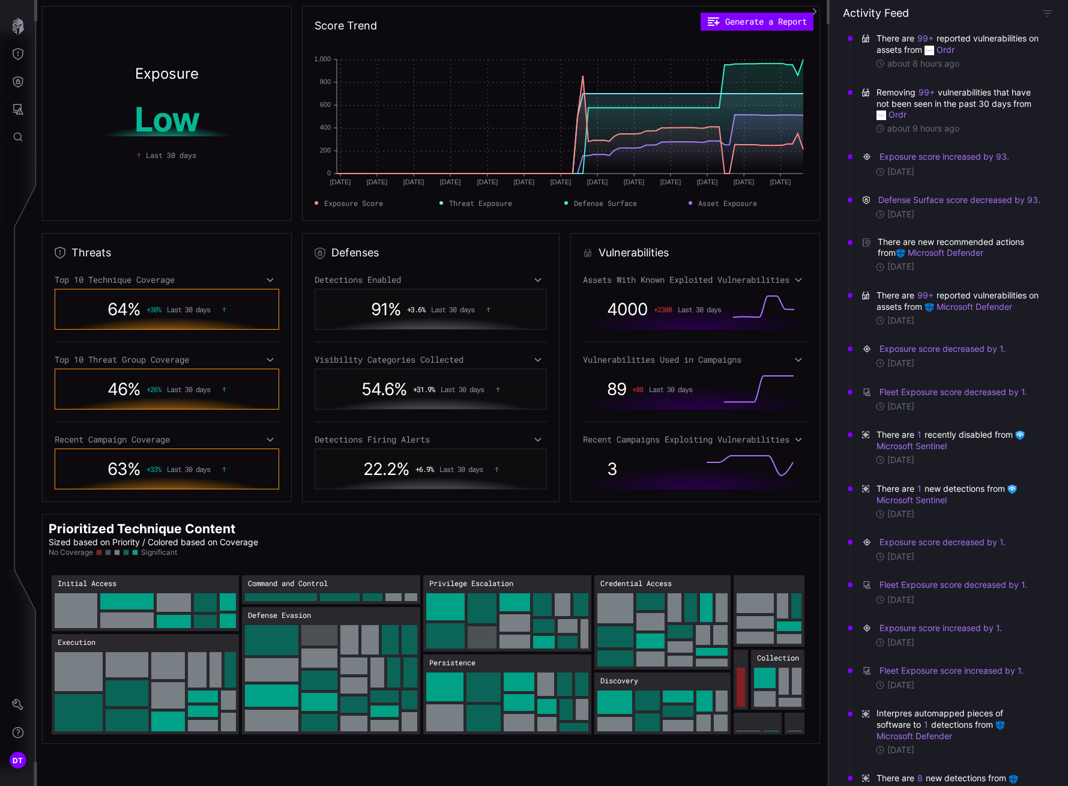
click at [267, 440] on icon at bounding box center [270, 440] width 7 height 4
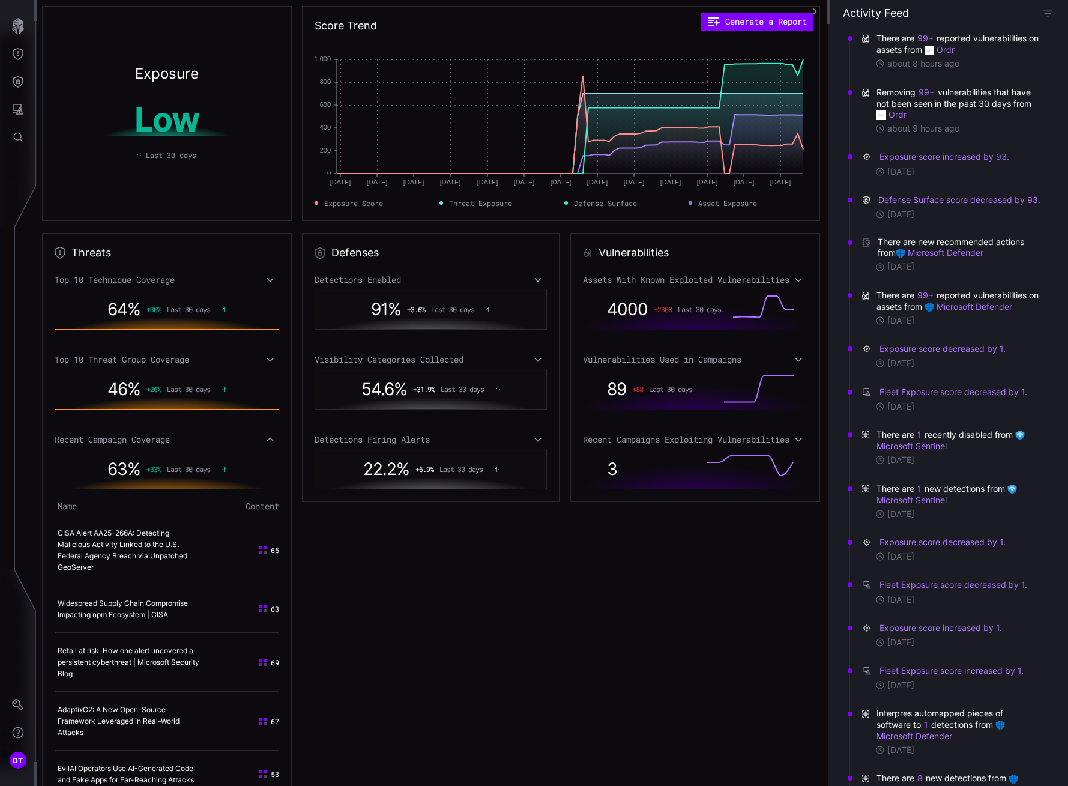
click at [268, 440] on icon at bounding box center [270, 440] width 8 height 10
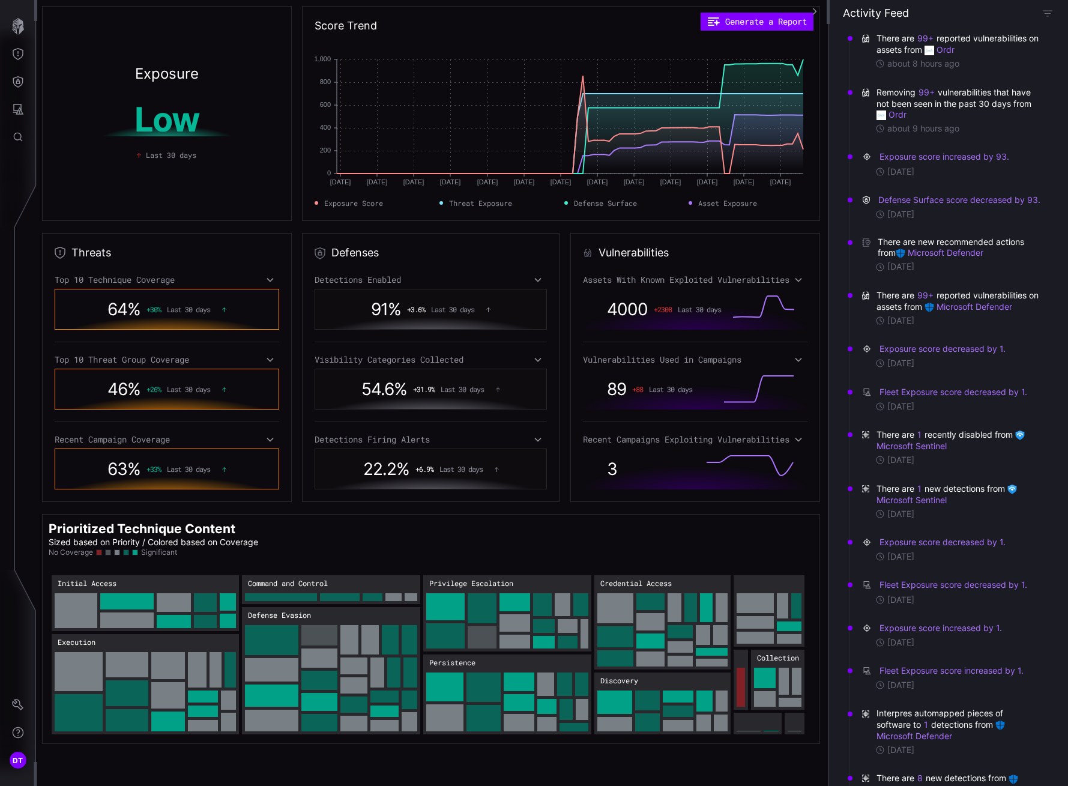
click at [266, 435] on icon at bounding box center [270, 440] width 8 height 10
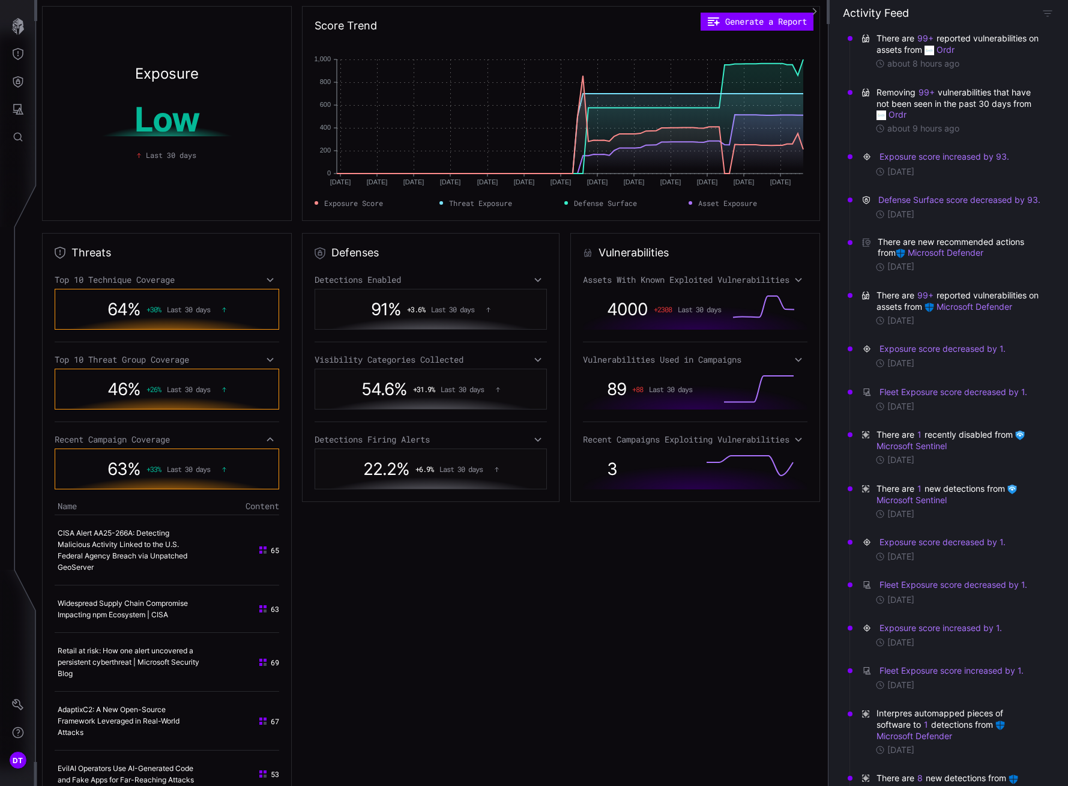
click at [110, 535] on link "CISA Alert AA25-266A: Detecting Malicious Activity Linked to the U.S. Federal A…" at bounding box center [123, 549] width 130 height 43
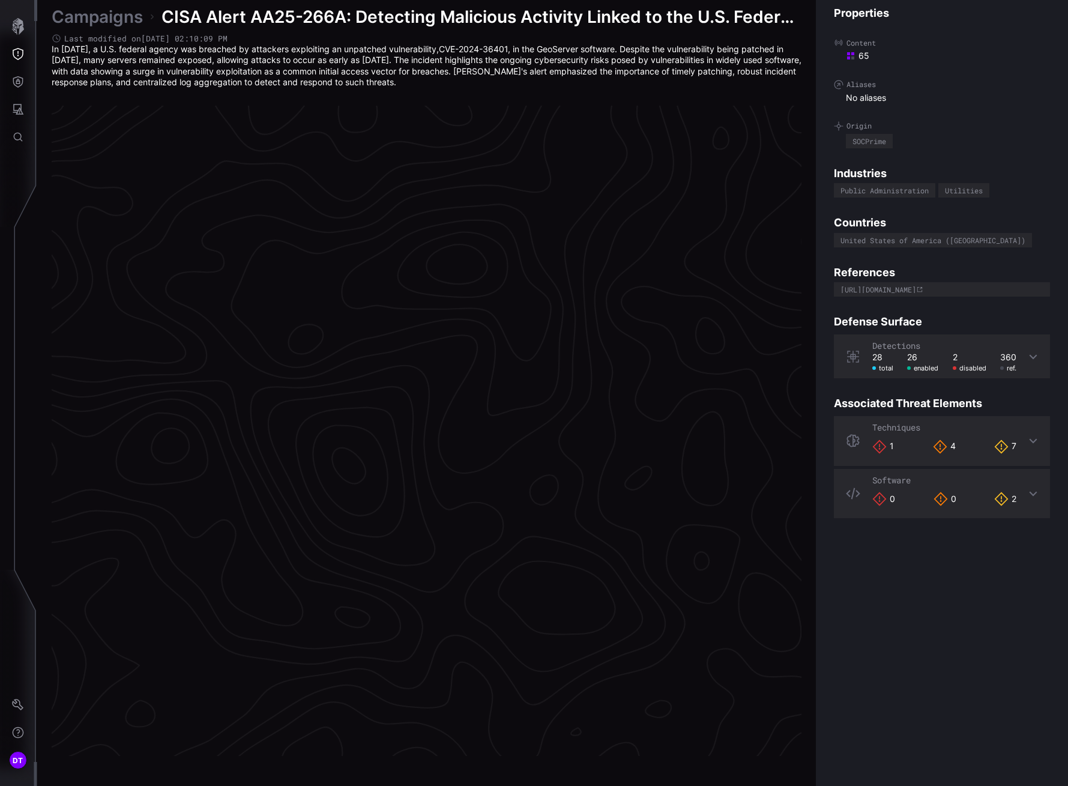
scroll to position [2381, 530]
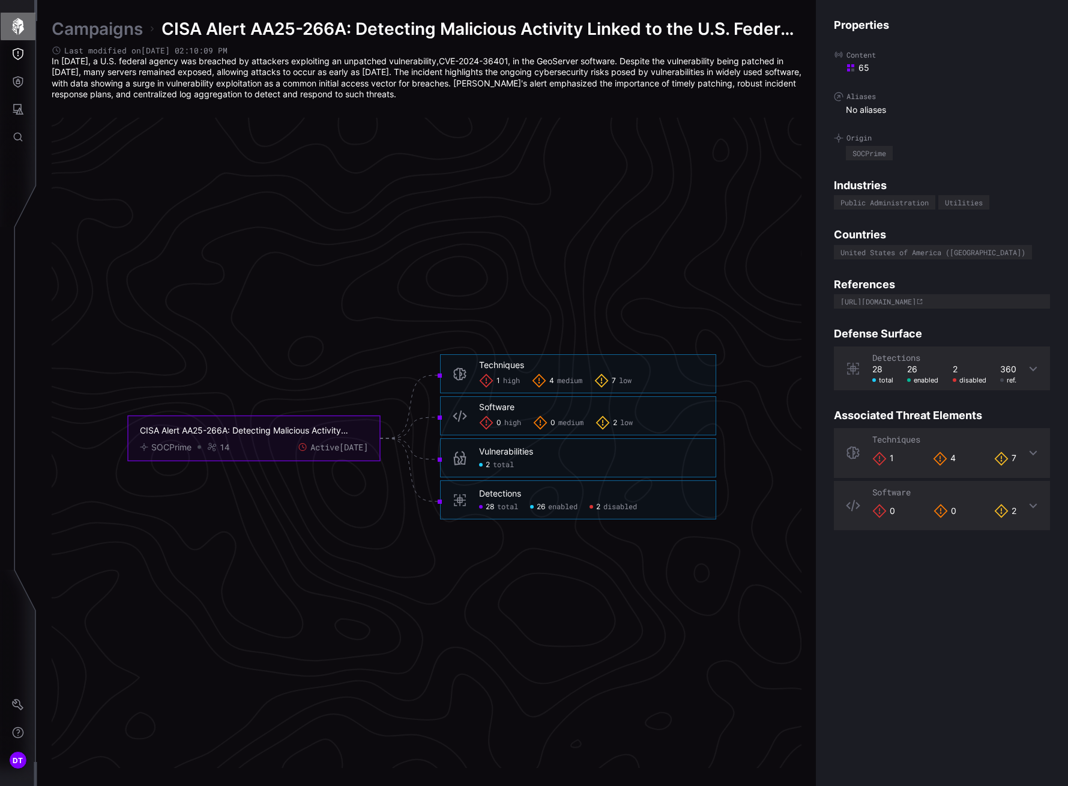
click at [18, 23] on icon "button" at bounding box center [18, 26] width 17 height 17
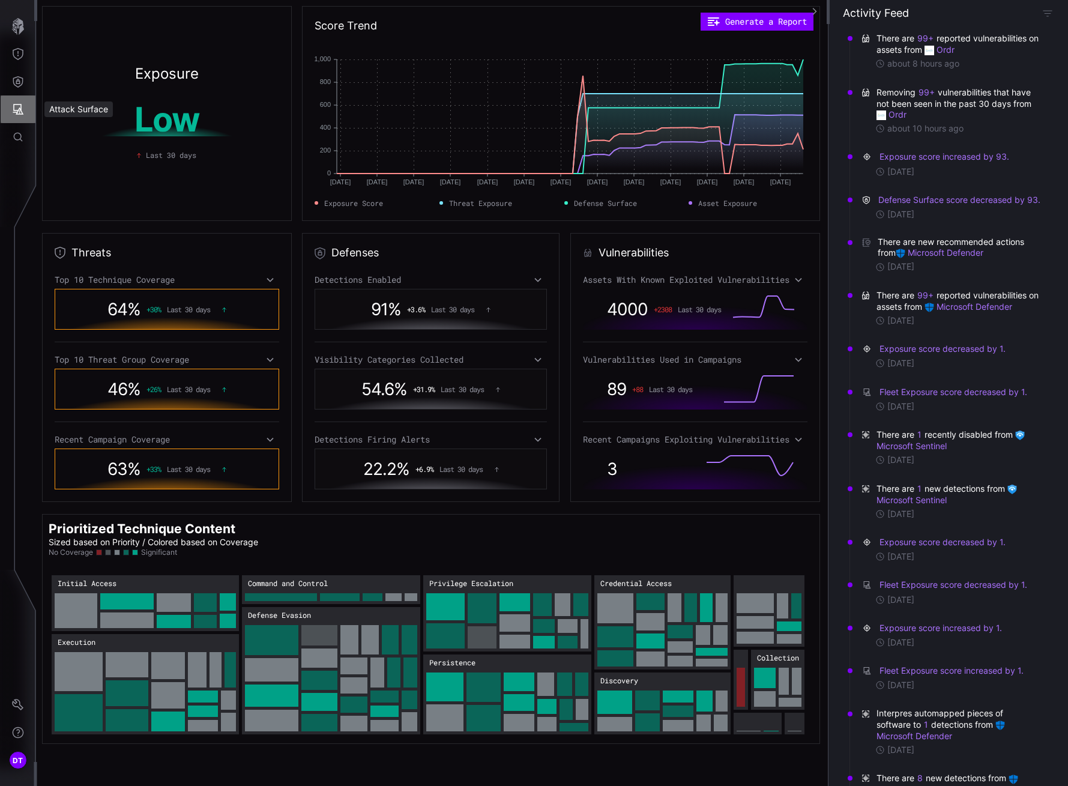
click at [17, 108] on icon "Attack Surface" at bounding box center [18, 109] width 12 height 12
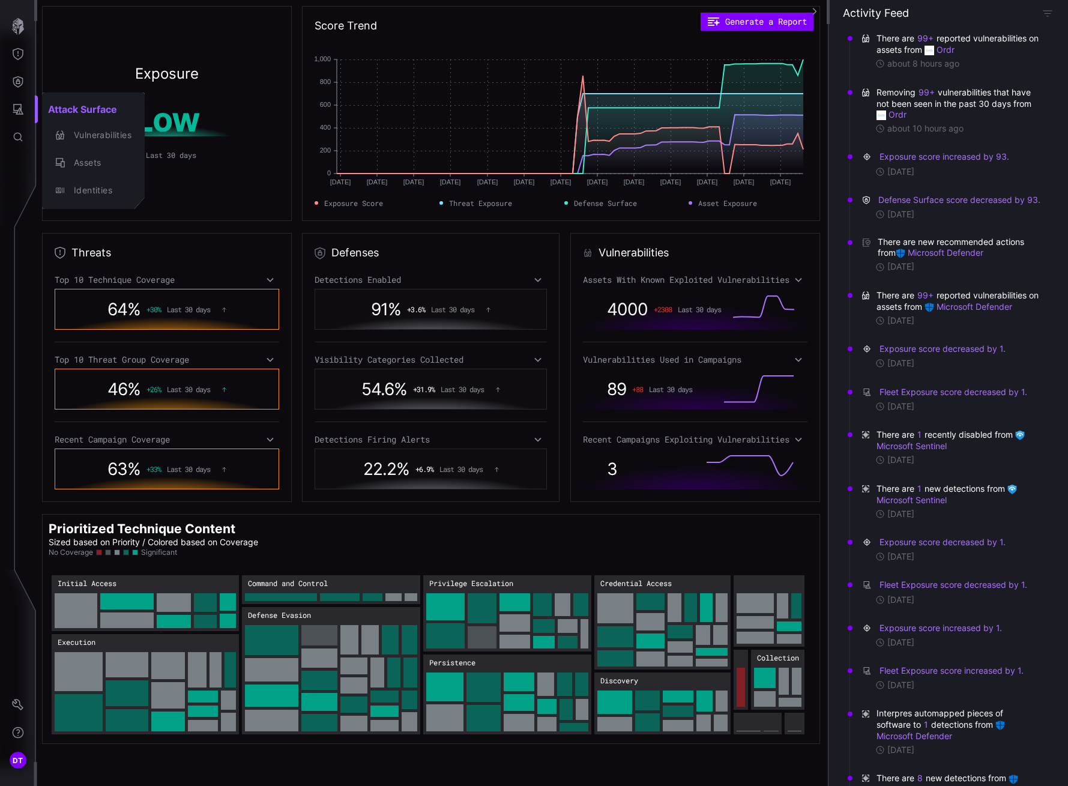
click at [19, 84] on div at bounding box center [534, 393] width 1068 height 786
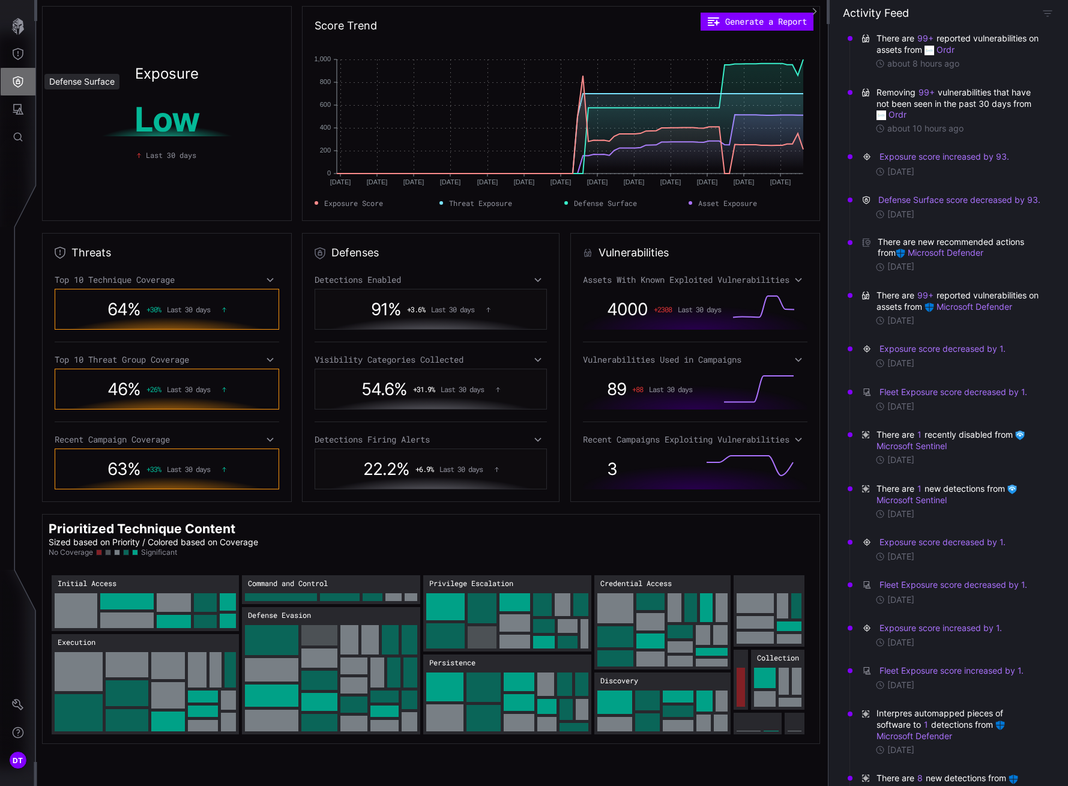
click at [19, 78] on icon "Defense Surface" at bounding box center [18, 82] width 12 height 12
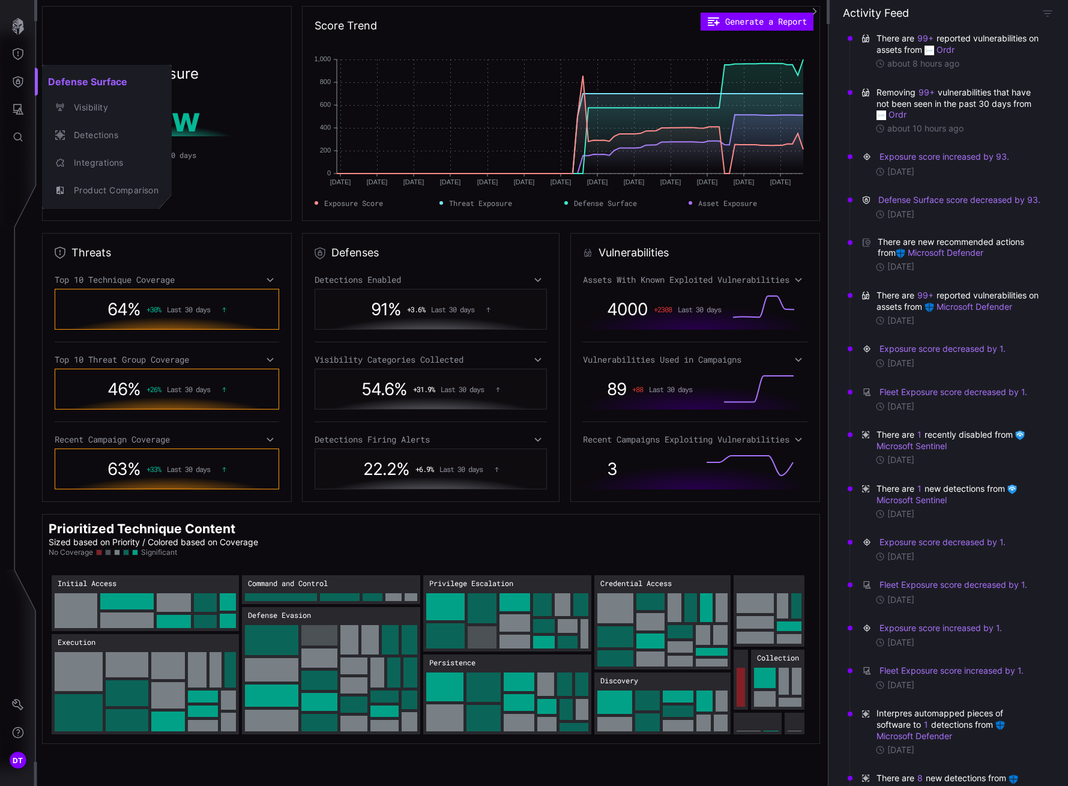
click at [253, 35] on div at bounding box center [534, 393] width 1068 height 786
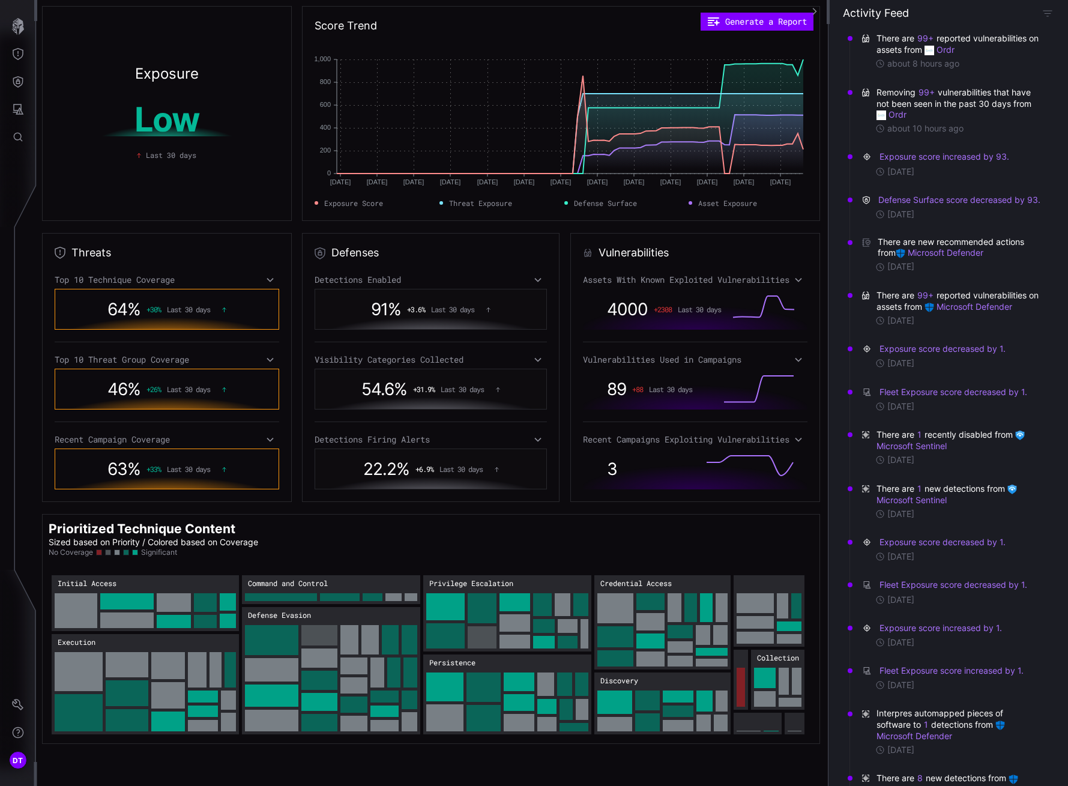
click at [237, 30] on div "Exposure Low Last 30 days" at bounding box center [167, 113] width 250 height 215
click at [20, 107] on icon "Attack Surface" at bounding box center [18, 109] width 12 height 12
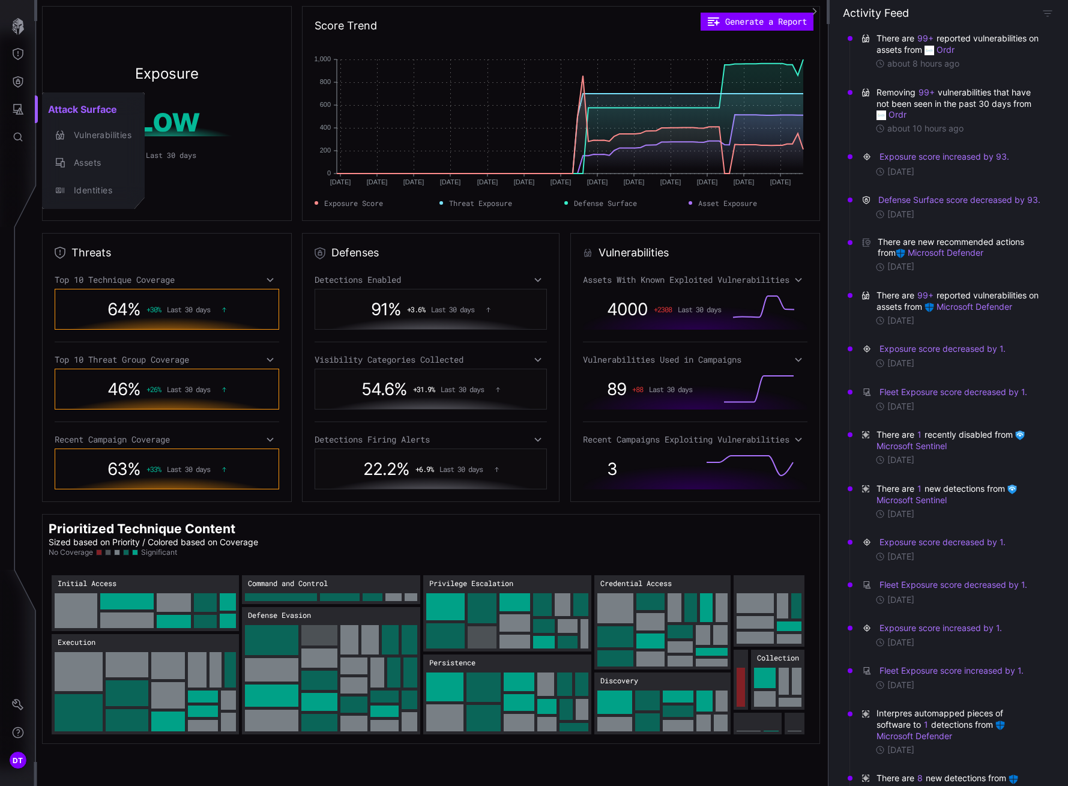
click at [16, 76] on div at bounding box center [534, 393] width 1068 height 786
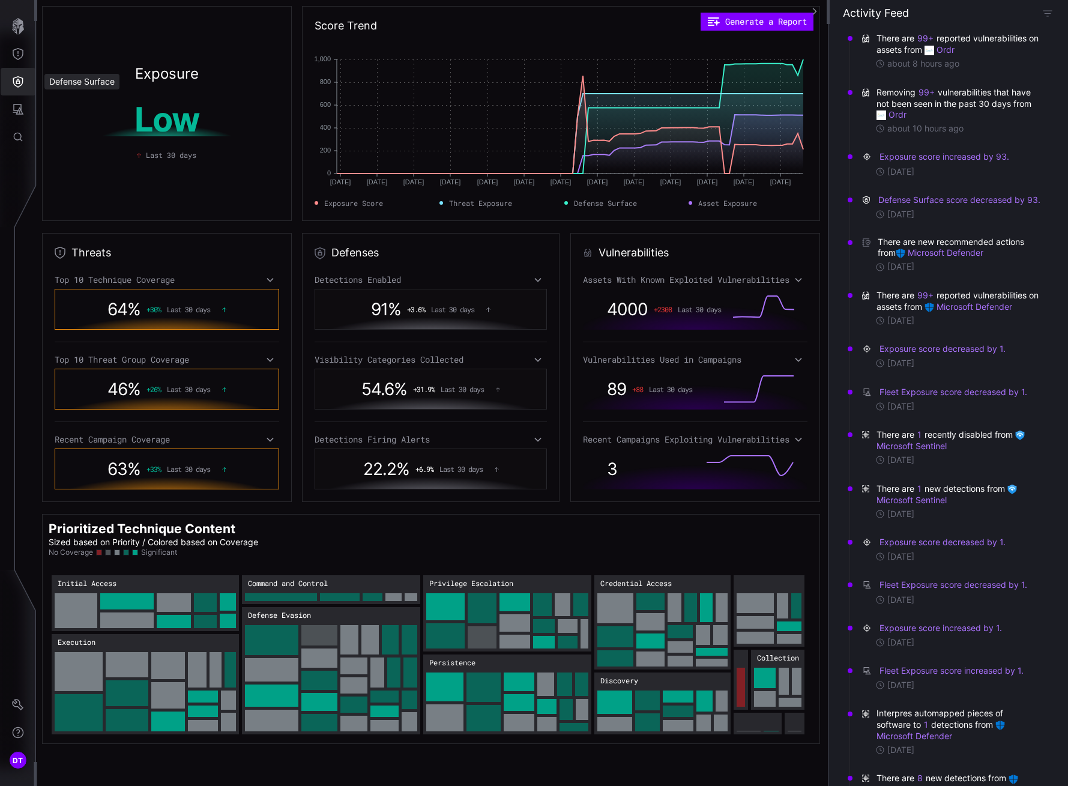
click at [21, 82] on icon "Defense Surface" at bounding box center [18, 82] width 12 height 12
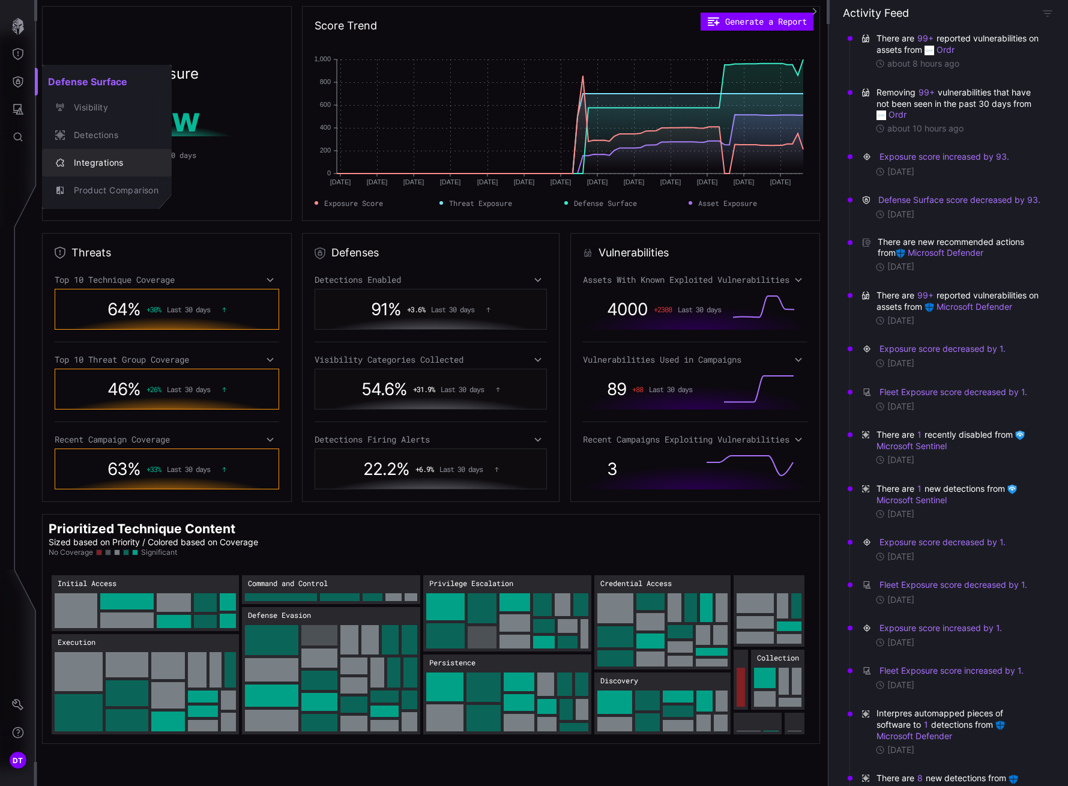
click at [83, 160] on div "Integrations" at bounding box center [113, 162] width 91 height 15
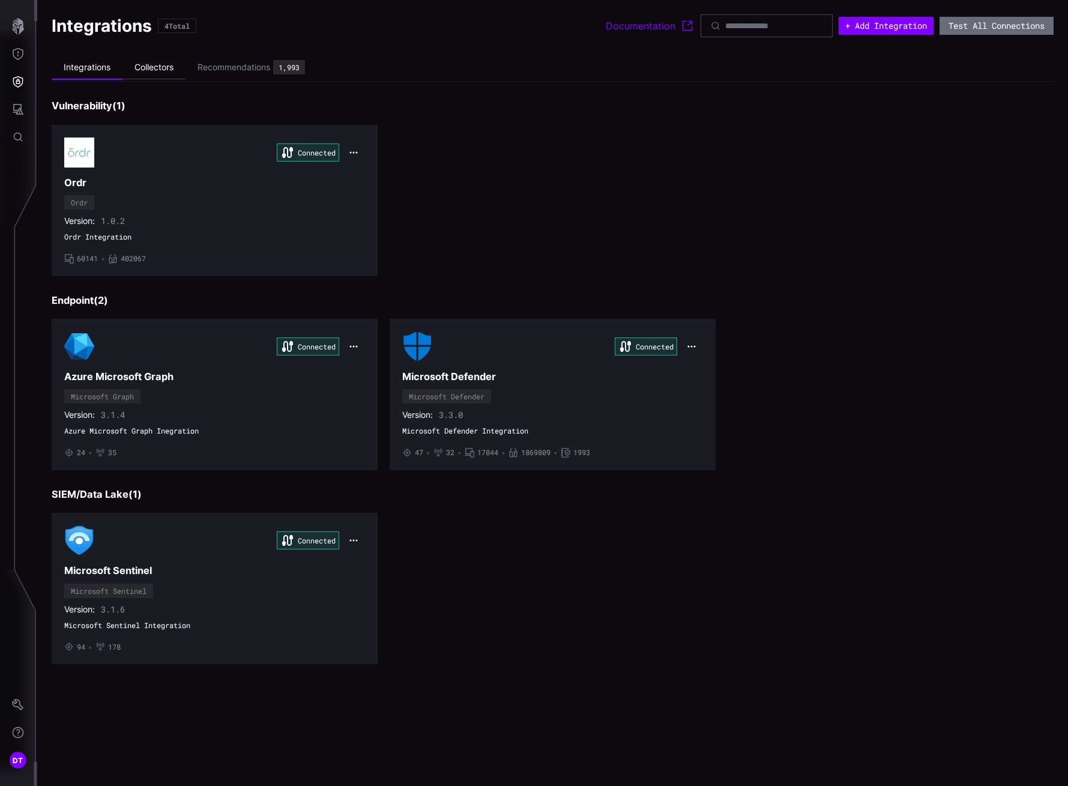
click at [152, 65] on li "Collectors" at bounding box center [153, 67] width 63 height 23
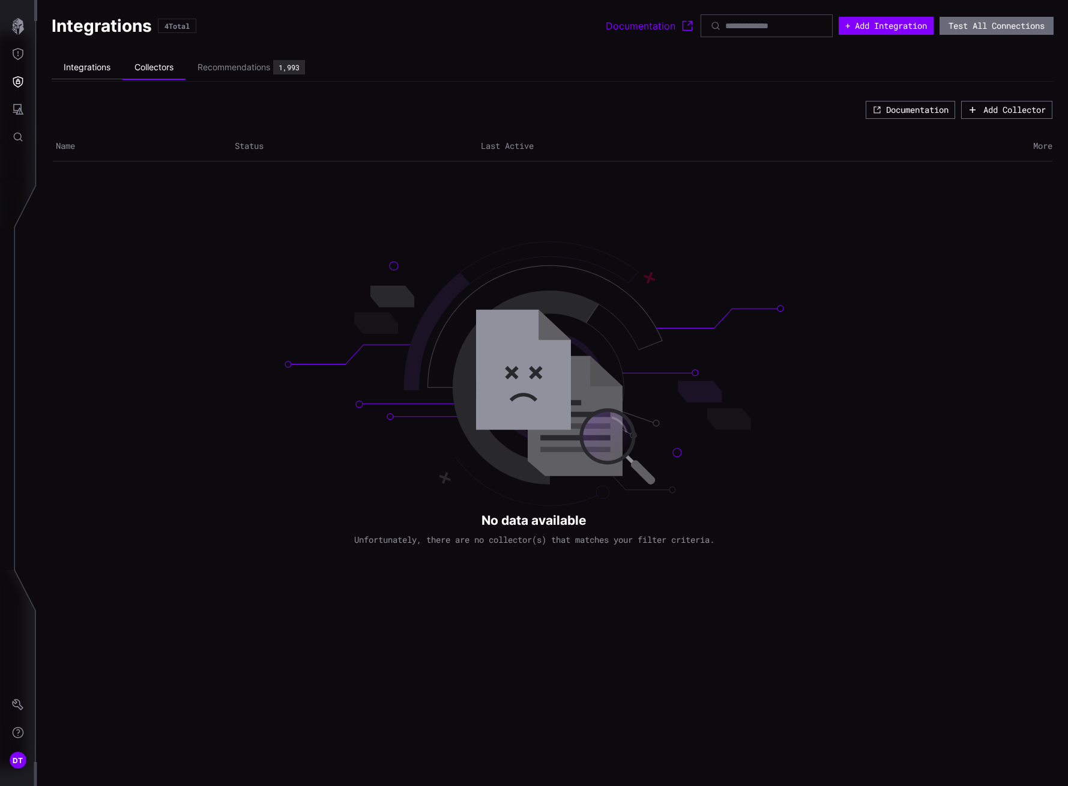
click at [87, 70] on li "Integrations" at bounding box center [87, 67] width 71 height 23
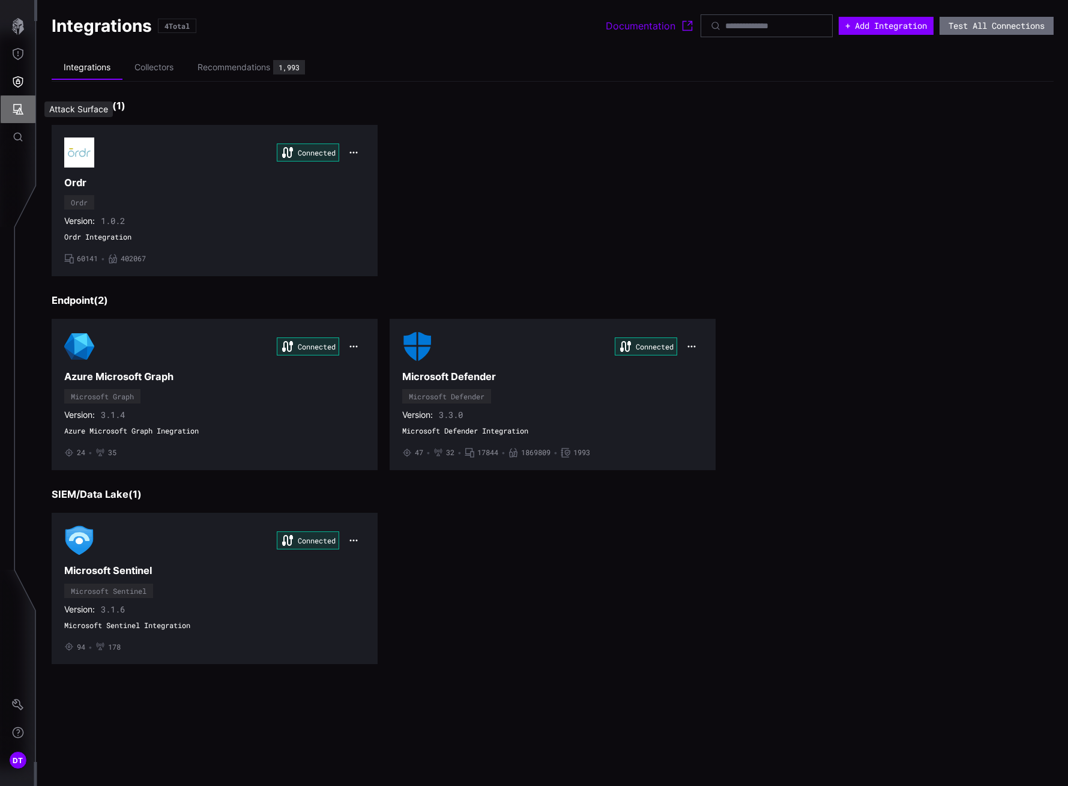
click at [17, 107] on icon "Attack Surface" at bounding box center [18, 109] width 12 height 12
click at [15, 80] on div at bounding box center [534, 393] width 1068 height 786
click at [504, 193] on div "Connected Ordr Ordr Version: 1.0.2 Ordr Integration • 60141 • 402067" at bounding box center [553, 200] width 1002 height 151
click at [231, 66] on div "Recommendations" at bounding box center [234, 67] width 73 height 11
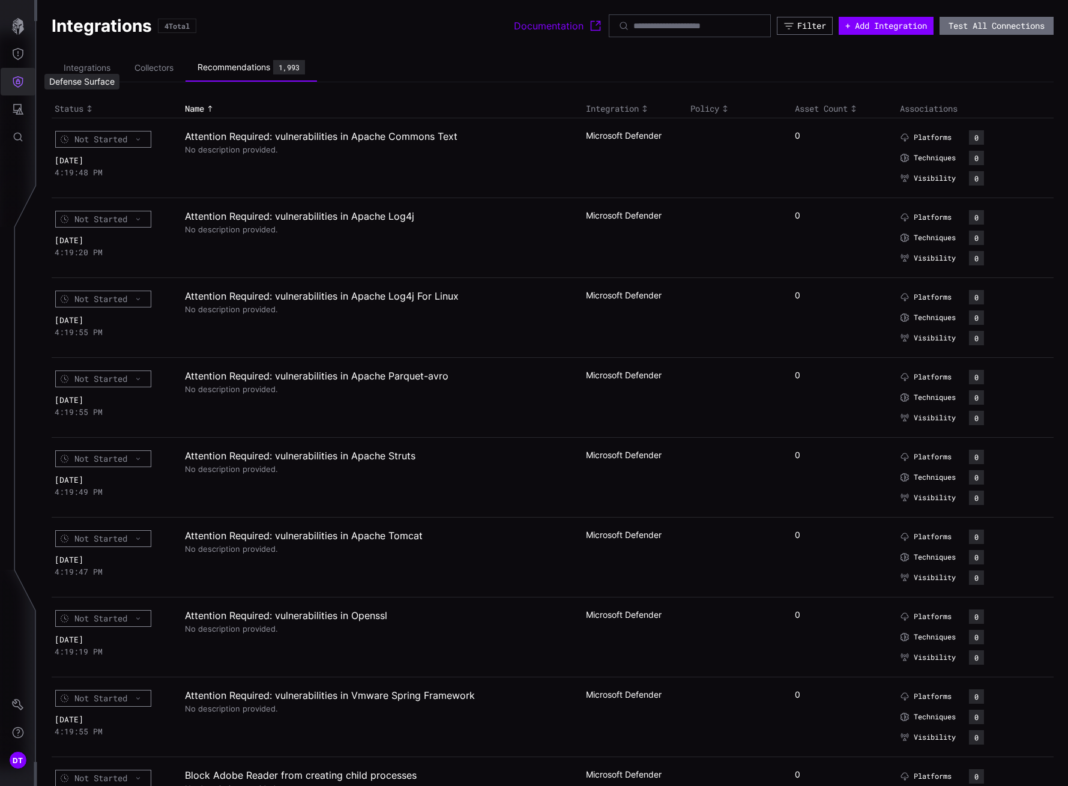
click at [18, 82] on icon "Defense Surface" at bounding box center [18, 82] width 12 height 12
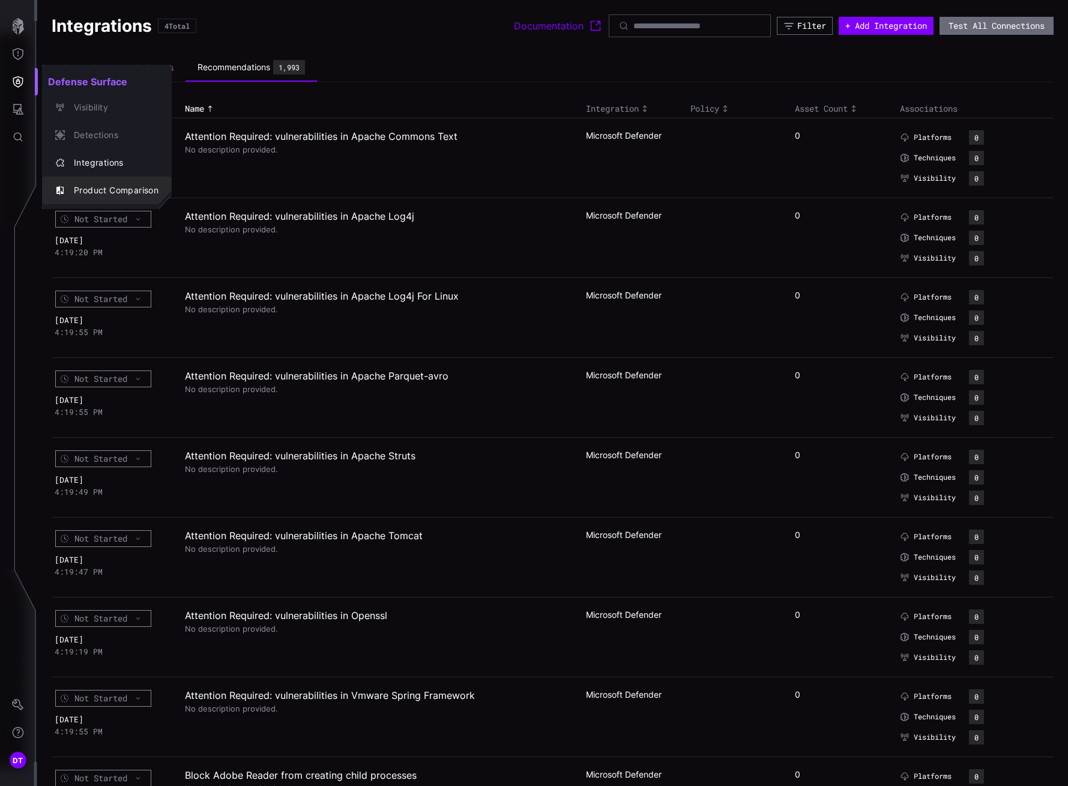
click at [92, 191] on div "Product Comparison" at bounding box center [113, 190] width 91 height 15
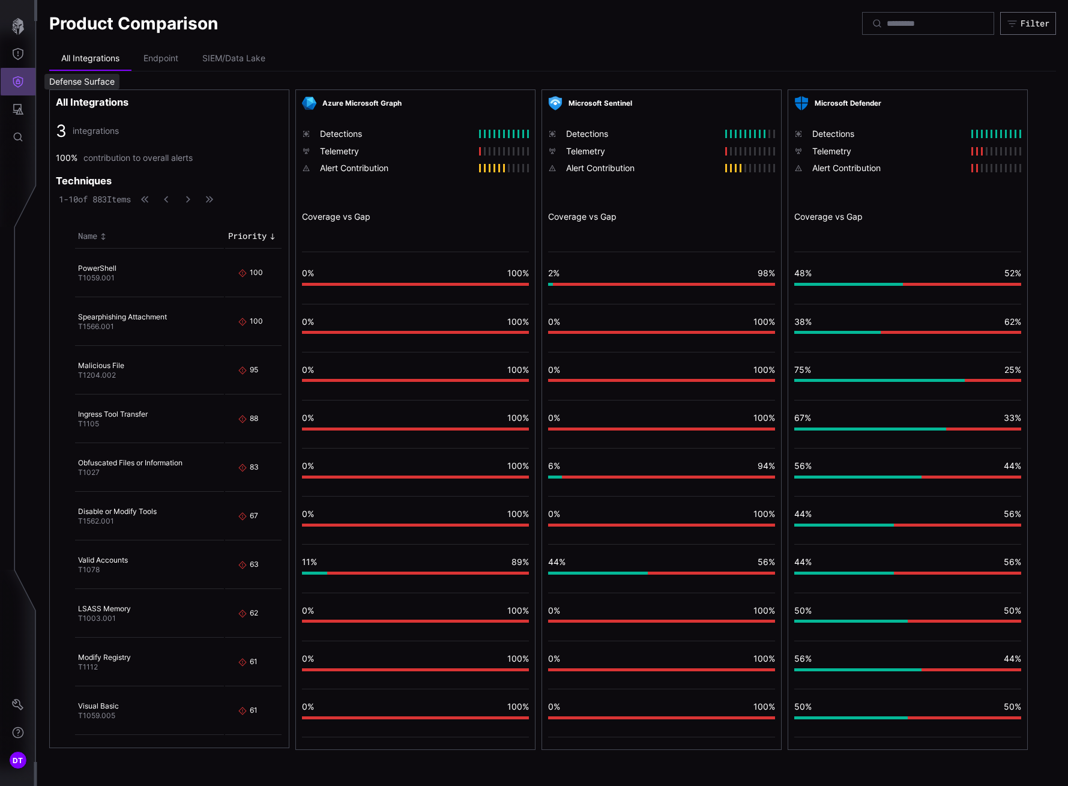
click at [18, 83] on icon "Defense Surface" at bounding box center [18, 82] width 12 height 12
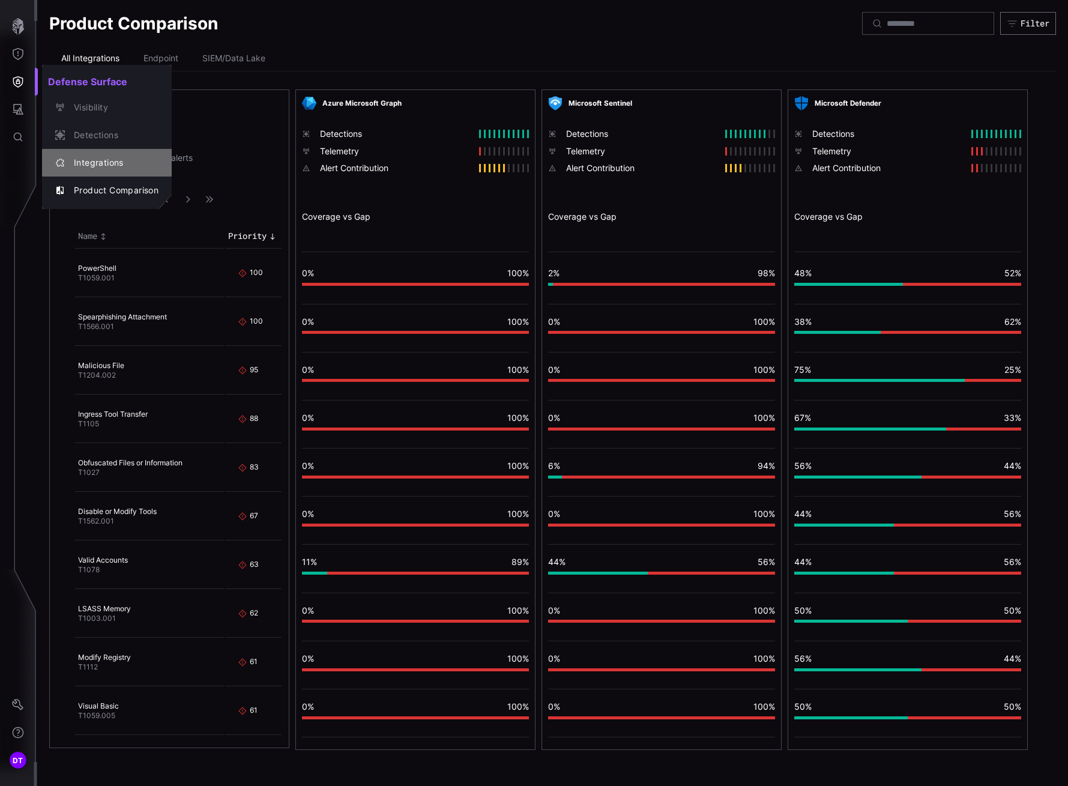
click at [87, 164] on div "Integrations" at bounding box center [113, 162] width 91 height 15
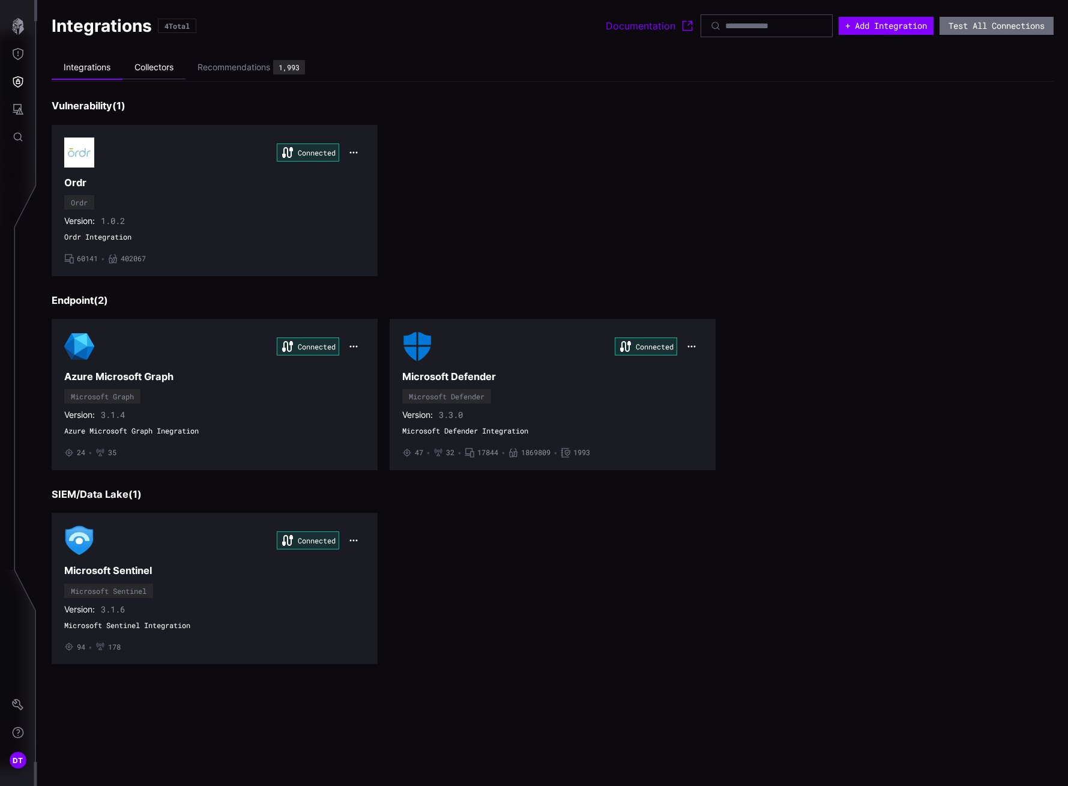
click at [158, 70] on li "Collectors" at bounding box center [153, 67] width 63 height 23
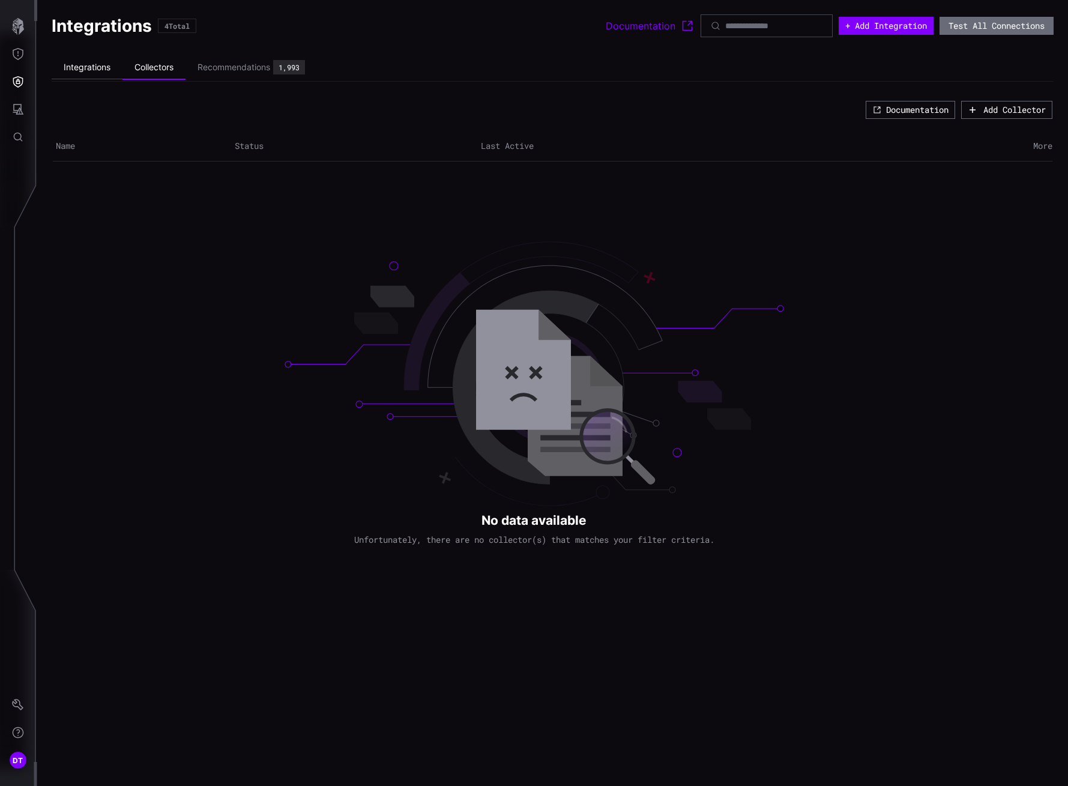
click at [80, 67] on li "Integrations" at bounding box center [87, 67] width 71 height 23
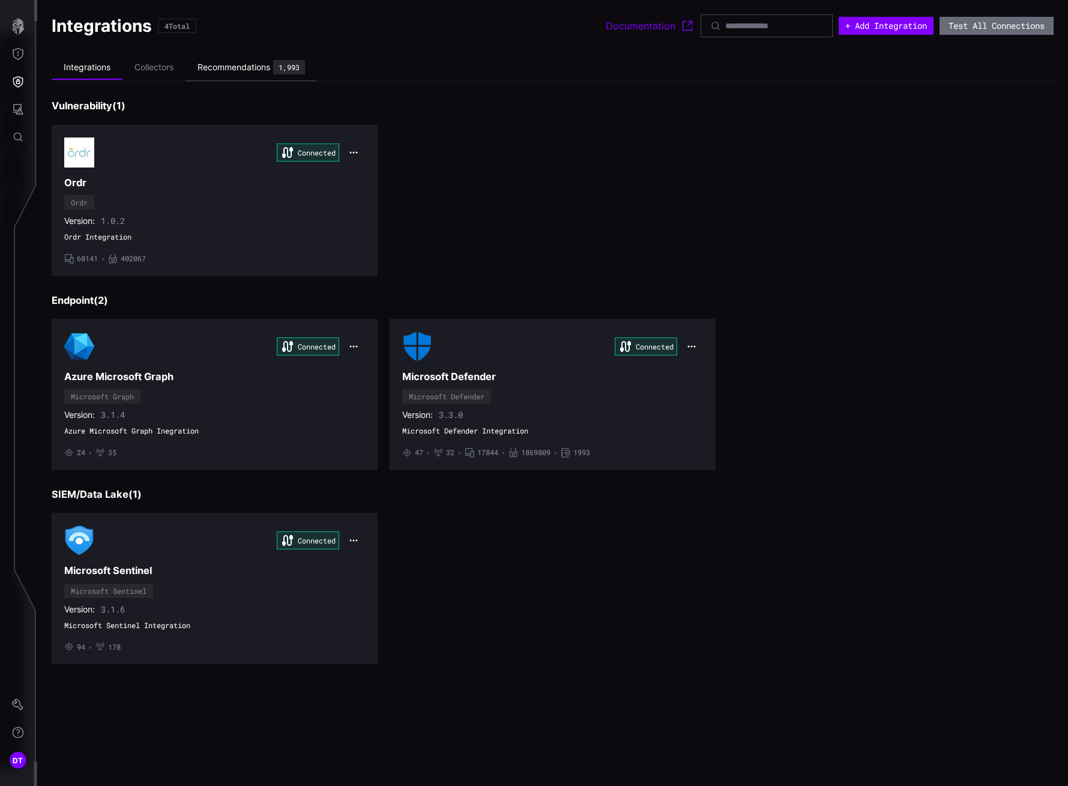
click at [226, 65] on div "Recommendations" at bounding box center [234, 67] width 73 height 11
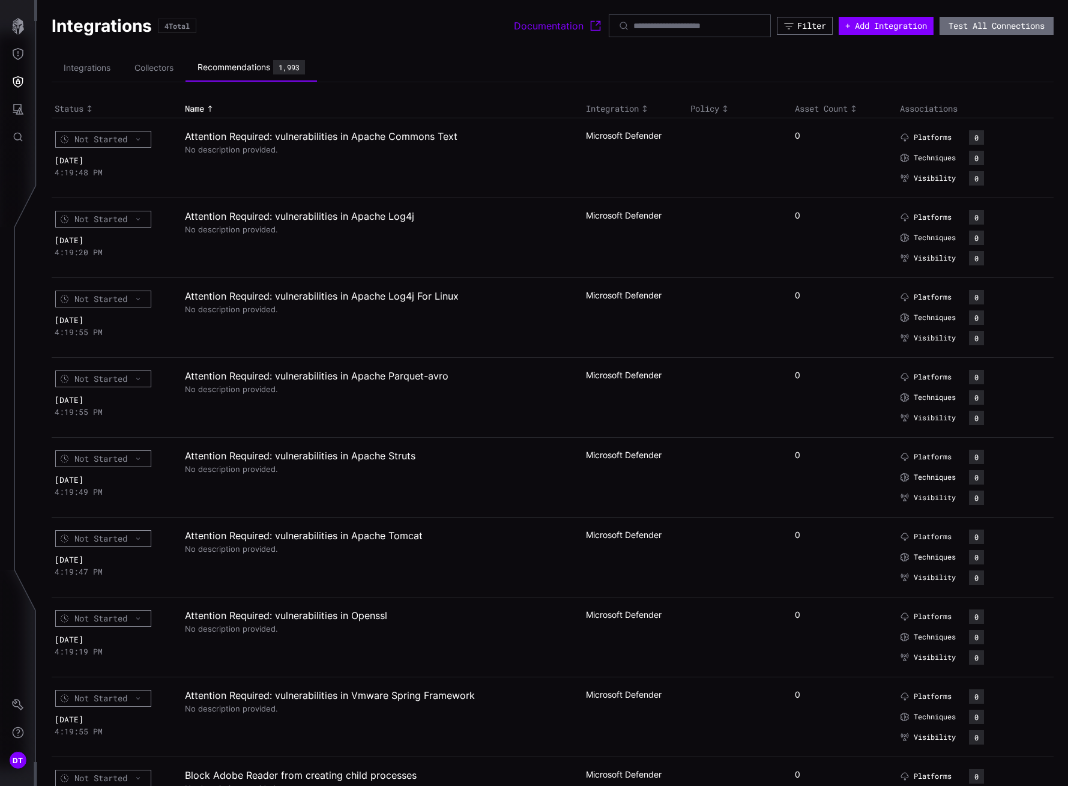
click at [366, 23] on div "Integrations 4 Total" at bounding box center [283, 26] width 462 height 22
click at [342, 19] on div "Integrations 4 Total" at bounding box center [283, 26] width 462 height 22
click at [17, 106] on icon "Attack Surface" at bounding box center [18, 109] width 12 height 12
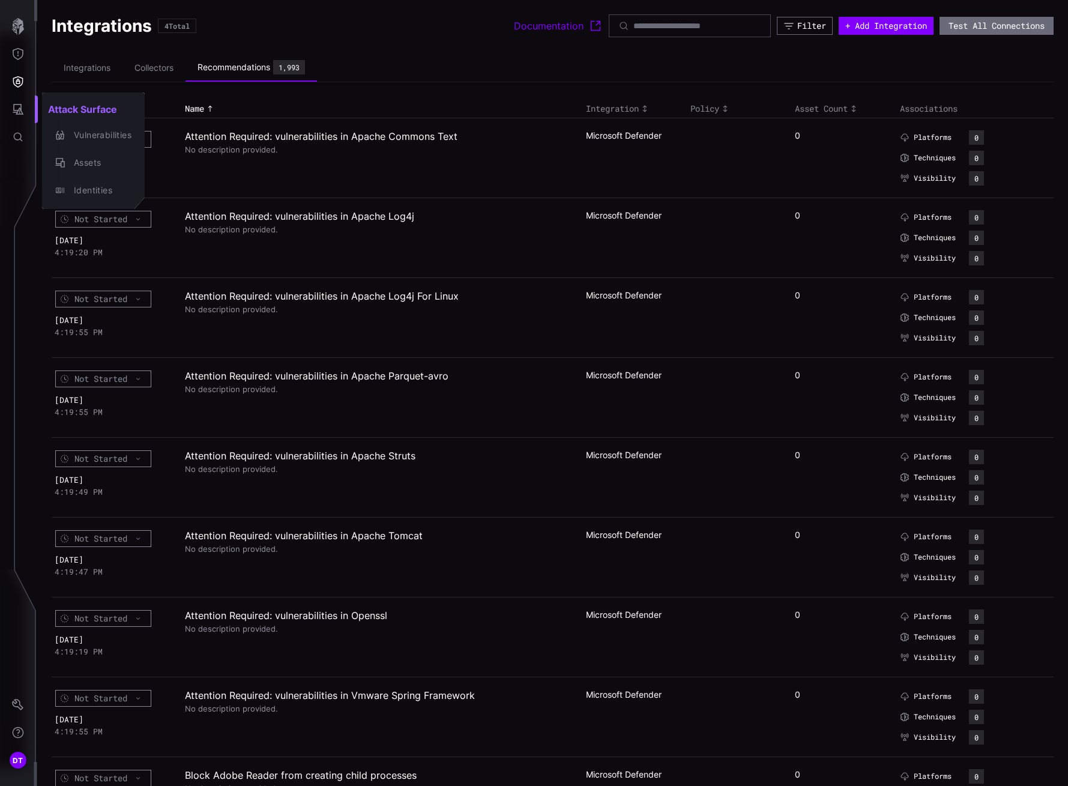
click at [17, 83] on div at bounding box center [534, 393] width 1068 height 786
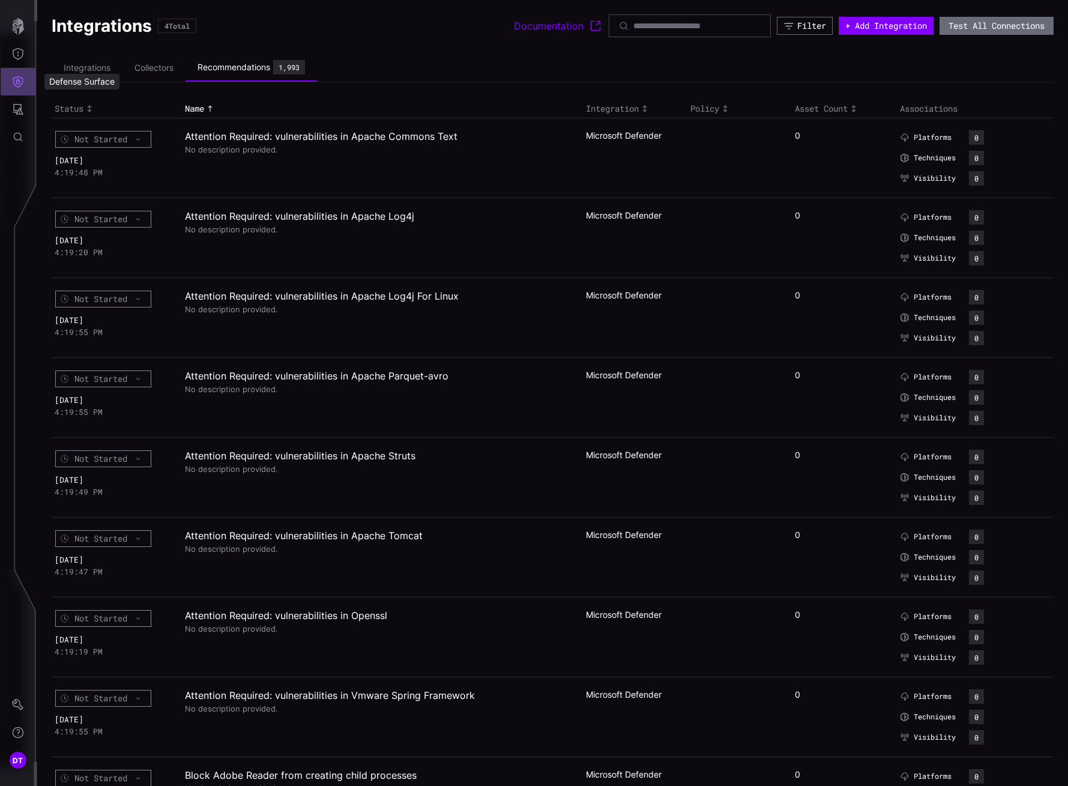
click at [17, 76] on icon "Defense Surface" at bounding box center [18, 82] width 12 height 12
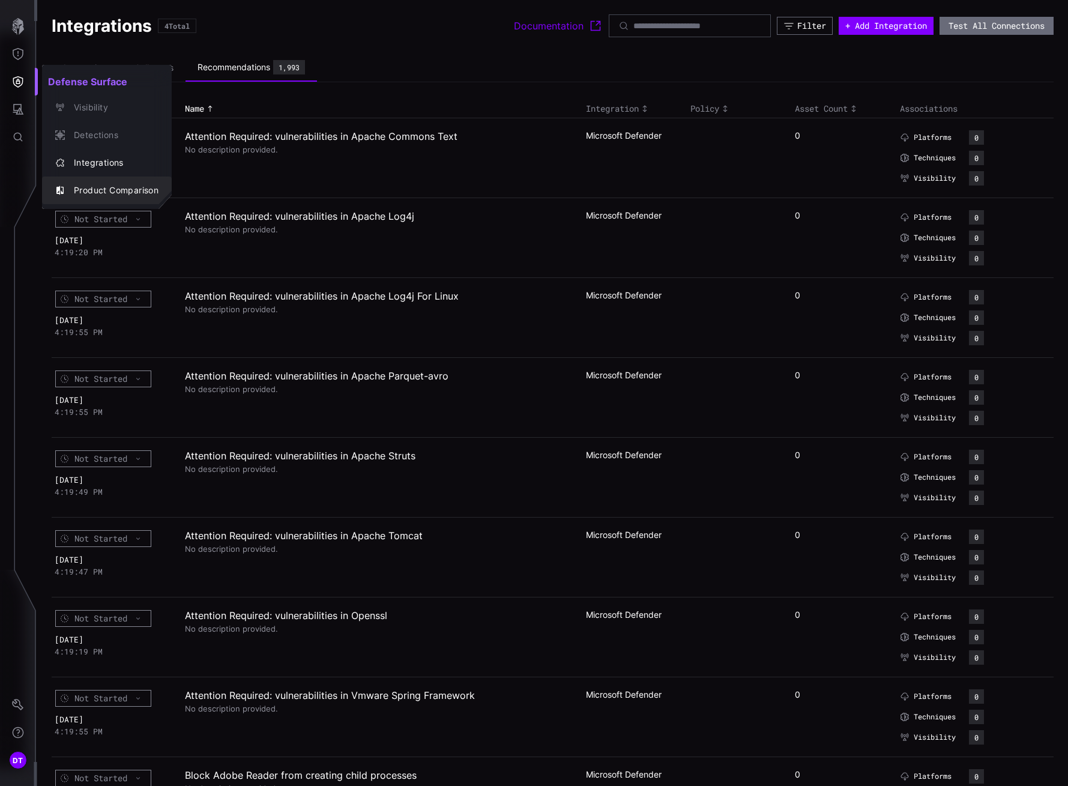
click at [88, 184] on div "Product Comparison" at bounding box center [113, 190] width 91 height 15
